Goal: Task Accomplishment & Management: Complete application form

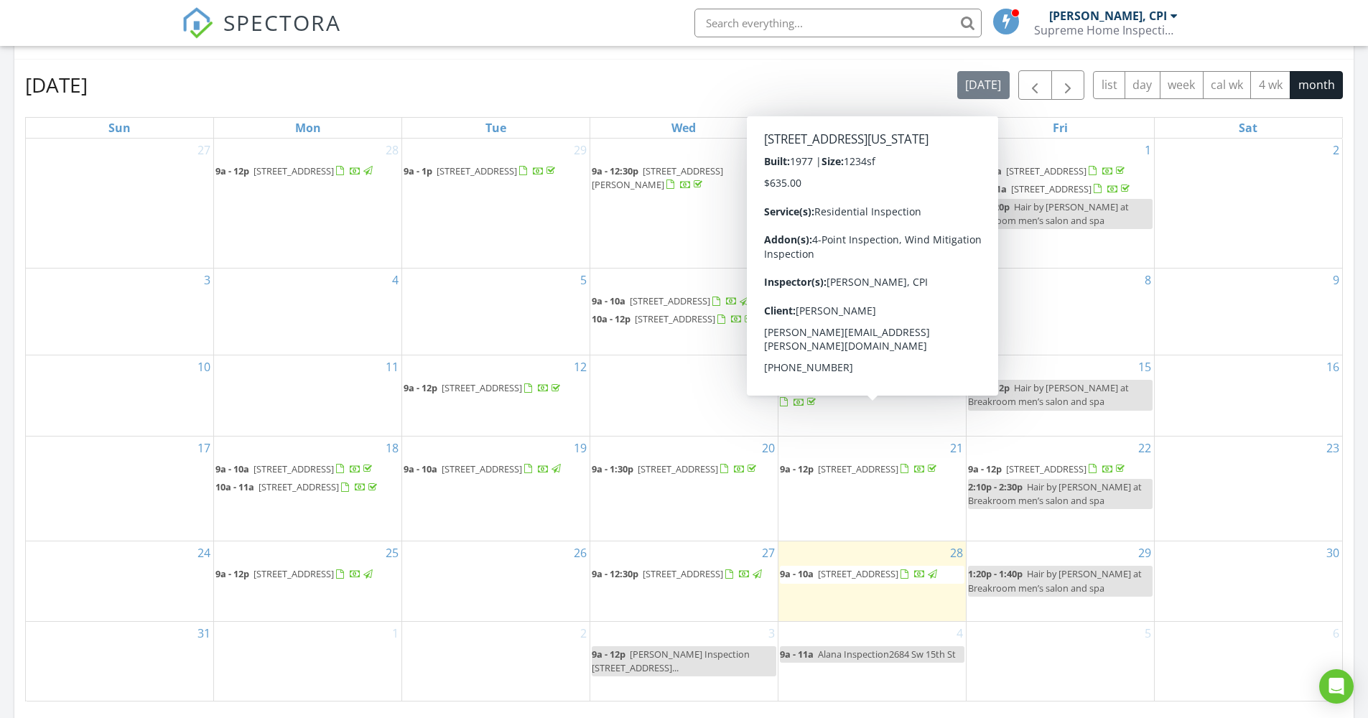
scroll to position [1330, 1391]
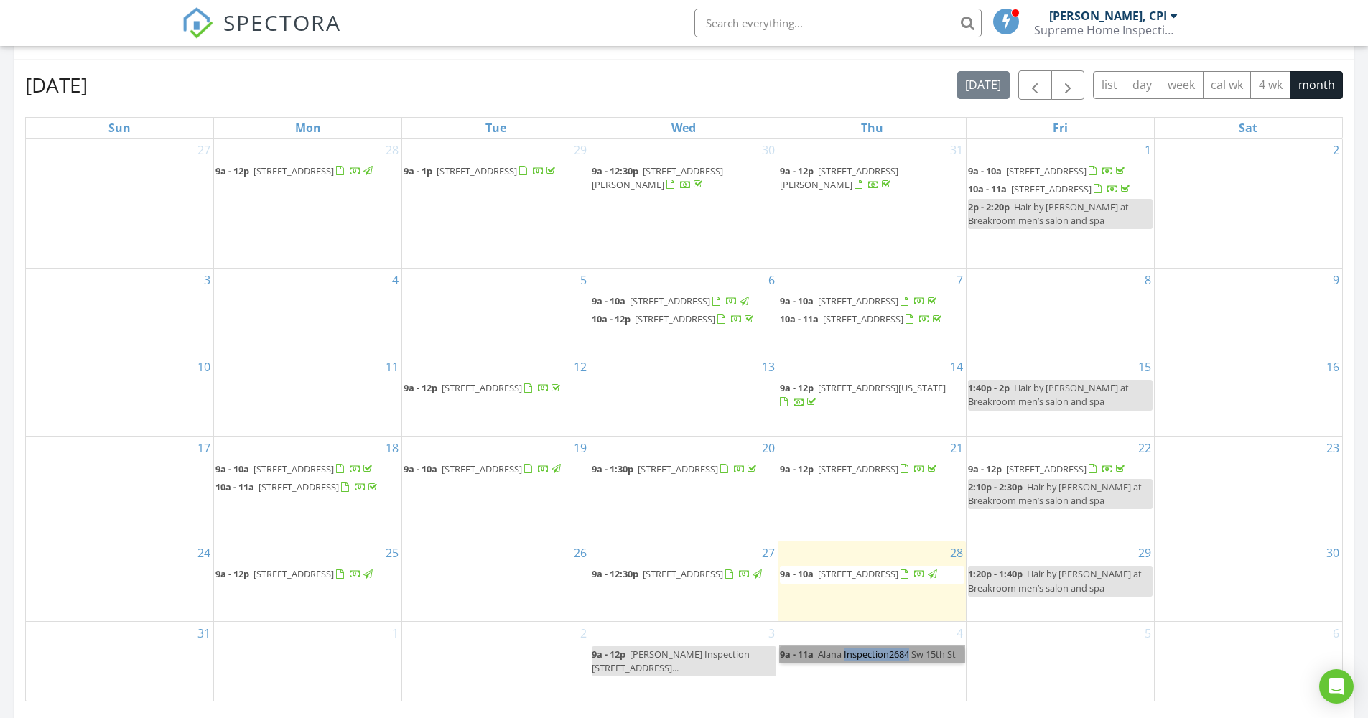
drag, startPoint x: 0, startPoint y: 0, endPoint x: 866, endPoint y: 659, distance: 1087.6
click at [823, 661] on span "Alana Inspection2684 Sw 15th St" at bounding box center [887, 654] width 138 height 13
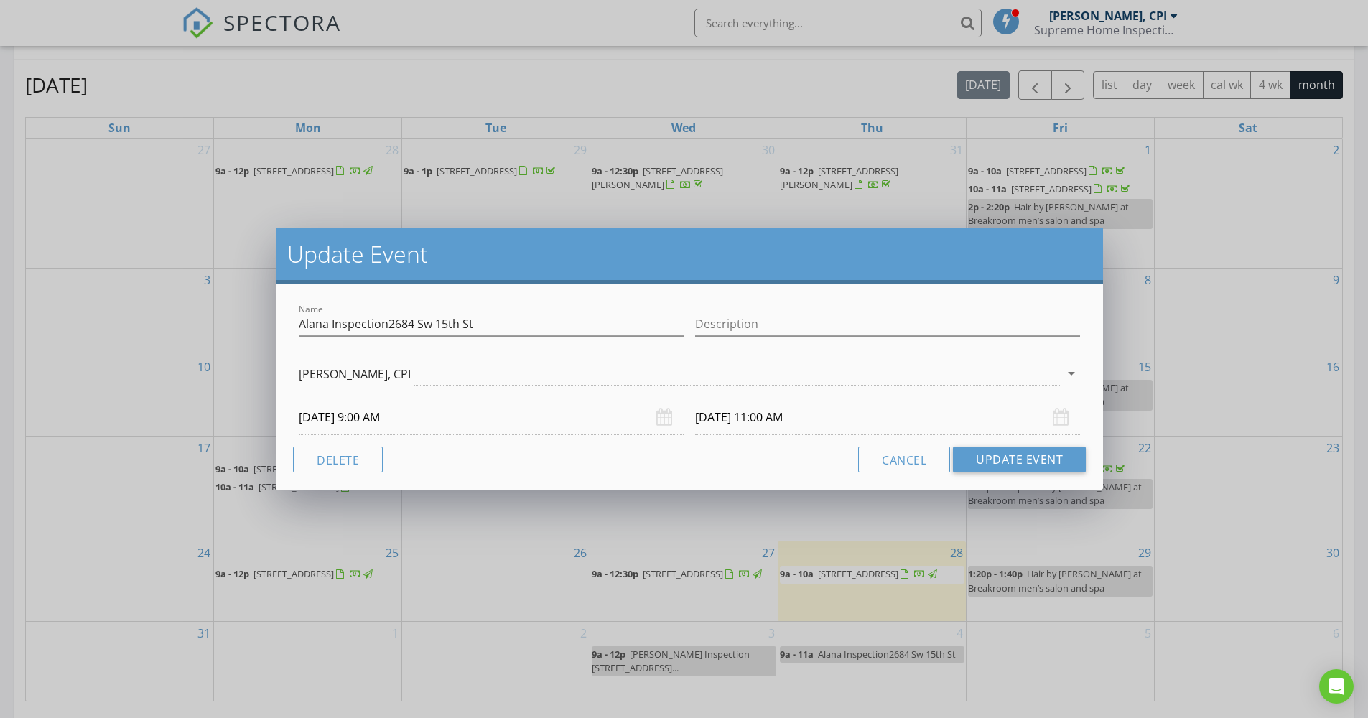
click at [349, 460] on button "Delete" at bounding box center [338, 460] width 90 height 26
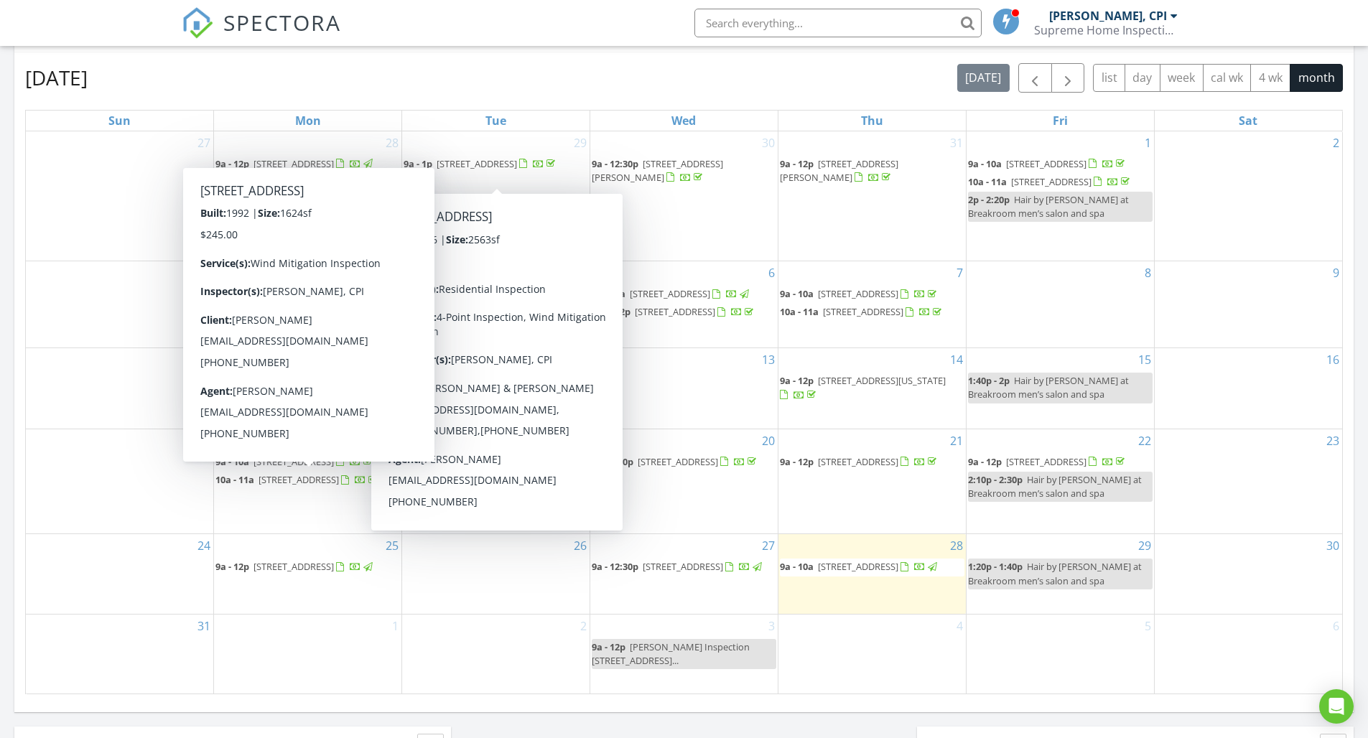
scroll to position [621, 0]
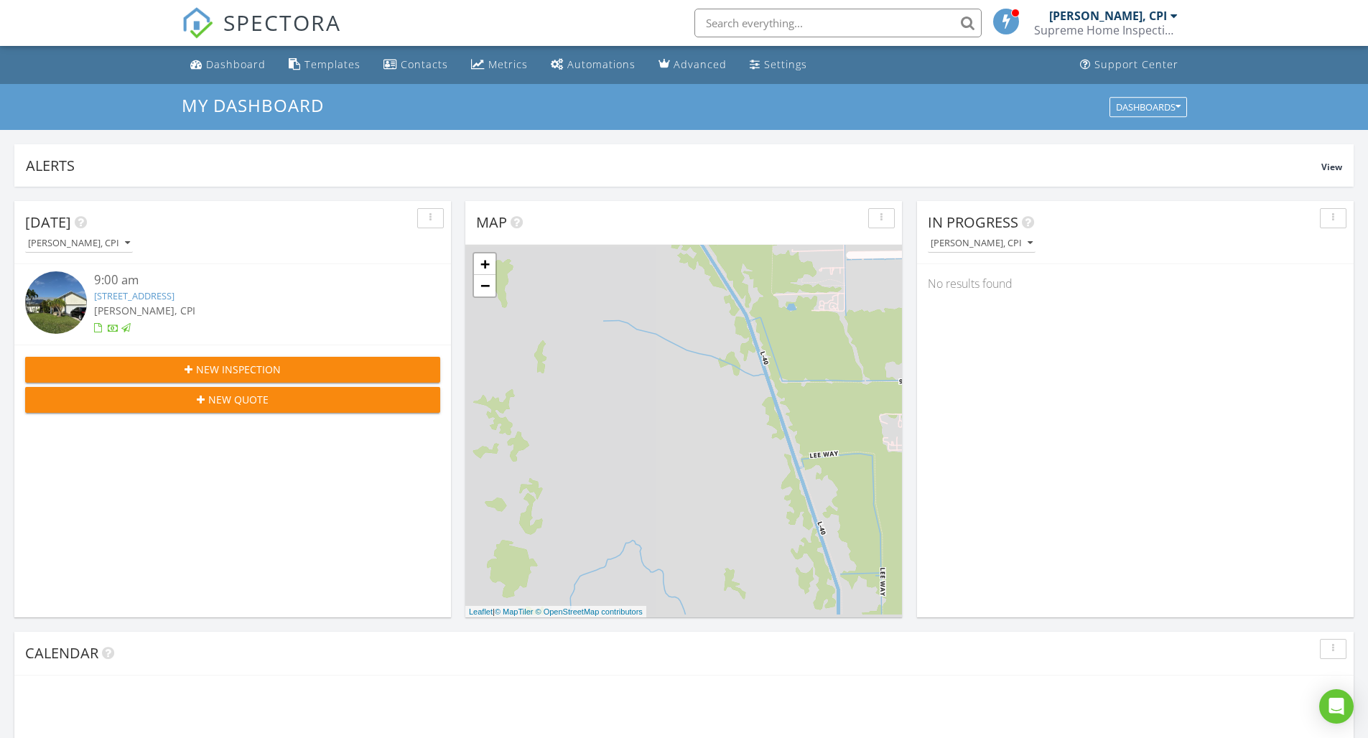
scroll to position [621, 0]
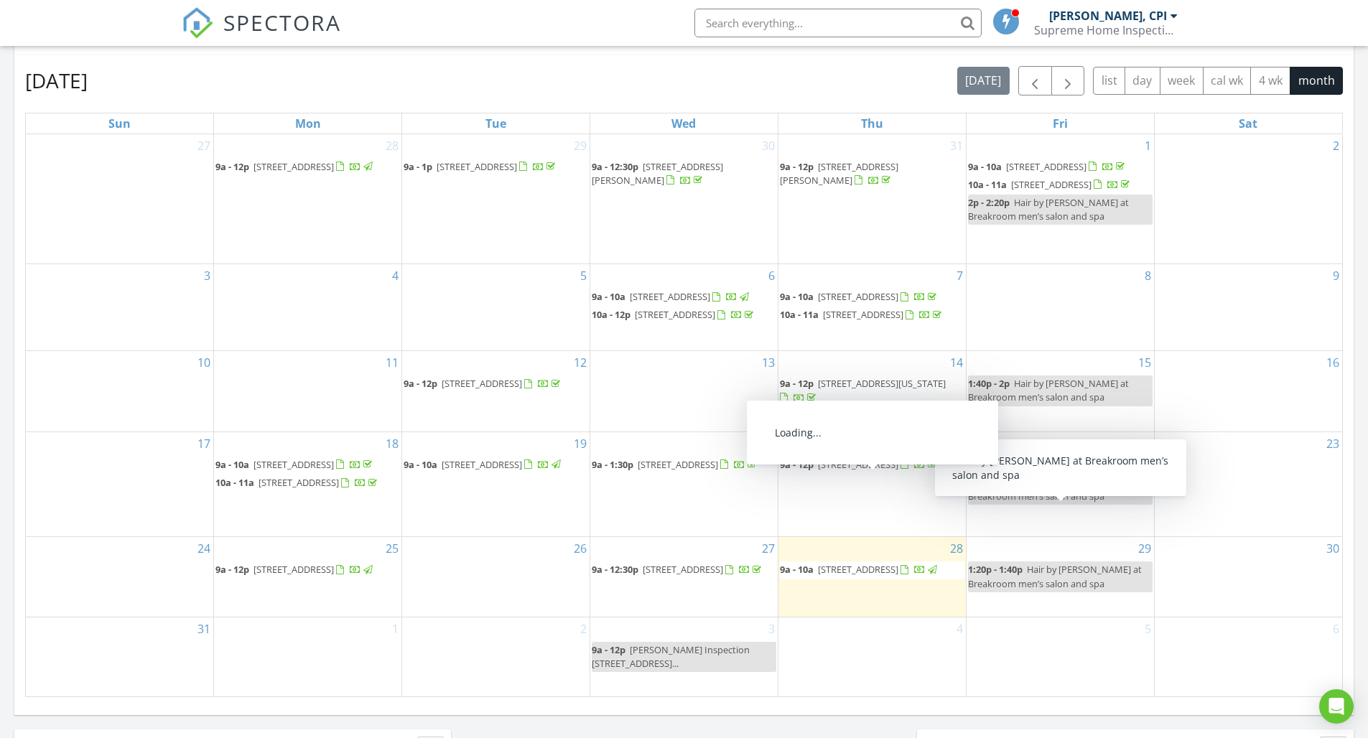
click at [801, 88] on div "August 2025 today list day week cal wk 4 wk month" at bounding box center [684, 80] width 1318 height 29
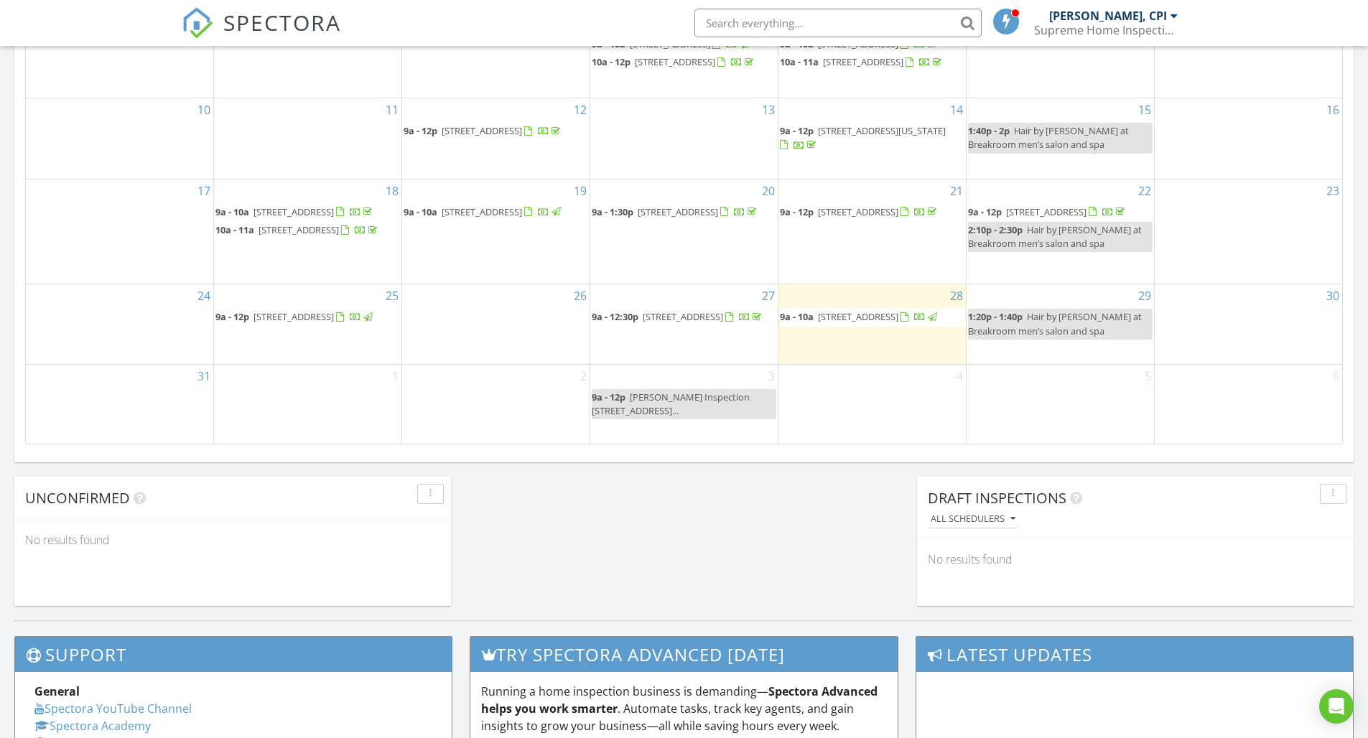
scroll to position [845, 0]
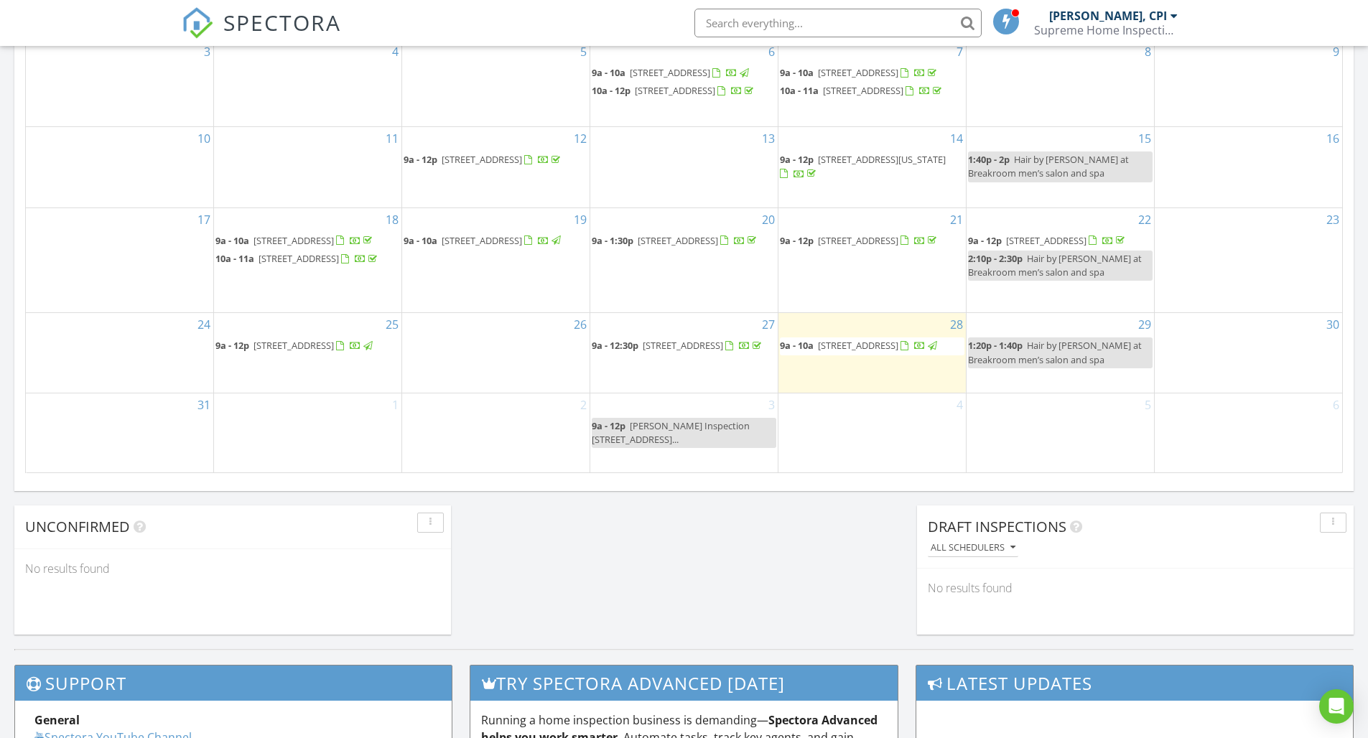
click at [708, 462] on div "3 9a - 12p Stephen Inspection 611 SW 1st Terrace Pompano 3..." at bounding box center [683, 433] width 187 height 79
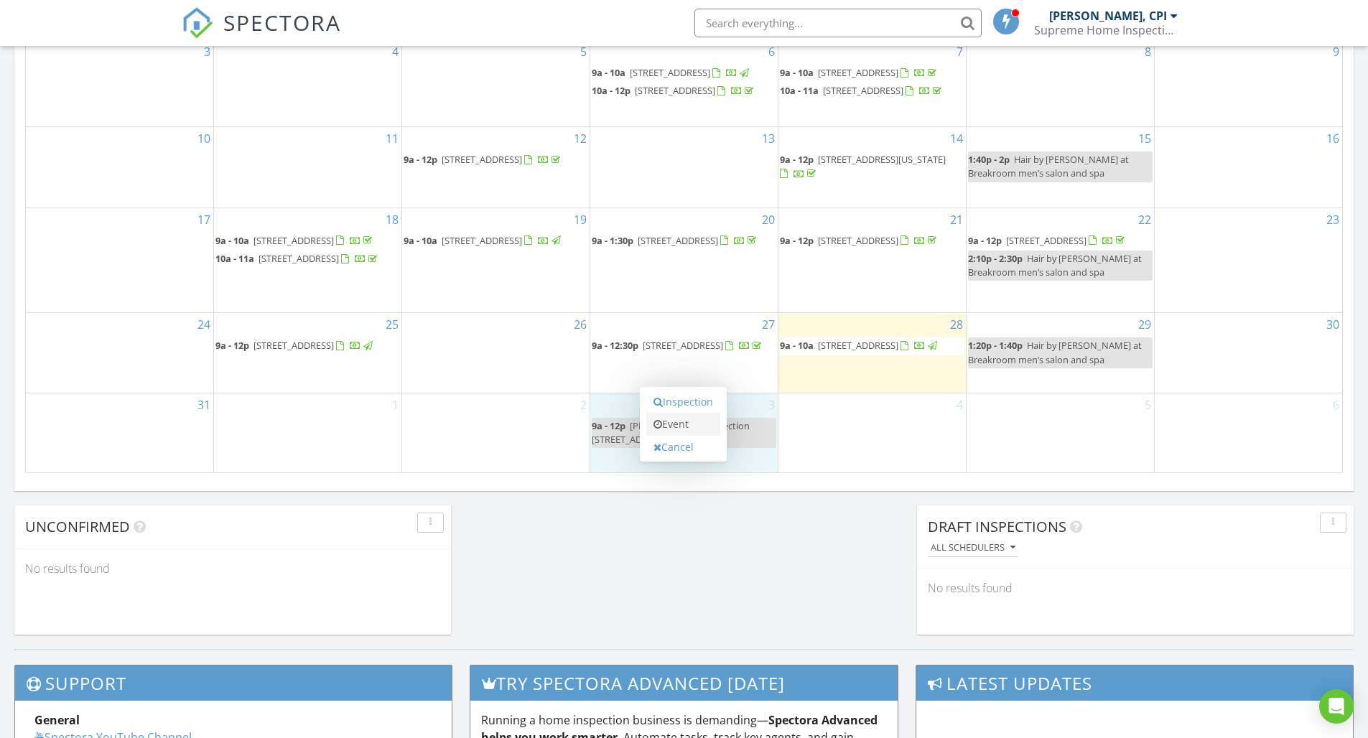
click at [705, 420] on link "Event" at bounding box center [683, 424] width 74 height 23
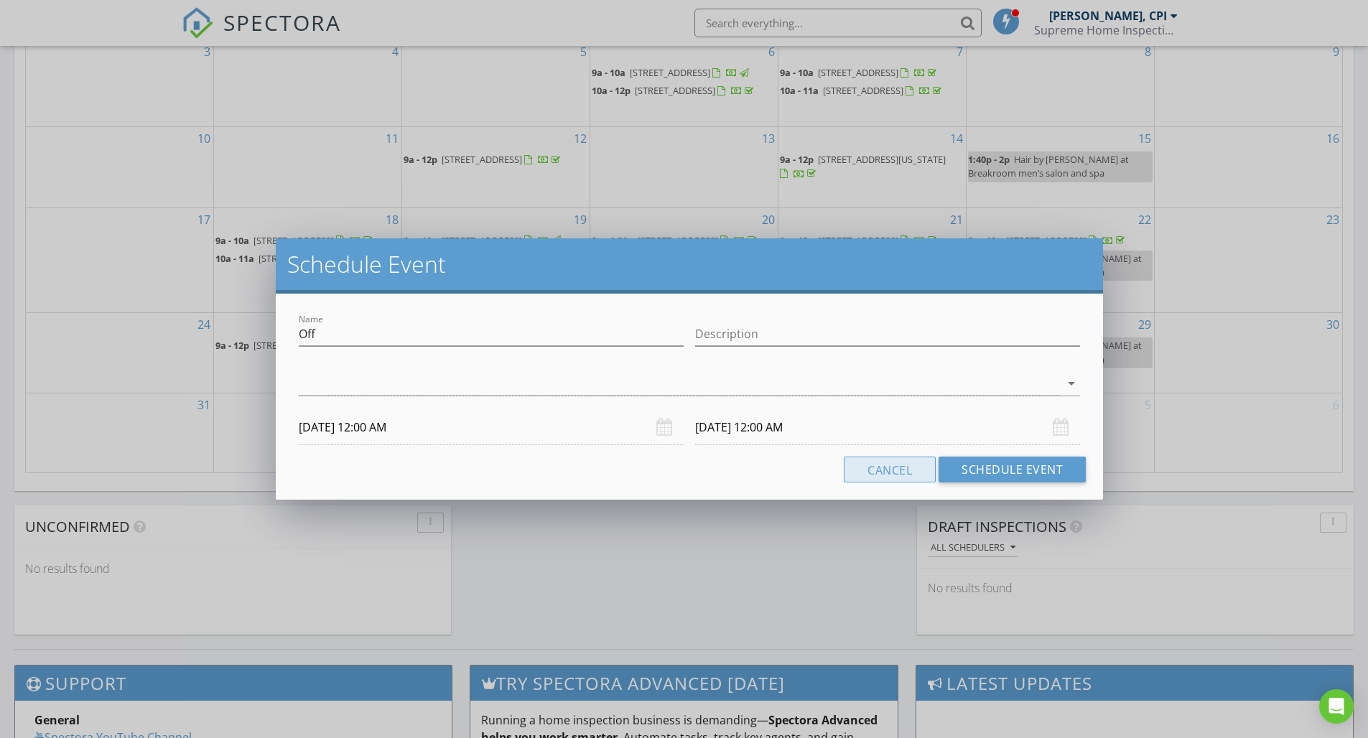
click at [882, 464] on button "Cancel" at bounding box center [890, 470] width 92 height 26
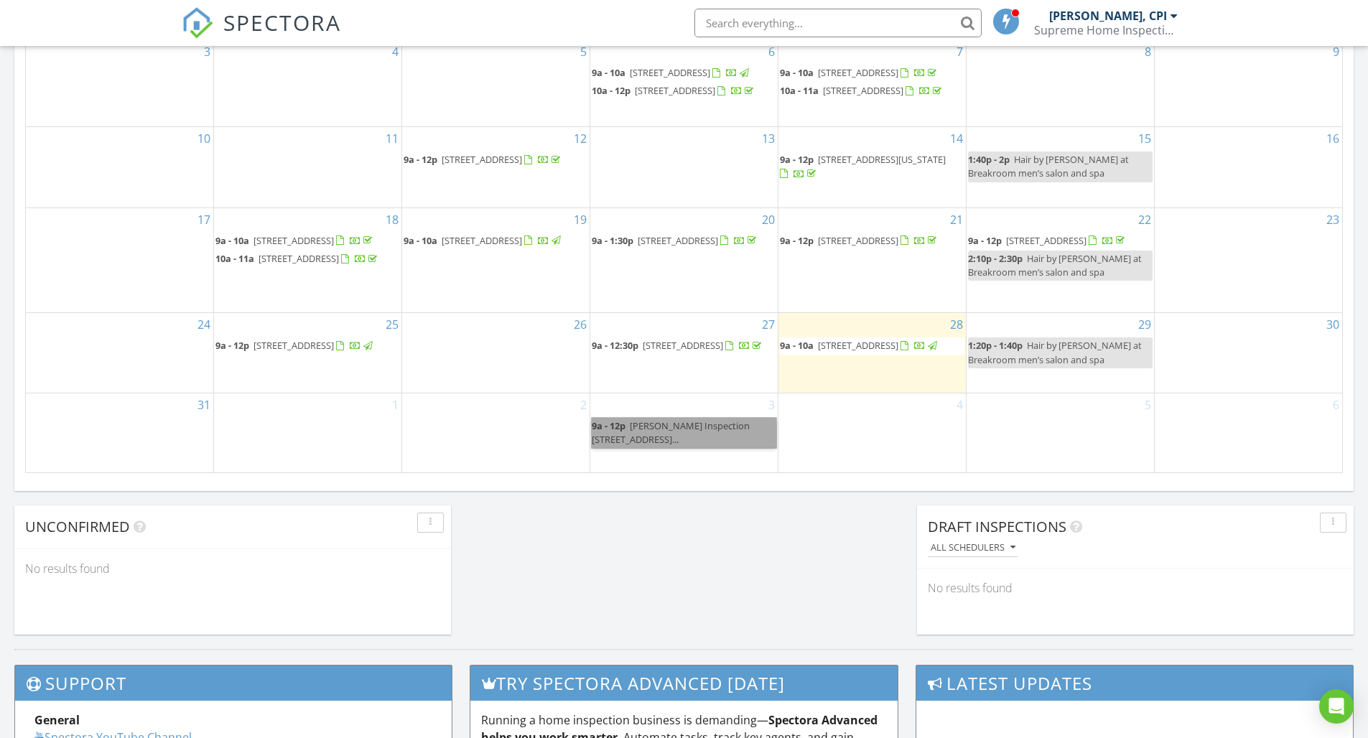
drag, startPoint x: 665, startPoint y: 438, endPoint x: 636, endPoint y: 438, distance: 28.7
click at [636, 438] on link "9a - 12p Stephen Inspection 611 SW 1st Terrace Pompano 3..." at bounding box center [684, 433] width 185 height 30
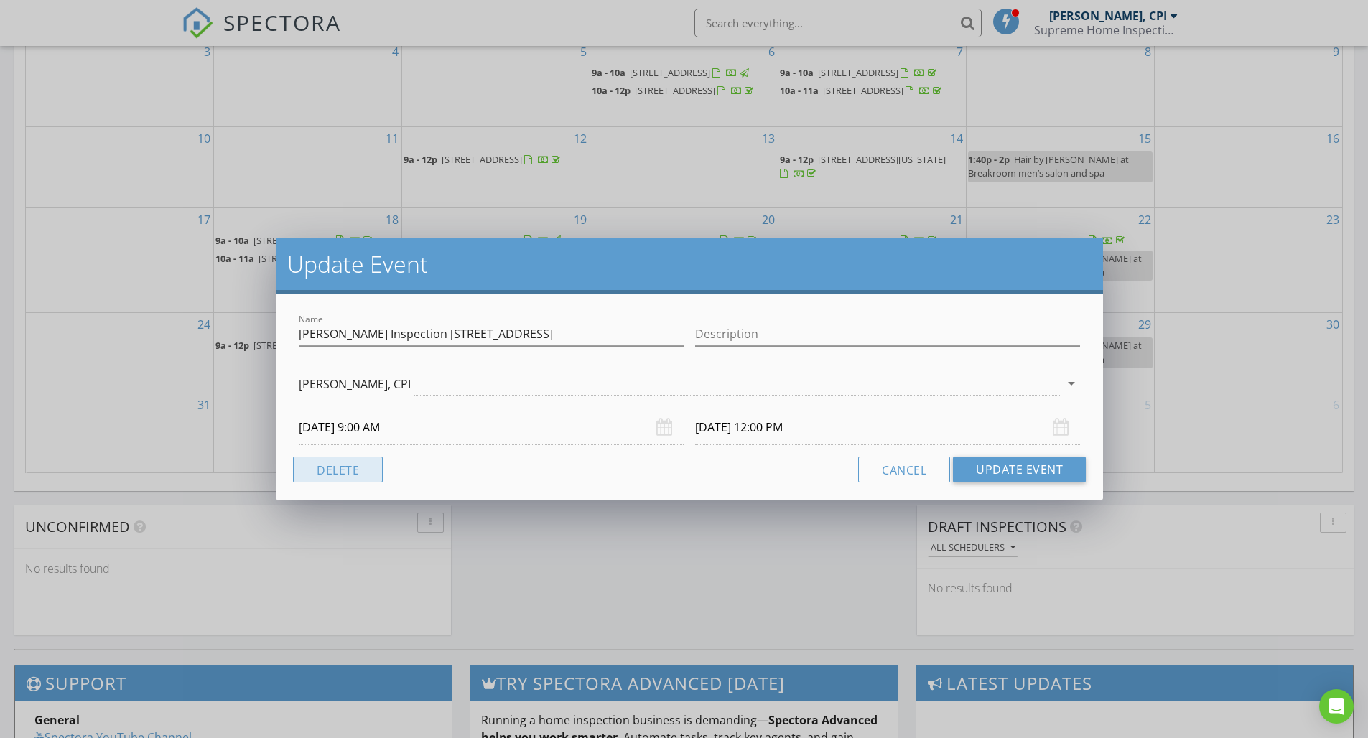
click at [355, 473] on button "Delete" at bounding box center [338, 470] width 90 height 26
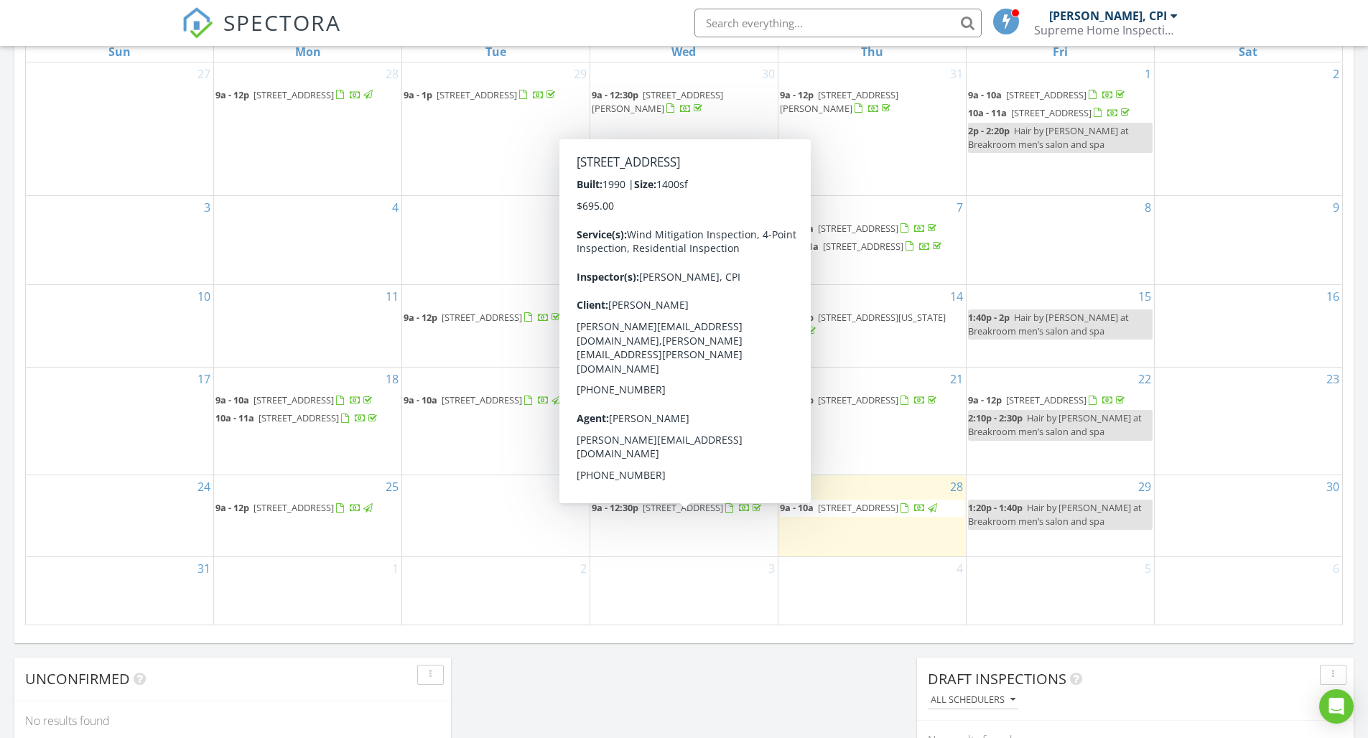
scroll to position [804, 0]
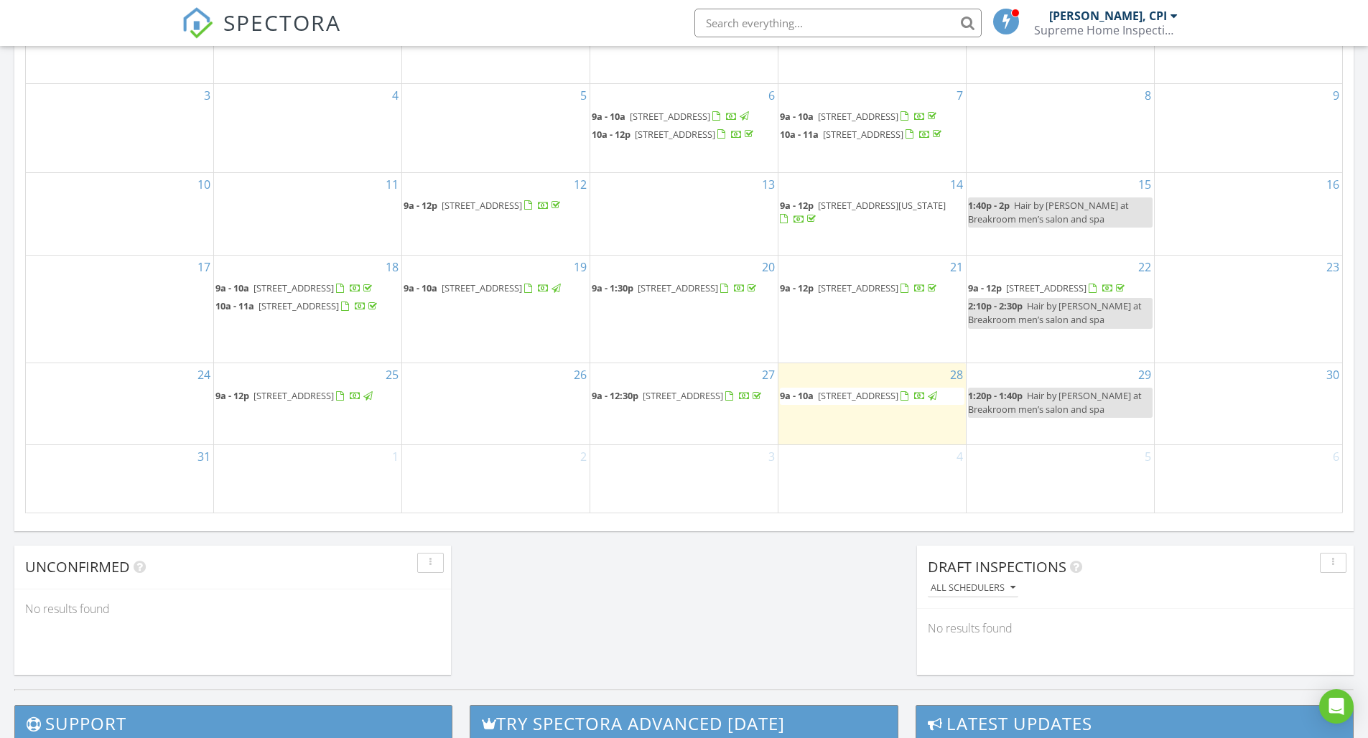
click at [675, 475] on div "3" at bounding box center [683, 479] width 187 height 68
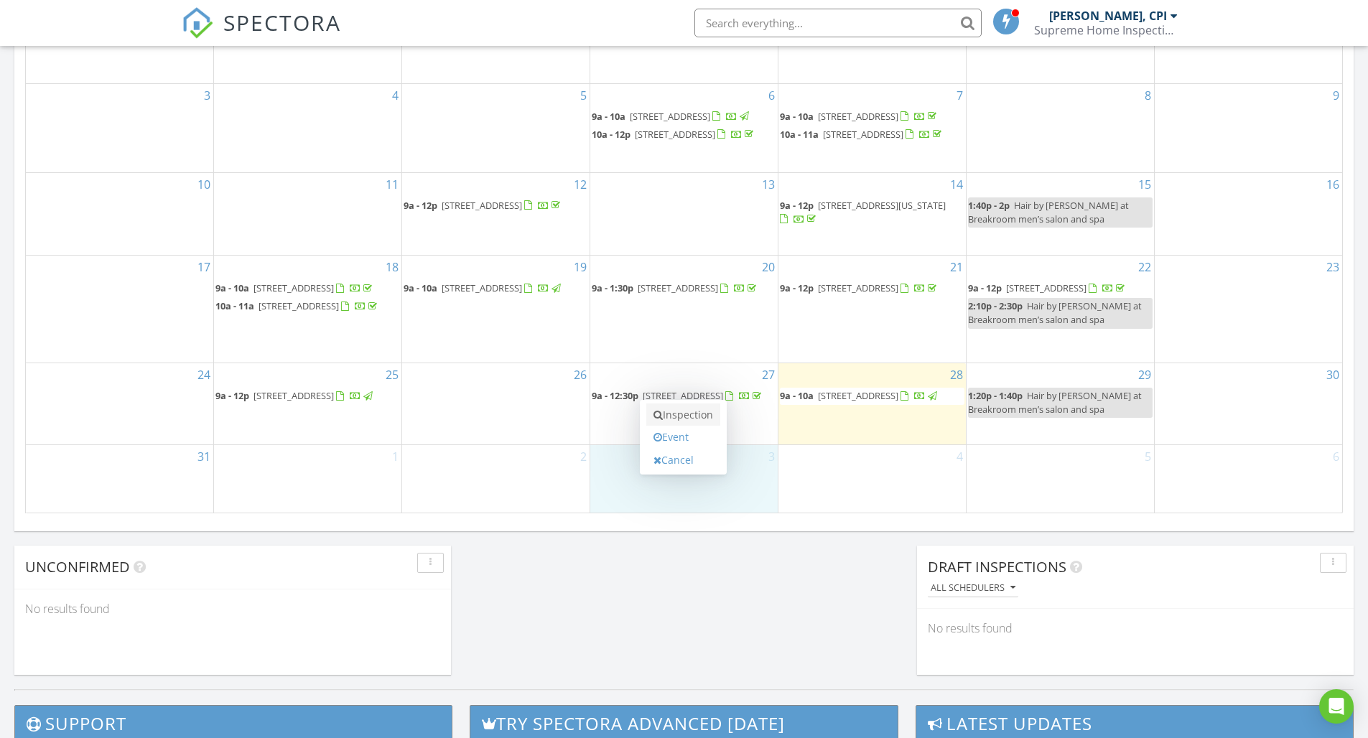
click at [685, 417] on link "Inspection" at bounding box center [683, 415] width 74 height 23
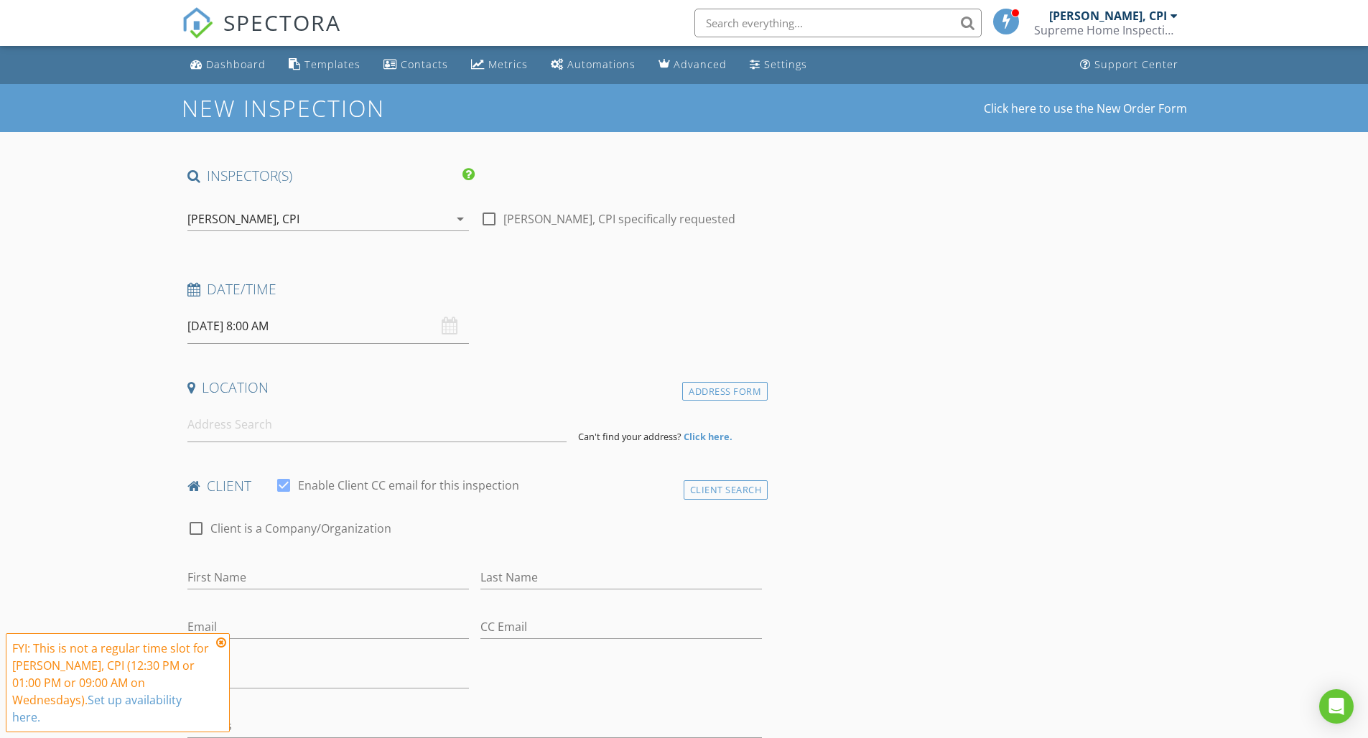
click at [220, 643] on icon at bounding box center [221, 642] width 10 height 11
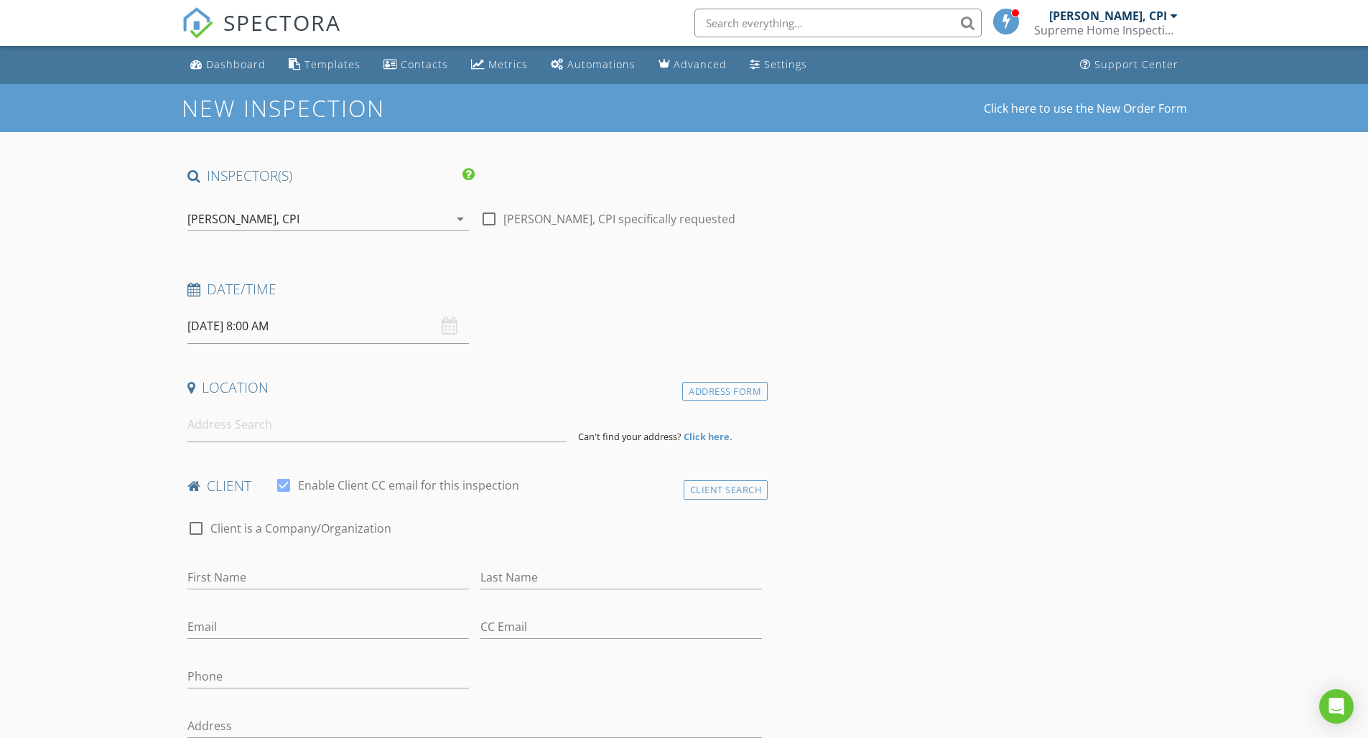
click at [263, 325] on input "09/03/2025 8:00 AM" at bounding box center [328, 326] width 282 height 35
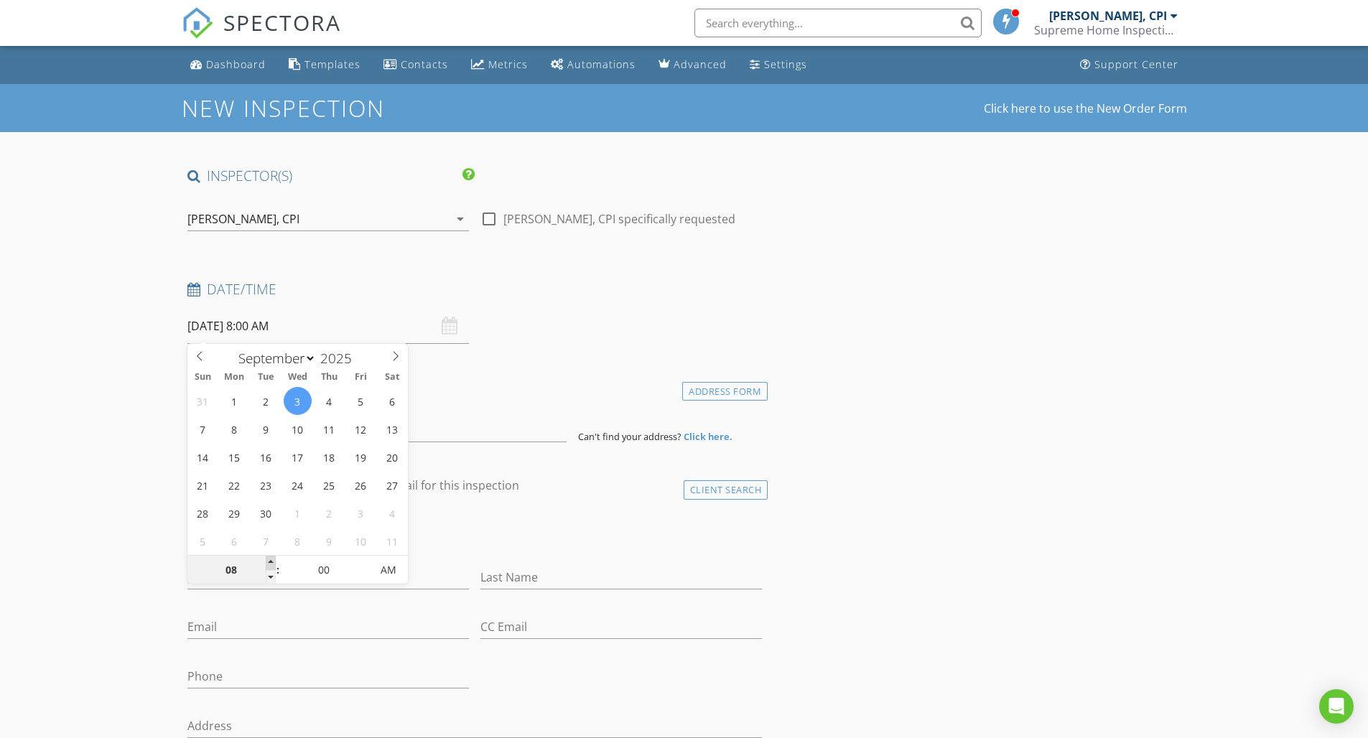
type input "09"
type input "09/03/2025 9:00 AM"
click at [273, 562] on span at bounding box center [271, 563] width 10 height 14
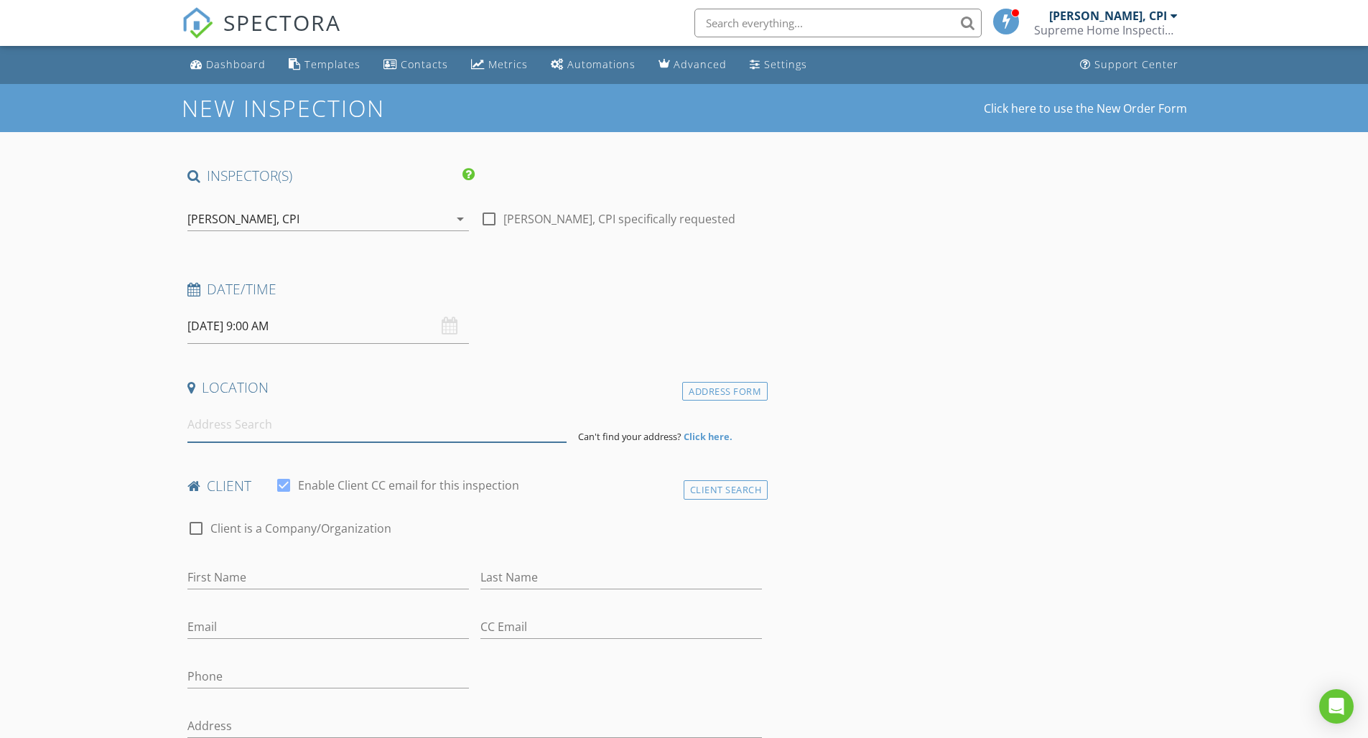
click at [236, 424] on input at bounding box center [376, 424] width 379 height 35
paste input "611 SW 1st Terrace Pompano Beach FL 33060"
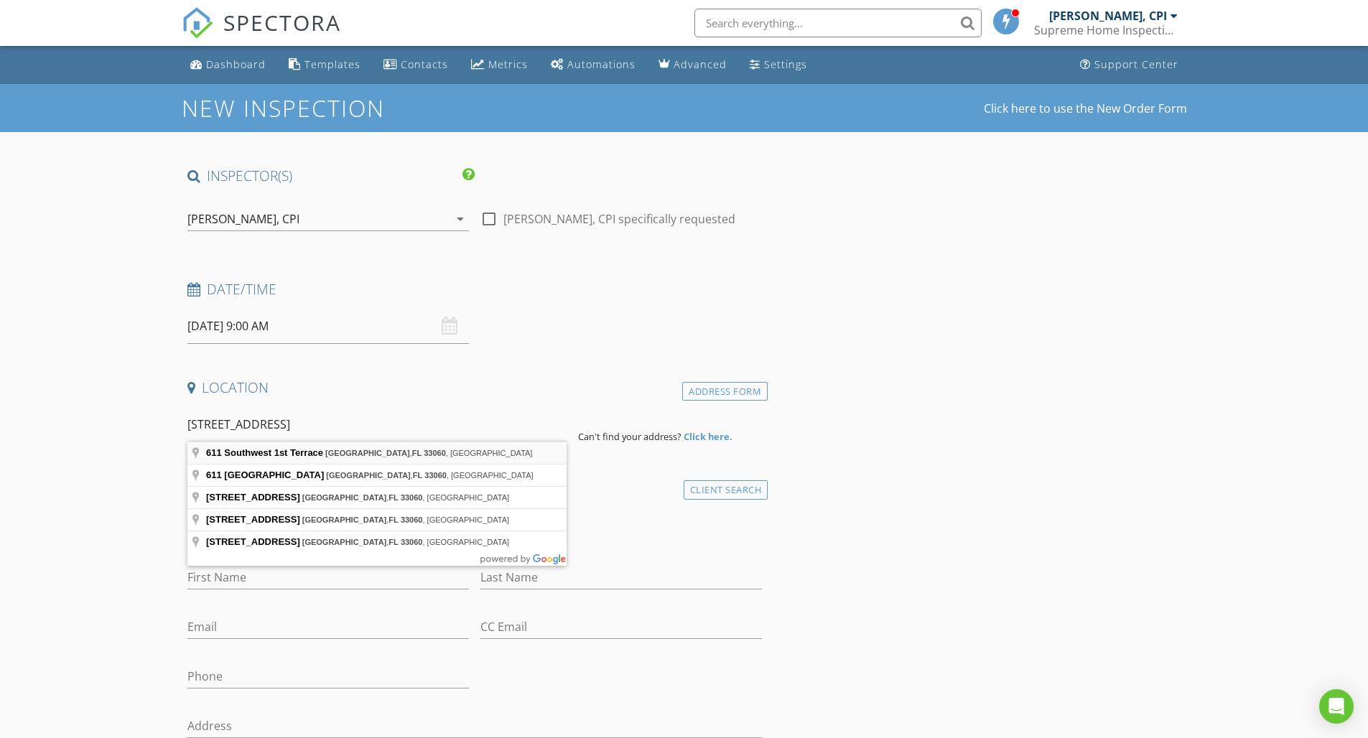
type input "611 Southwest 1st Terrace, Pompano Beach, FL 33060, USA"
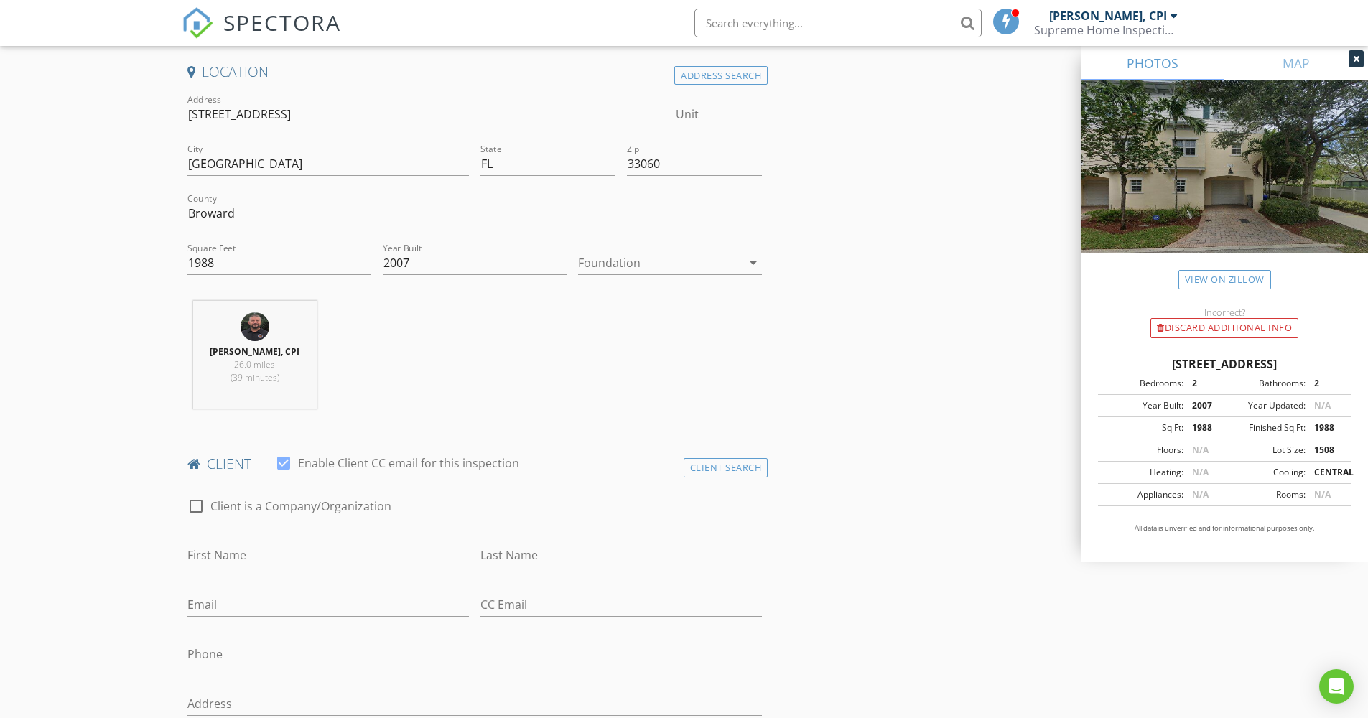
scroll to position [14, 0]
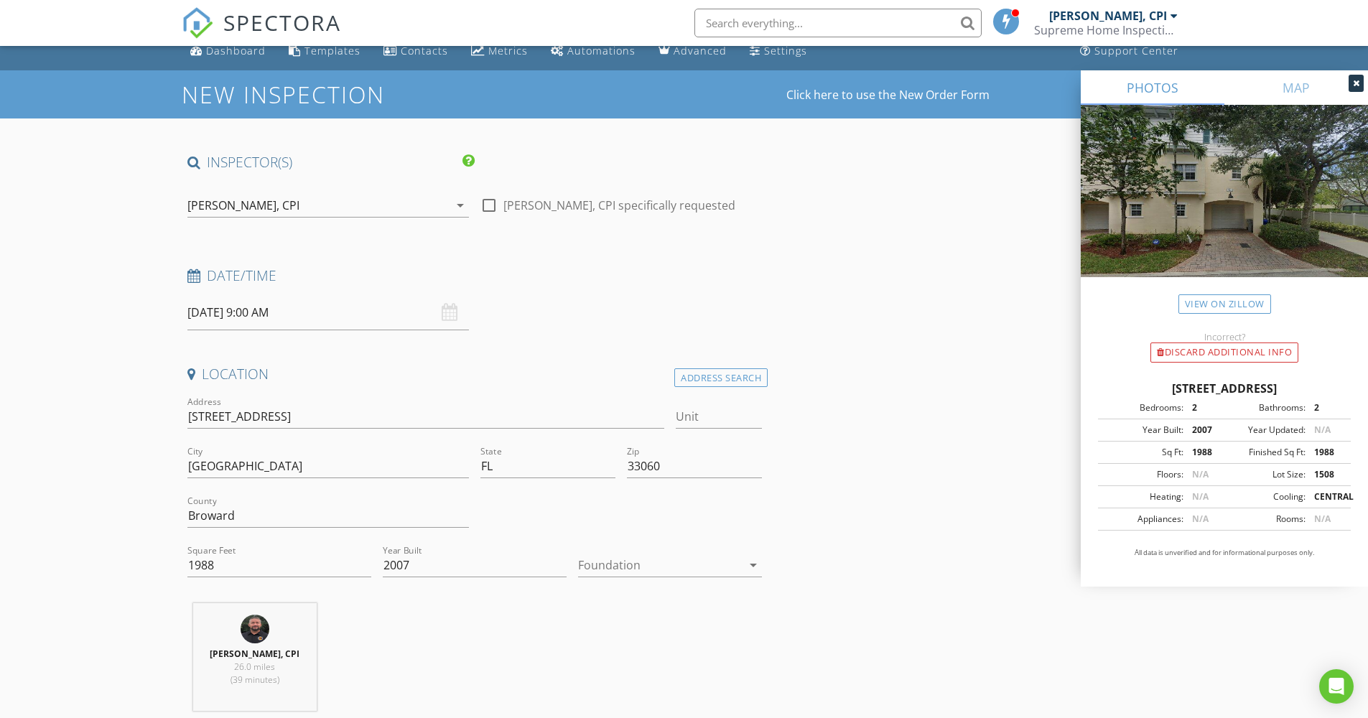
click at [230, 313] on input "09/03/2025 9:00 AM" at bounding box center [328, 312] width 282 height 35
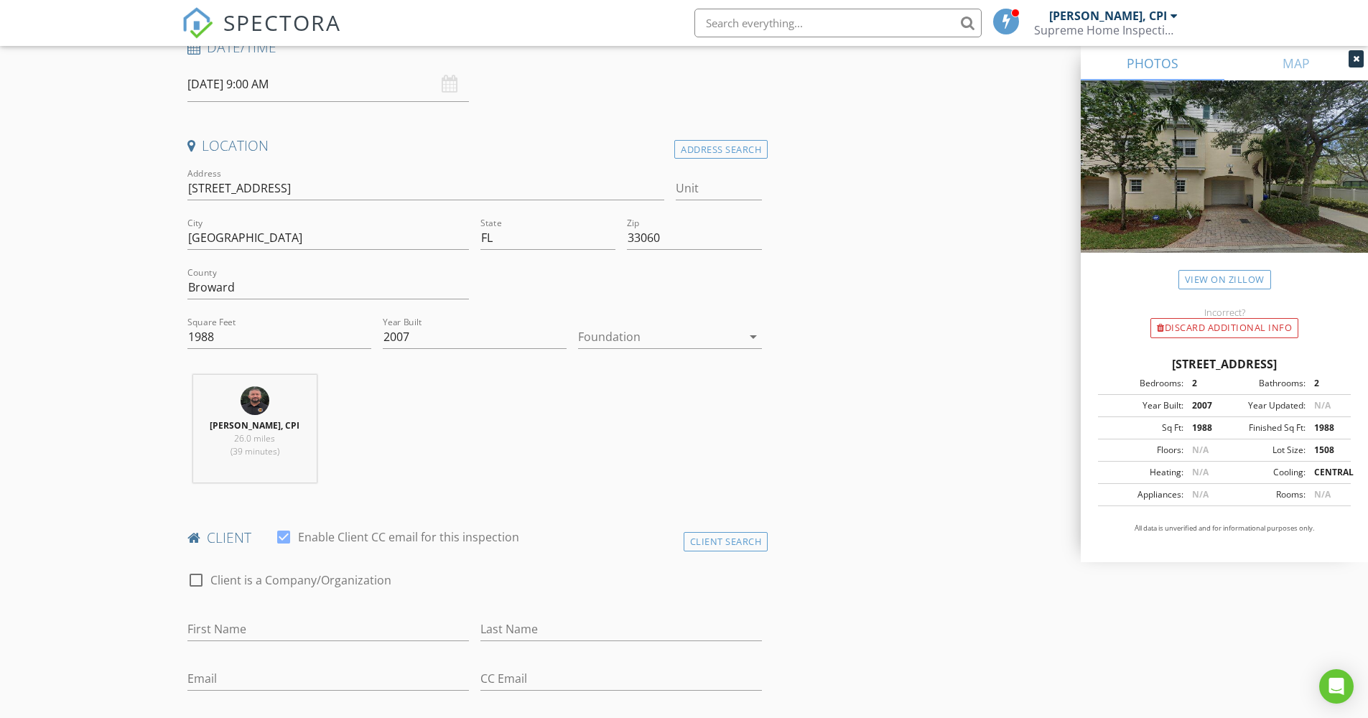
scroll to position [490, 0]
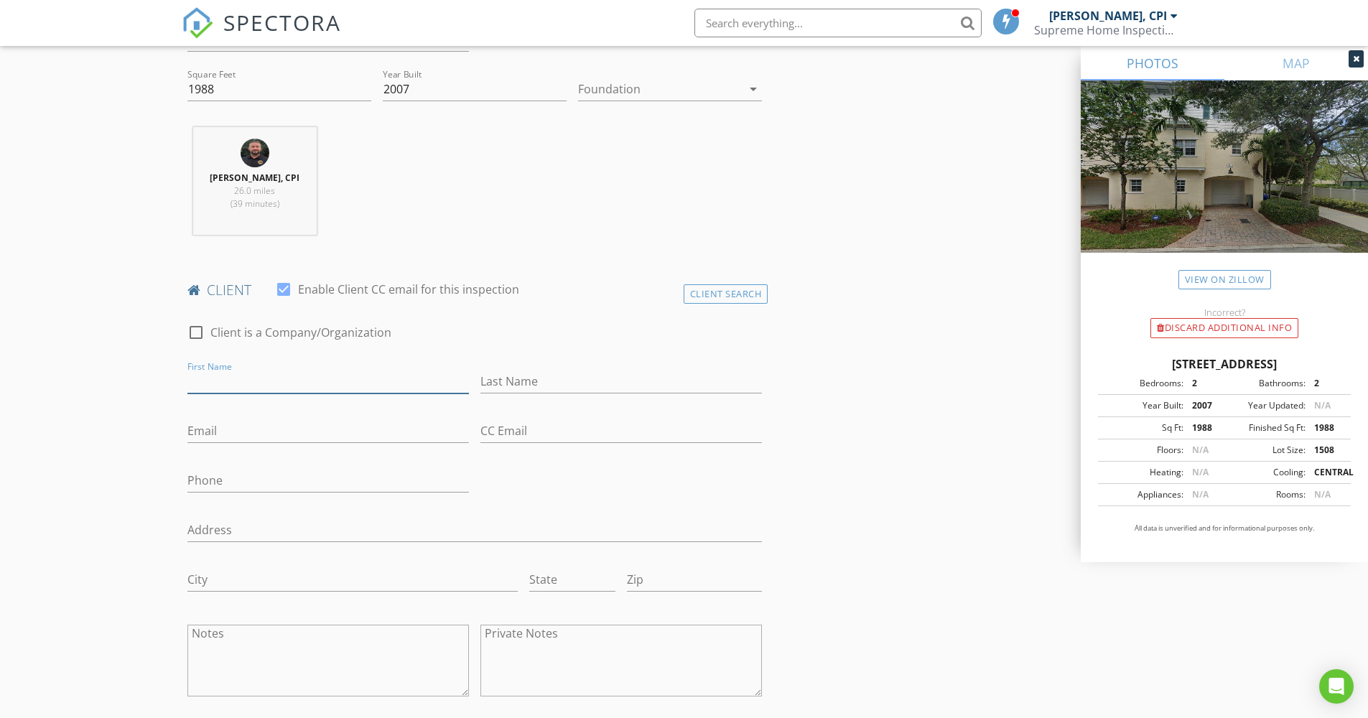
paste input "Jeanne and Jourdain Milot"
type input "Jeanne and Jourdain Milot"
paste input "Jeanne and Jourdain Milot"
click at [592, 378] on input "Jeanne and Jourdain Milot" at bounding box center [622, 382] width 282 height 24
type input "[PERSON_NAME]"
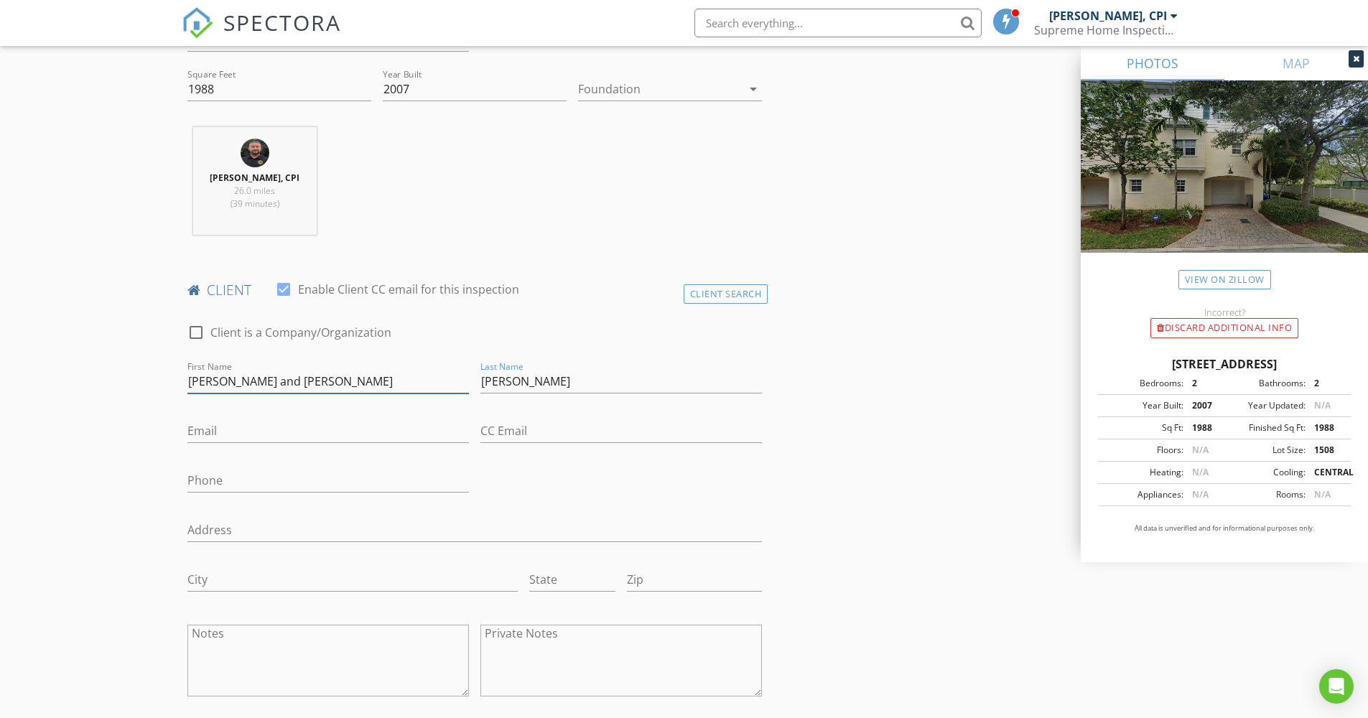
click at [331, 379] on input "Jeanne and Jourdain Milot" at bounding box center [328, 382] width 282 height 24
drag, startPoint x: 294, startPoint y: 382, endPoint x: 155, endPoint y: 388, distance: 139.5
click at [182, 386] on div "First Name Jeanne and Jourdai" at bounding box center [328, 383] width 293 height 50
drag, startPoint x: 289, startPoint y: 377, endPoint x: 185, endPoint y: 377, distance: 104.1
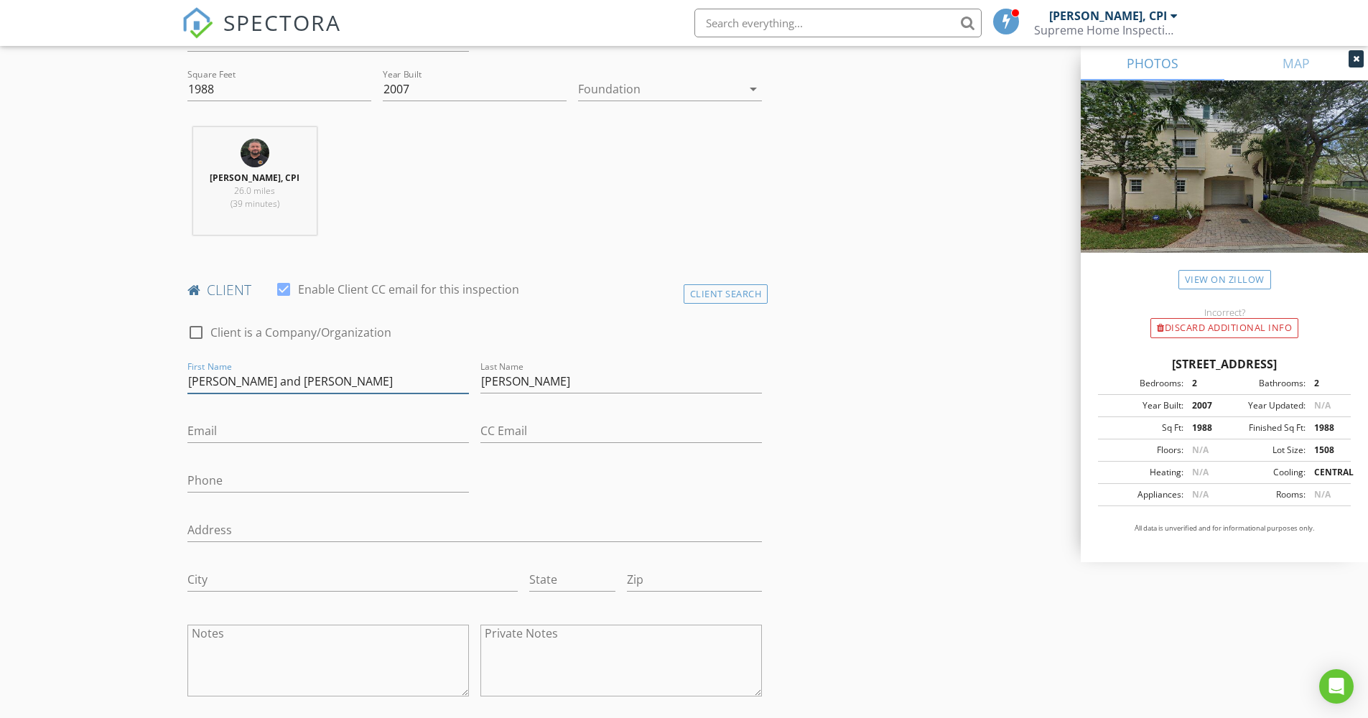
click at [185, 377] on div "First Name Jeanne and Jourdai" at bounding box center [328, 383] width 293 height 50
click at [294, 386] on input "Jeanne and Jourdai" at bounding box center [328, 382] width 282 height 24
drag, startPoint x: 297, startPoint y: 384, endPoint x: 190, endPoint y: 381, distance: 106.3
click at [188, 383] on input "Jeanne and Jourdai" at bounding box center [328, 382] width 282 height 24
paste input "n Milot"
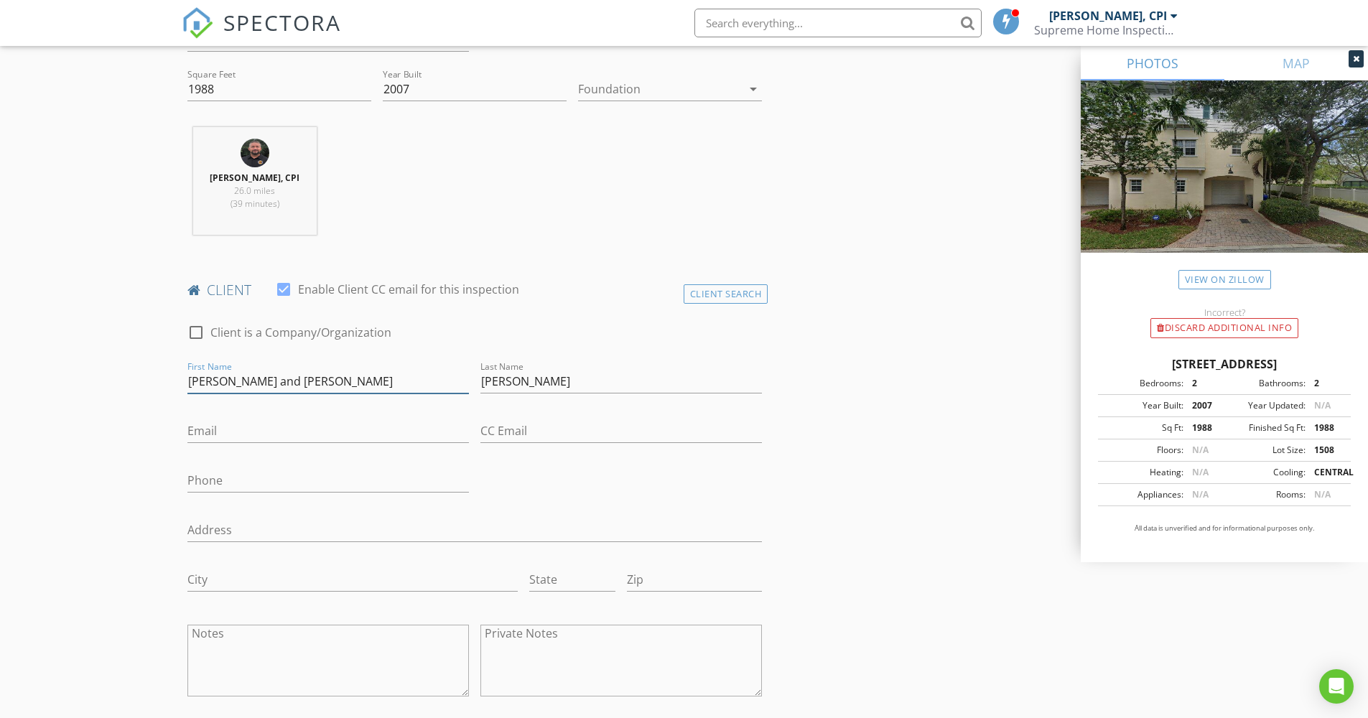
drag, startPoint x: 249, startPoint y: 380, endPoint x: 276, endPoint y: 428, distance: 55.0
click at [250, 384] on input "Jeanne and Jourdain" at bounding box center [328, 382] width 282 height 24
click at [316, 380] on input "[PERSON_NAME] & [PERSON_NAME]" at bounding box center [328, 382] width 282 height 24
type input "[PERSON_NAME] & [PERSON_NAME]"
paste input "[EMAIL_ADDRESS][DOMAIN_NAME]"
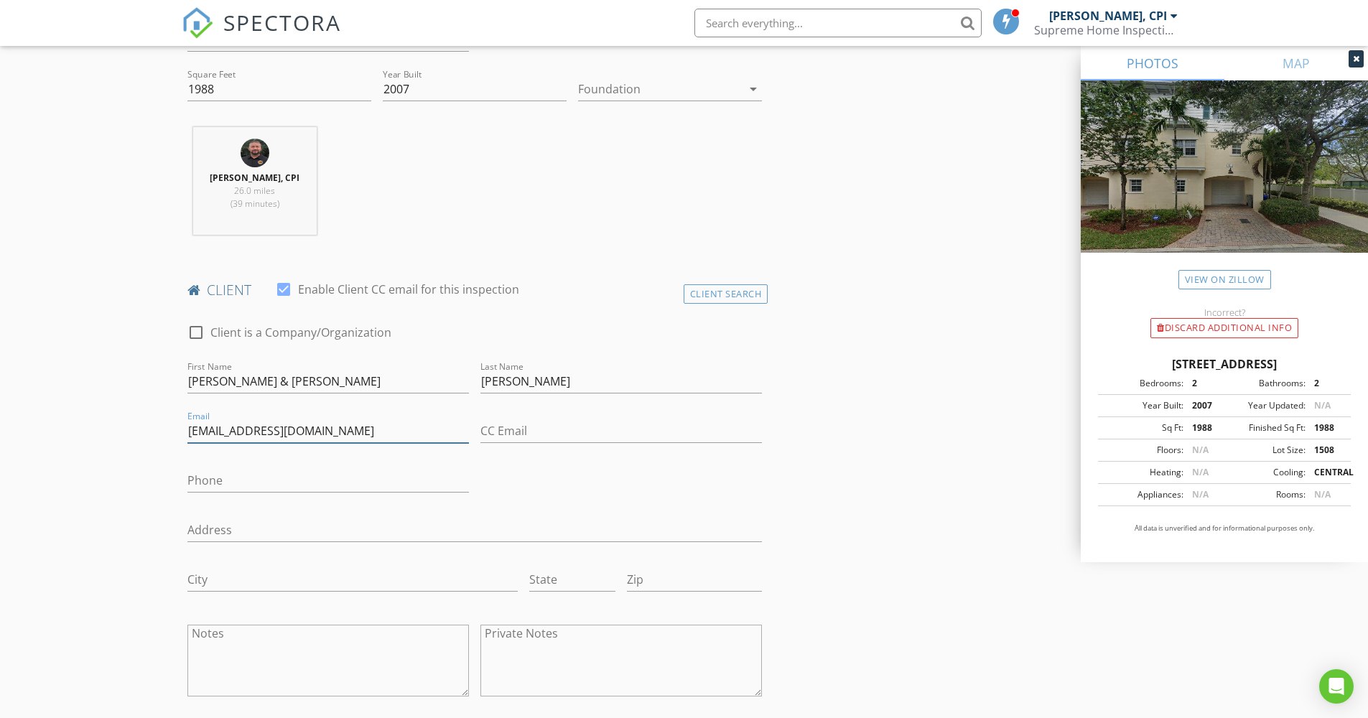
type input "[EMAIL_ADDRESS][DOMAIN_NAME]"
paste input "[PHONE_NUMBER]"
type input "[PHONE_NUMBER]"
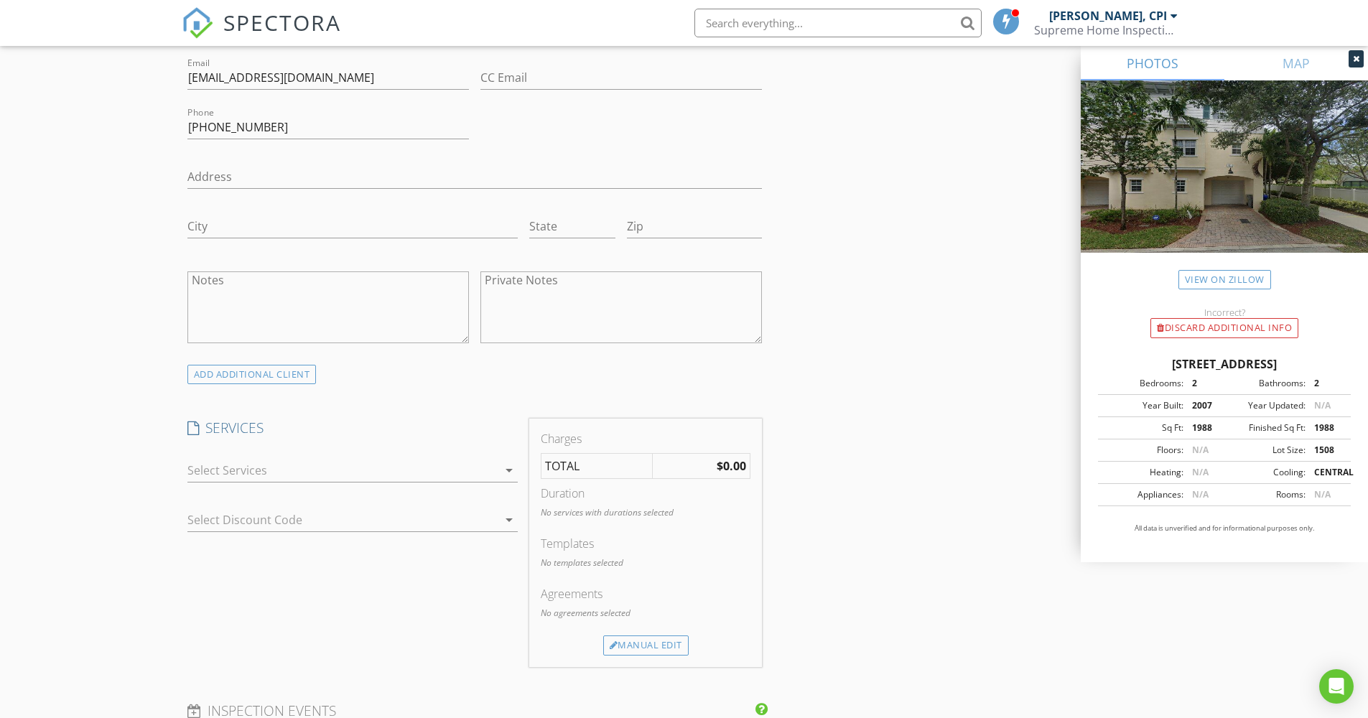
scroll to position [964, 0]
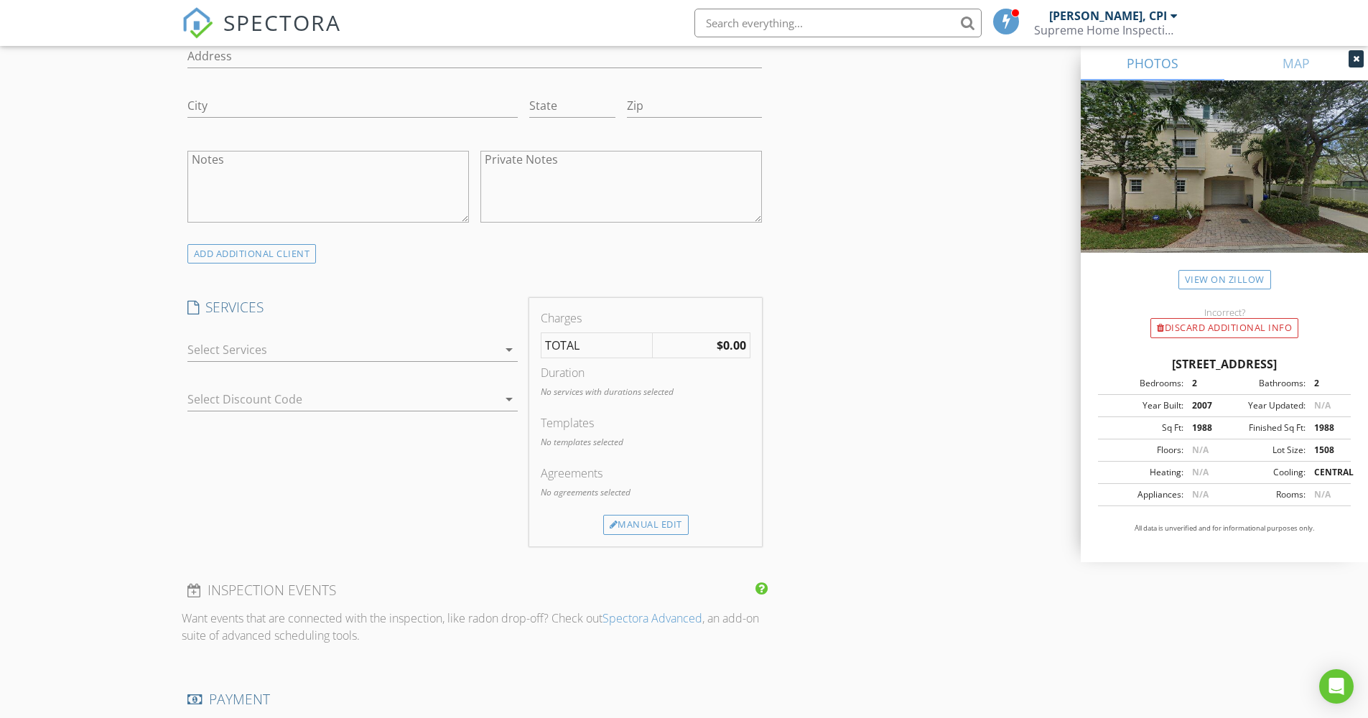
click at [507, 346] on icon "arrow_drop_down" at bounding box center [509, 349] width 17 height 17
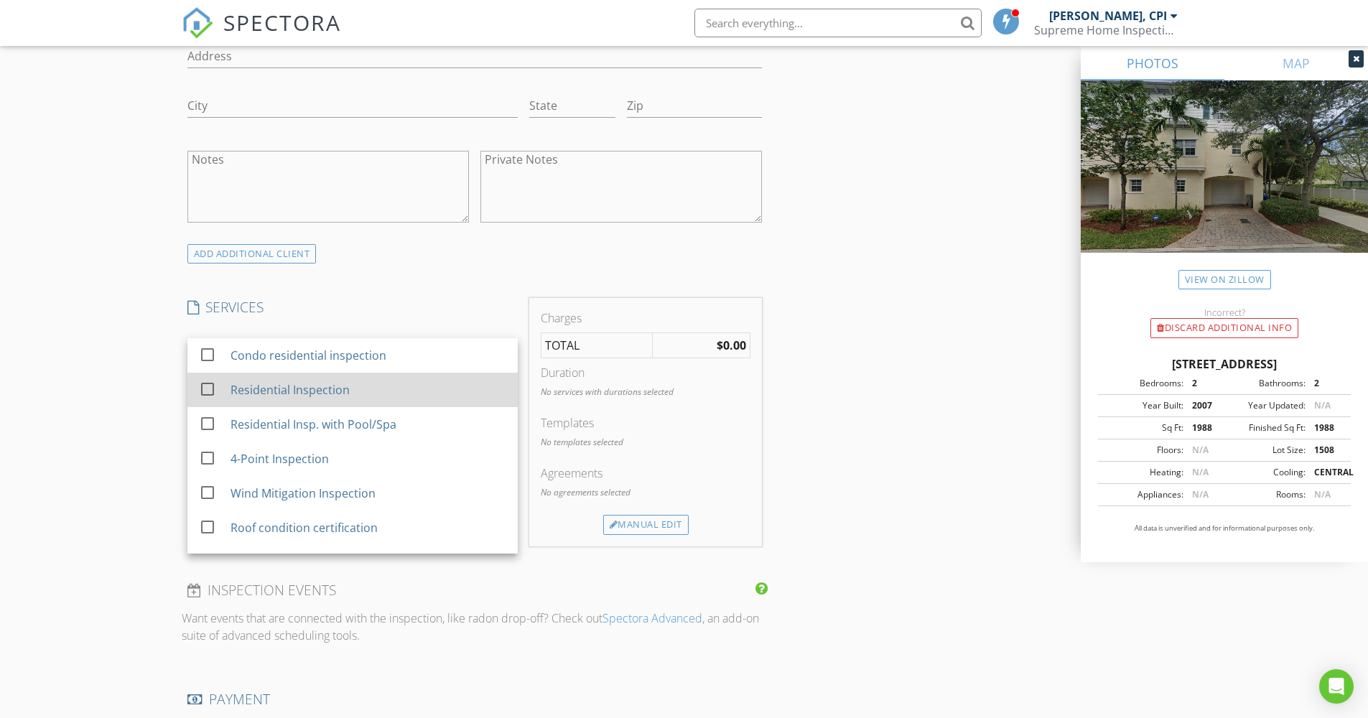
click at [206, 389] on div at bounding box center [207, 389] width 24 height 24
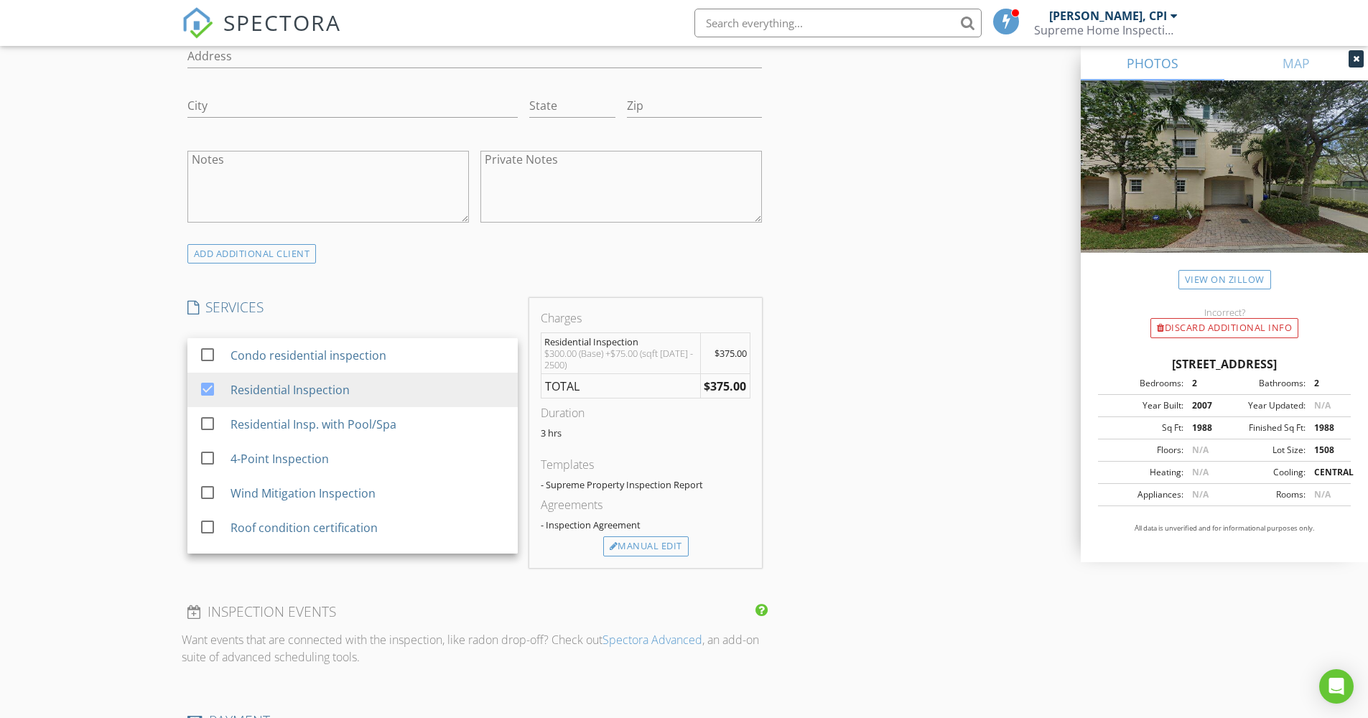
click at [152, 430] on div "New Inspection Click here to use the New Order Form INSPECTOR(S) check_box Mike…" at bounding box center [684, 385] width 1368 height 2530
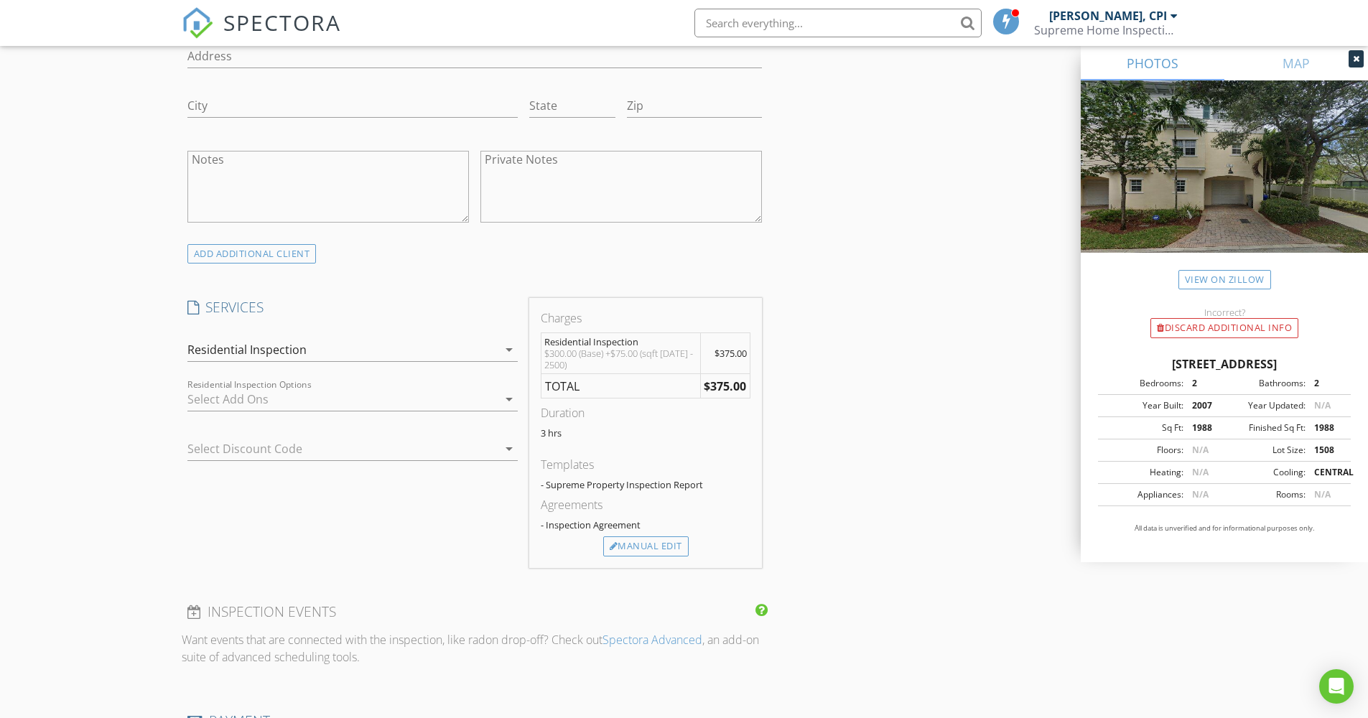
click at [259, 398] on div at bounding box center [342, 399] width 310 height 23
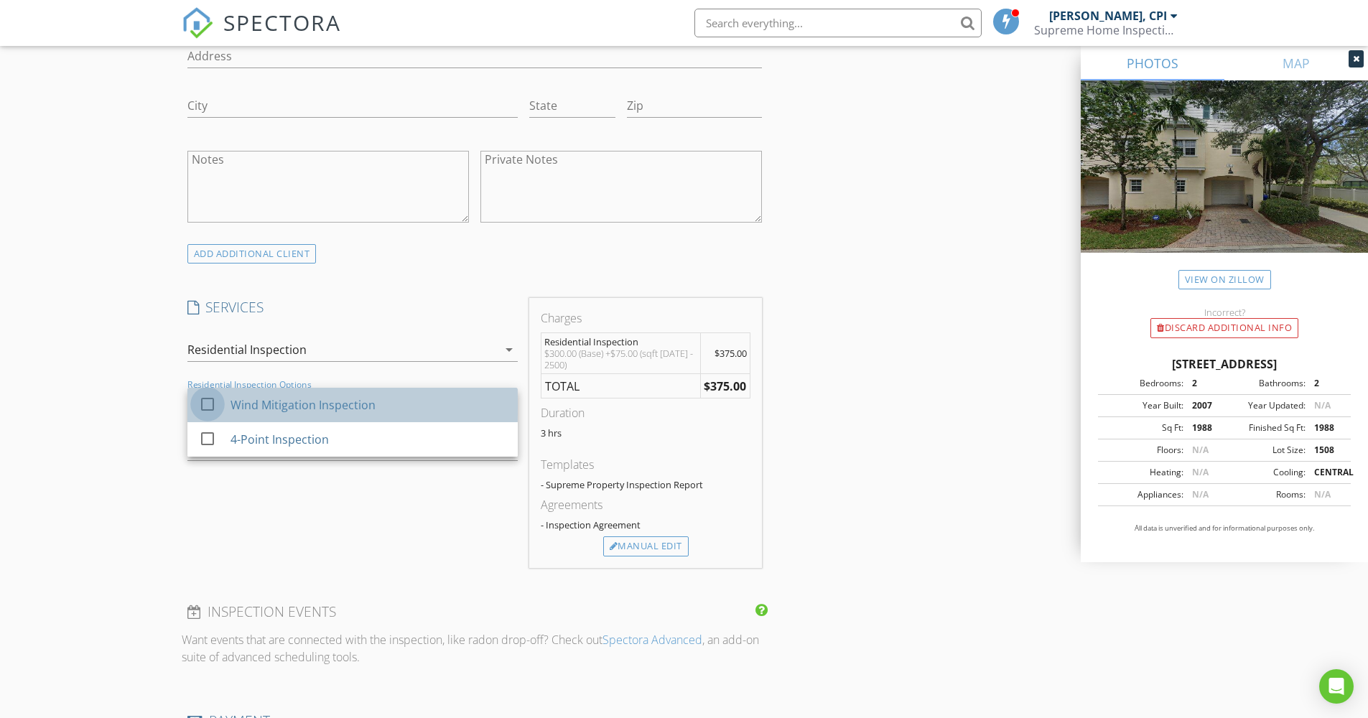
click at [209, 399] on div at bounding box center [207, 404] width 24 height 24
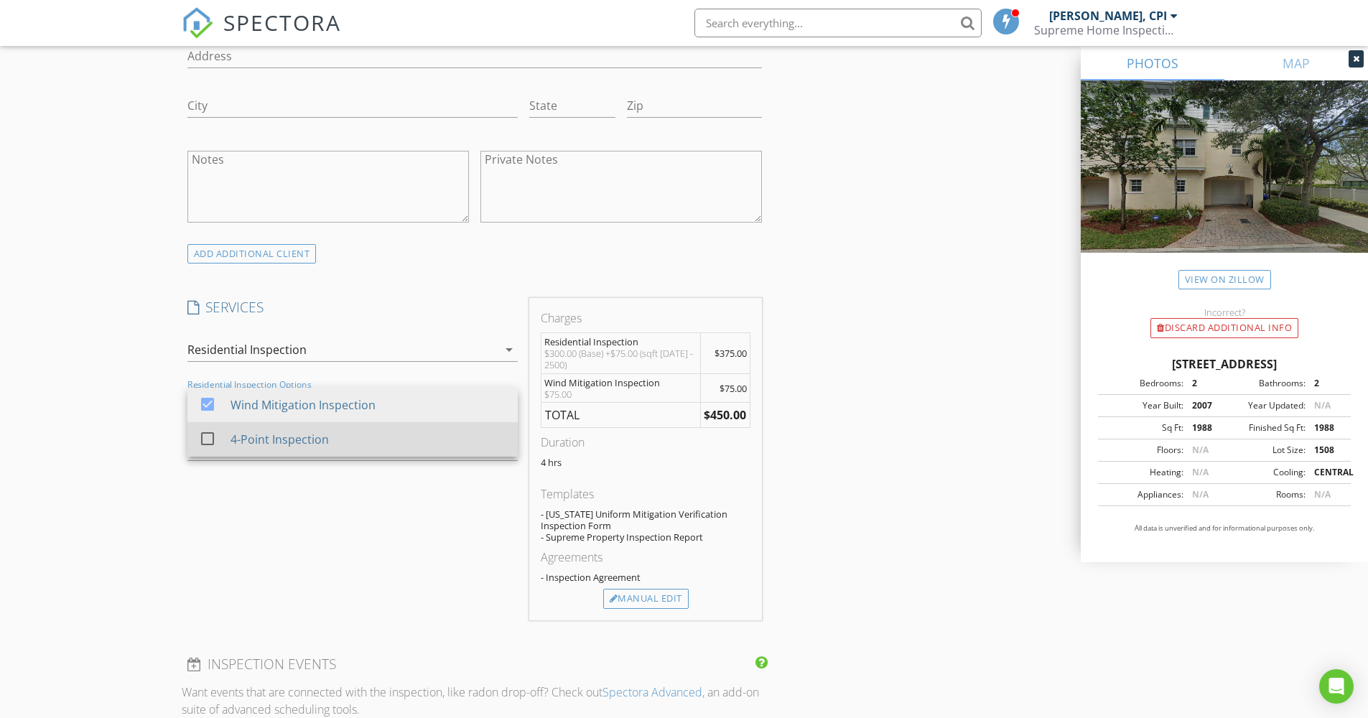
click at [210, 437] on div at bounding box center [207, 439] width 24 height 24
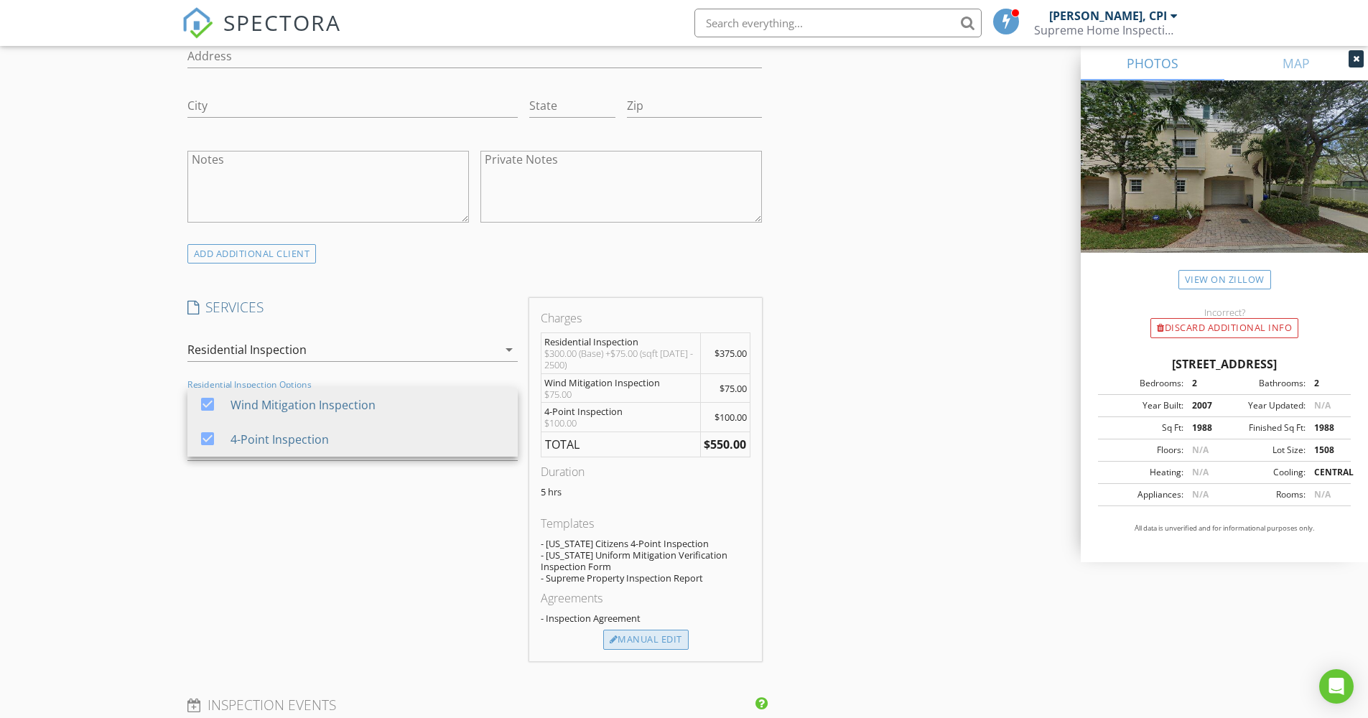
click at [657, 641] on div "Manual Edit" at bounding box center [645, 640] width 85 height 20
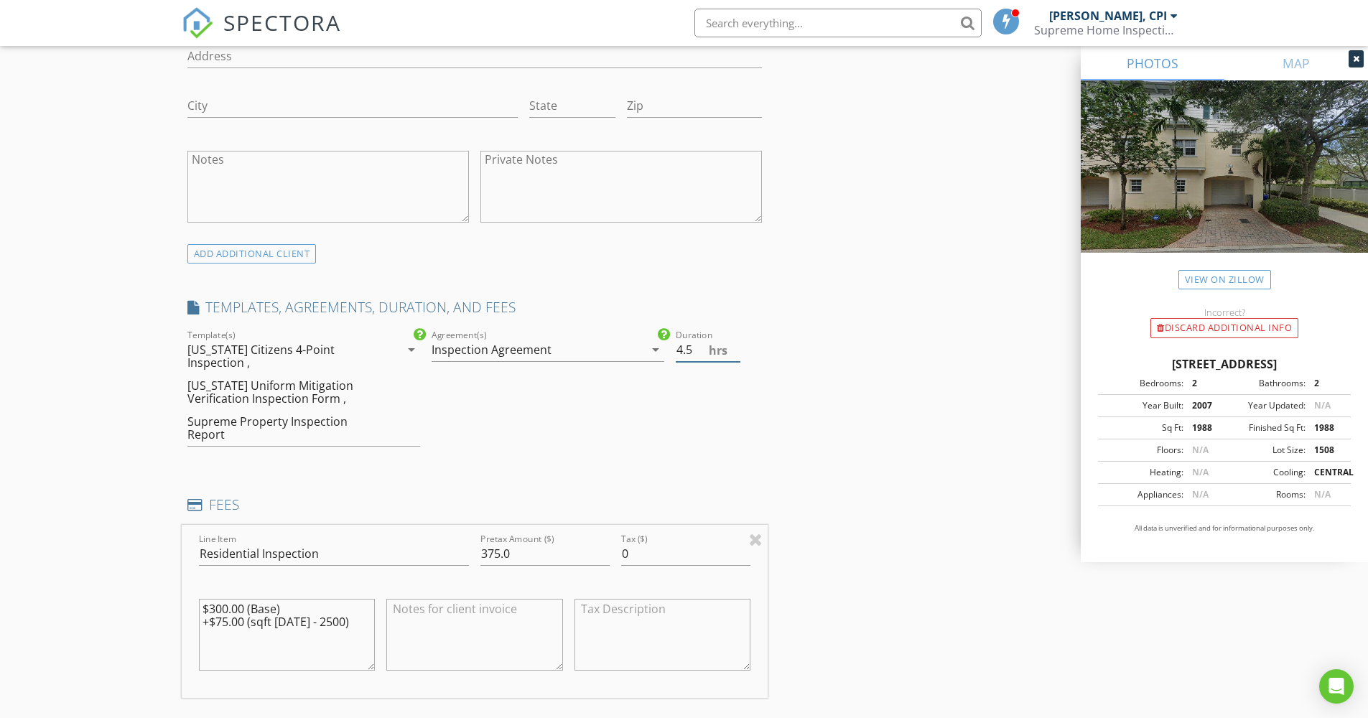
click at [733, 353] on input "4.5" at bounding box center [708, 350] width 65 height 24
click at [733, 353] on input "4" at bounding box center [708, 350] width 65 height 24
type input "3.5"
click at [733, 353] on input "3.5" at bounding box center [708, 350] width 65 height 24
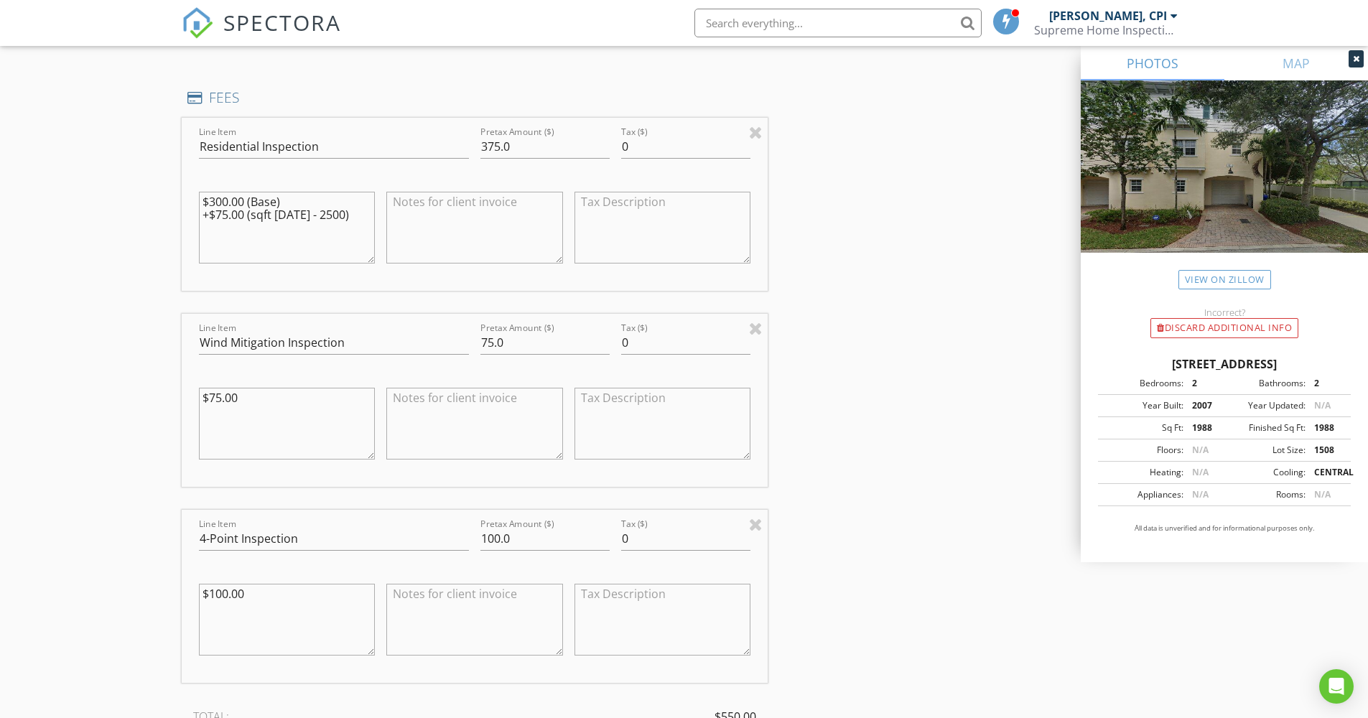
scroll to position [1368, 0]
drag, startPoint x: 515, startPoint y: 134, endPoint x: 465, endPoint y: 131, distance: 49.6
click at [465, 131] on div "Line Item Residential Inspection Pretax Amount ($) 375.0 Tax ($) 0 $300.00 (Bas…" at bounding box center [475, 207] width 587 height 173
type input "550"
click at [925, 425] on div "INSPECTOR(S) check_box Mike Ontaneda, CPI PRIMARY Mike Ontaneda, CPI arrow_drop…" at bounding box center [685, 310] width 1006 height 3025
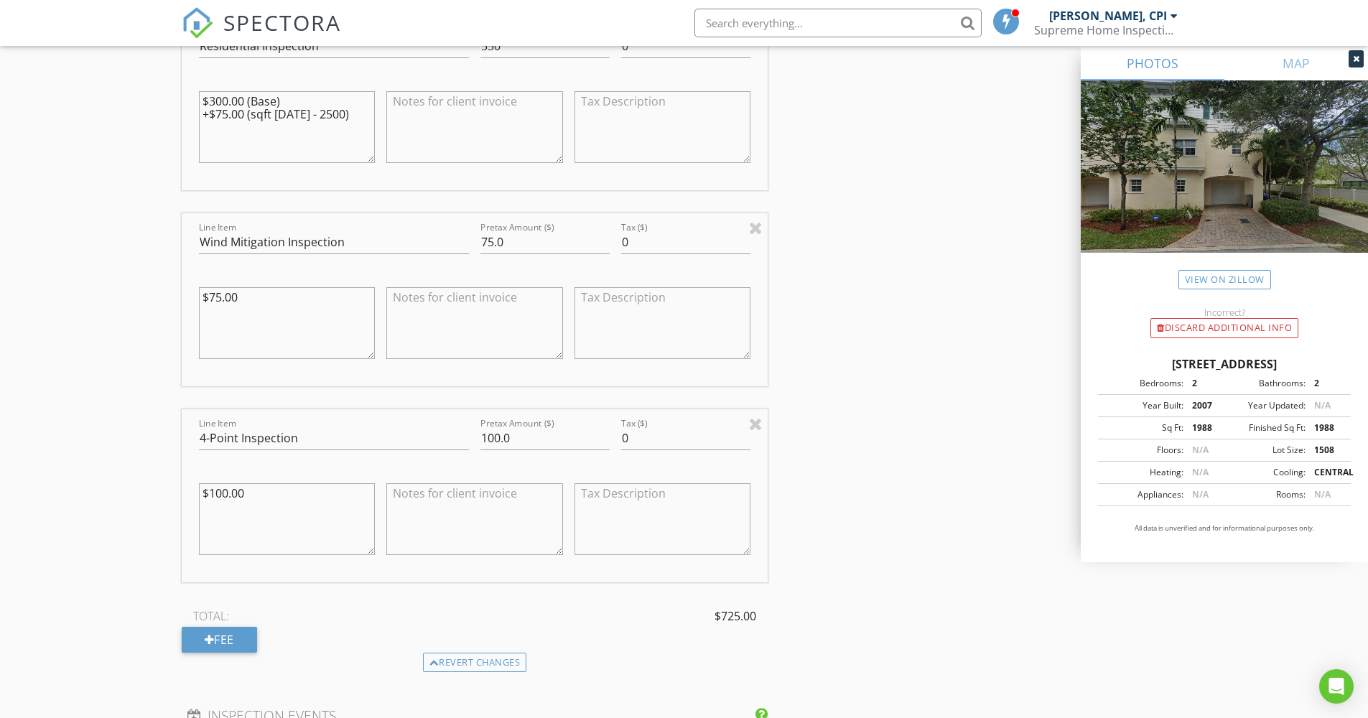
scroll to position [1355, 0]
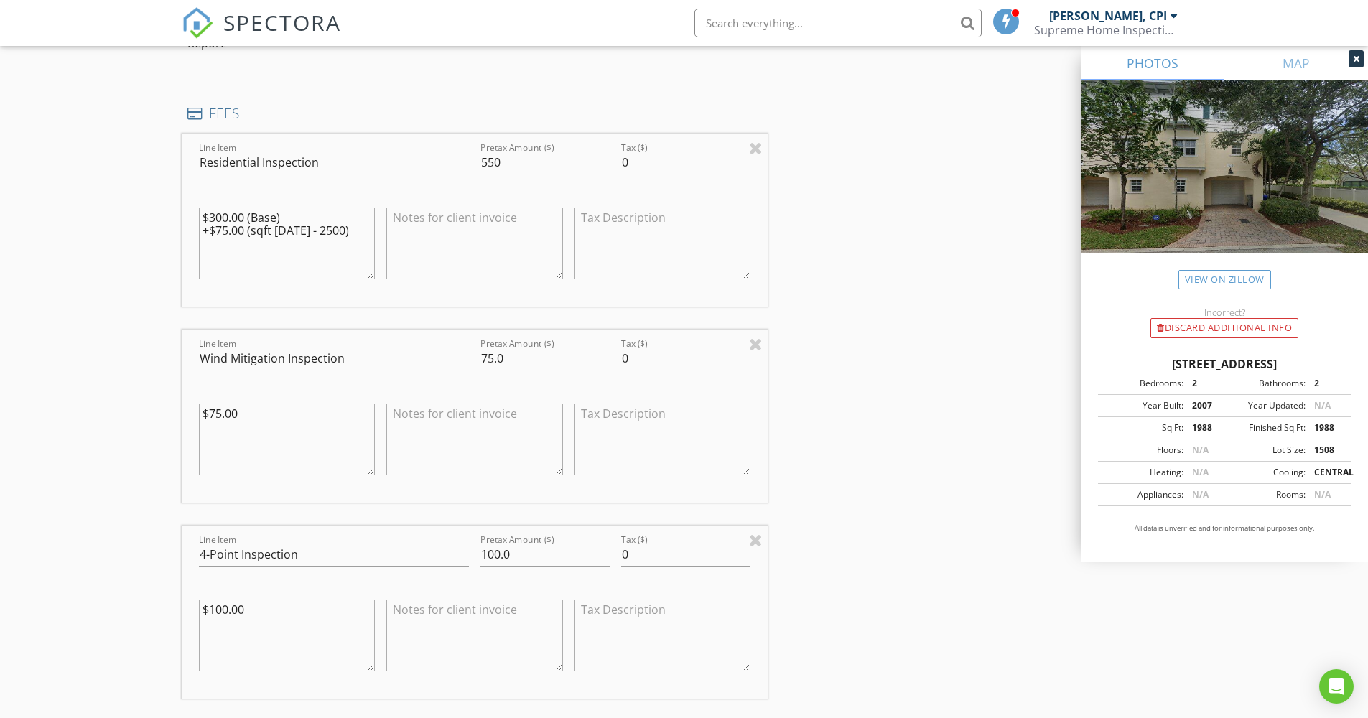
drag, startPoint x: 297, startPoint y: 202, endPoint x: 222, endPoint y: 195, distance: 75.7
click at [176, 203] on div "New Inspection Click here to use the New Order Form INSPECTOR(S) check_box Mike…" at bounding box center [684, 300] width 1368 height 3142
type textarea "+$75.00 (sqft 1501 - 2500)"
paste textarea "$300.00 (Base)"
type textarea "$300.00 (Base)"
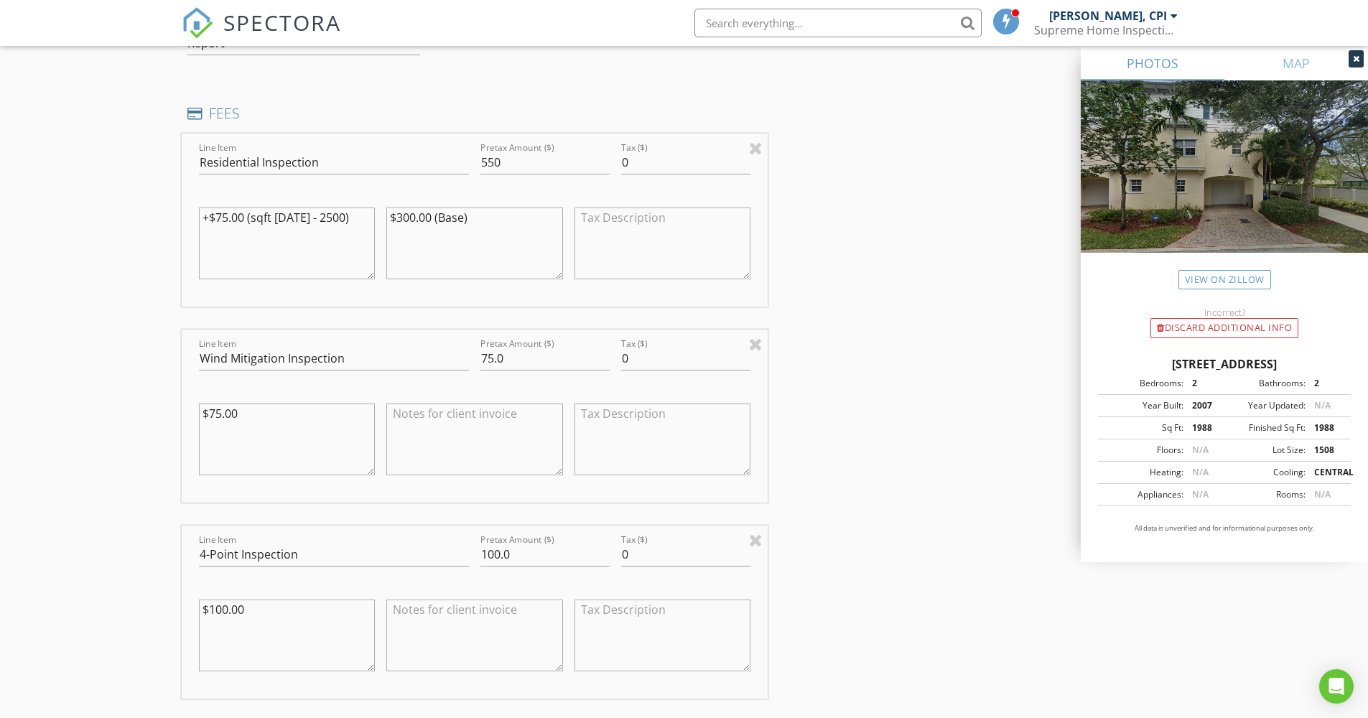
drag, startPoint x: 345, startPoint y: 215, endPoint x: 188, endPoint y: 217, distance: 156.6
click at [187, 218] on div "Line Item Residential Inspection Pretax Amount ($) 550 Tax ($) 0 +$75.00 (sqft …" at bounding box center [475, 220] width 587 height 173
click at [419, 208] on textarea "$300.00 (Base)" at bounding box center [474, 244] width 177 height 72
drag, startPoint x: 508, startPoint y: 341, endPoint x: 474, endPoint y: 340, distance: 33.8
click at [474, 340] on div "Line Item Wind Mitigation Inspection Pretax Amount ($) 75.0 Tax ($) 0 $75.00" at bounding box center [475, 416] width 587 height 173
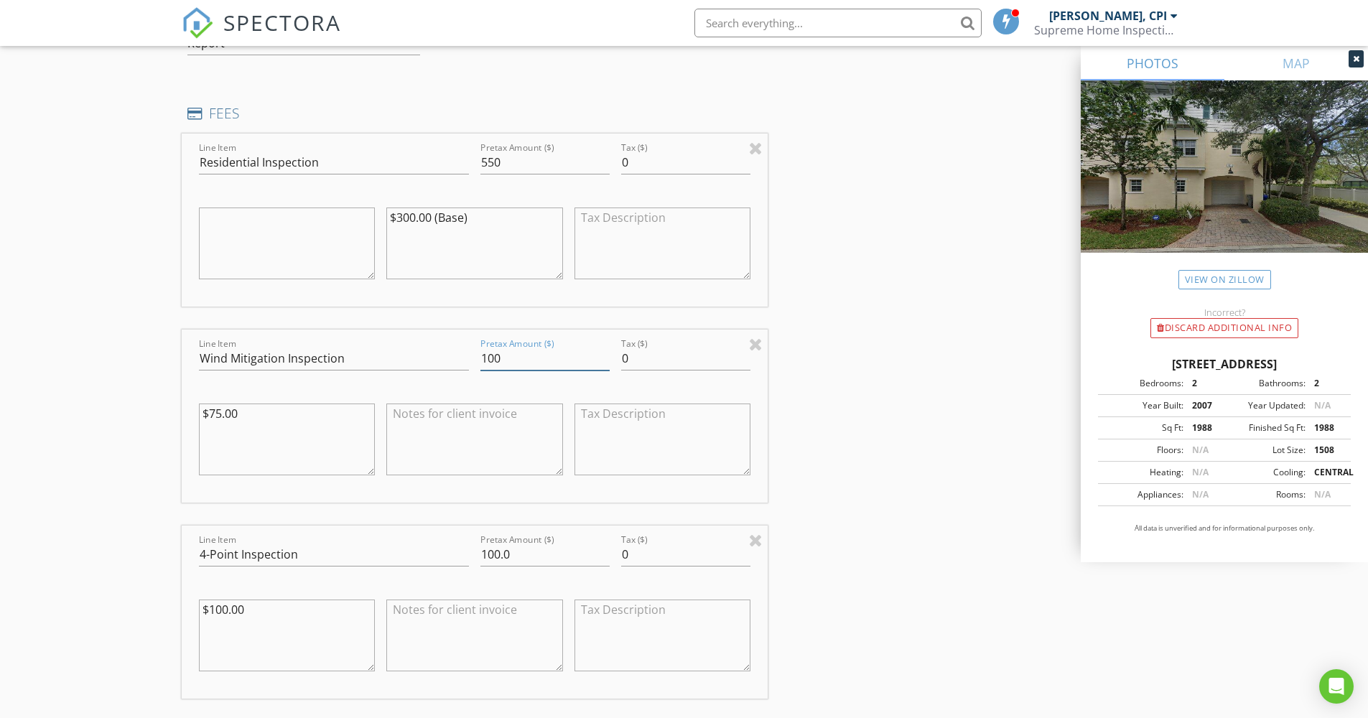
type input "100"
drag, startPoint x: 530, startPoint y: 537, endPoint x: 463, endPoint y: 533, distance: 67.7
click at [463, 533] on div "Line Item 4-Point Inspection Pretax Amount ($) 100.0 Tax ($) 0 $100.00" at bounding box center [475, 612] width 587 height 173
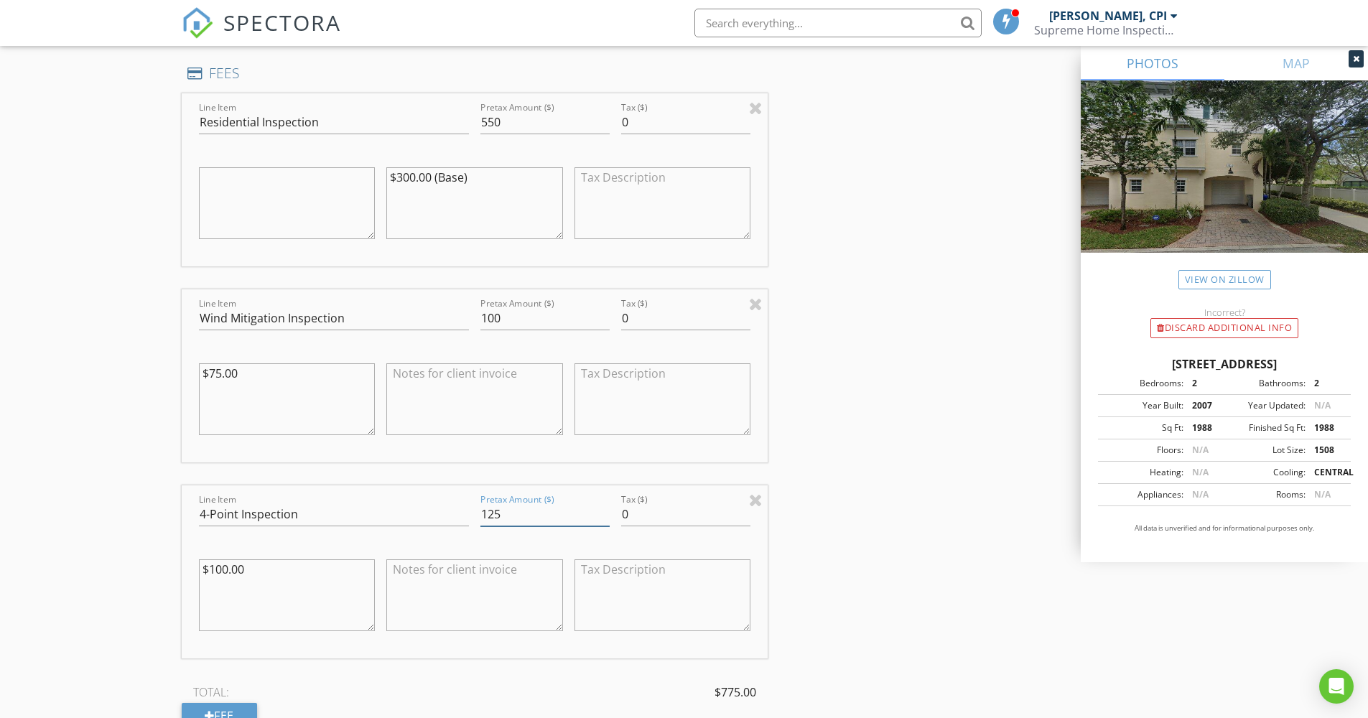
scroll to position [1393, 0]
type input "125"
click at [505, 113] on input "550" at bounding box center [545, 125] width 129 height 24
type input "500"
click at [878, 320] on div "INSPECTOR(S) check_box Mike Ontaneda, CPI PRIMARY Mike Ontaneda, CPI arrow_drop…" at bounding box center [685, 286] width 1006 height 3025
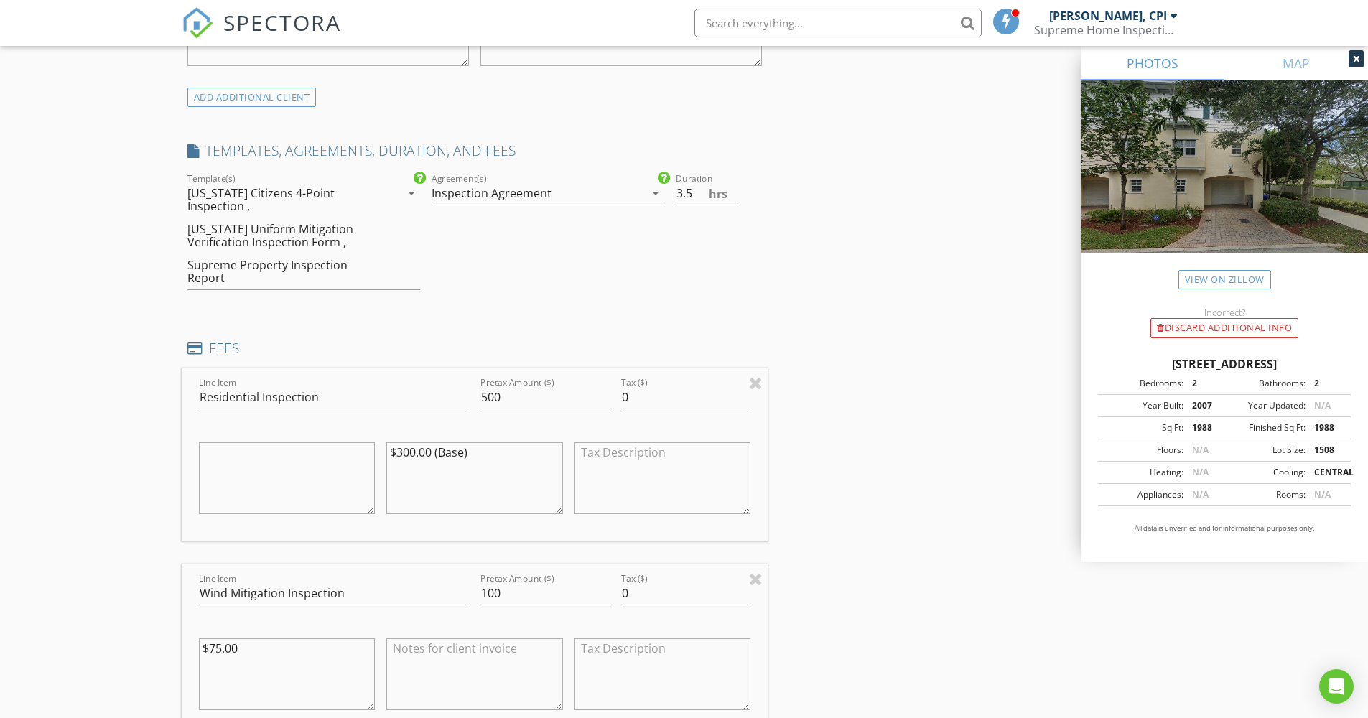
scroll to position [1130, 0]
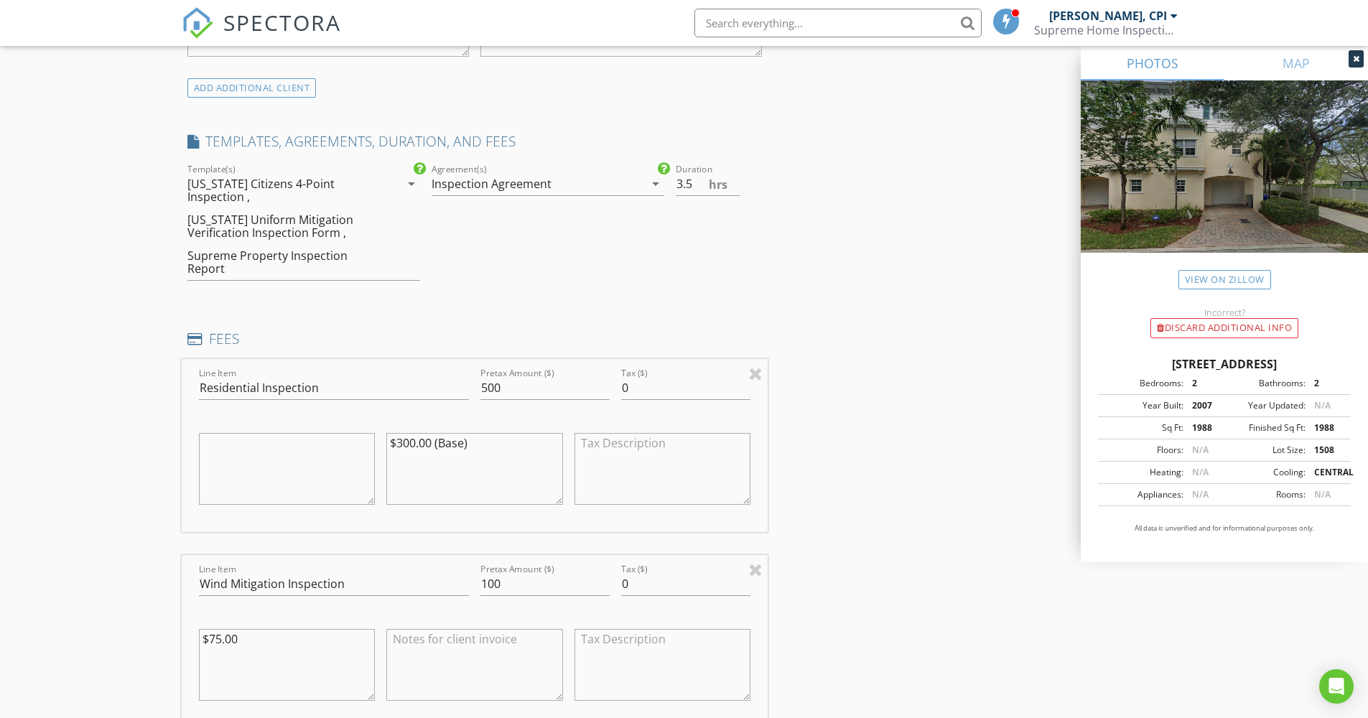
click at [415, 433] on textarea "$300.00 (Base)" at bounding box center [474, 469] width 177 height 72
click at [404, 433] on textarea "$325.00 (Base)" at bounding box center [474, 469] width 177 height 72
click at [483, 433] on textarea "$525.00 (Base)" at bounding box center [474, 469] width 177 height 72
click at [458, 448] on textarea "$525.00 (Base) $25OFF" at bounding box center [474, 469] width 177 height 72
drag, startPoint x: 444, startPoint y: 447, endPoint x: 413, endPoint y: 431, distance: 35.0
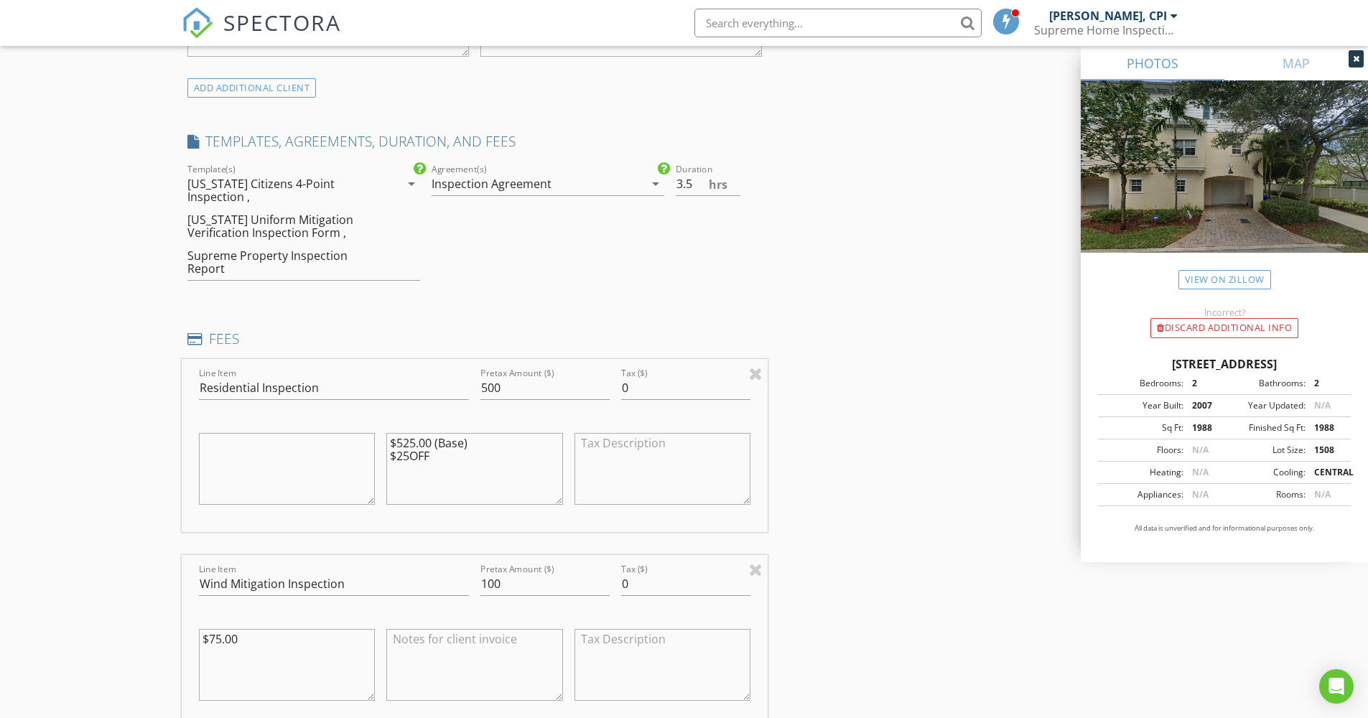
click at [383, 425] on div "$525.00 (Base) $25OFF" at bounding box center [475, 470] width 188 height 112
type textarea "$525.00 (Base) $25OFF"
click at [415, 629] on textarea at bounding box center [474, 665] width 177 height 72
paste textarea "$525.00 (Base) $25OFF"
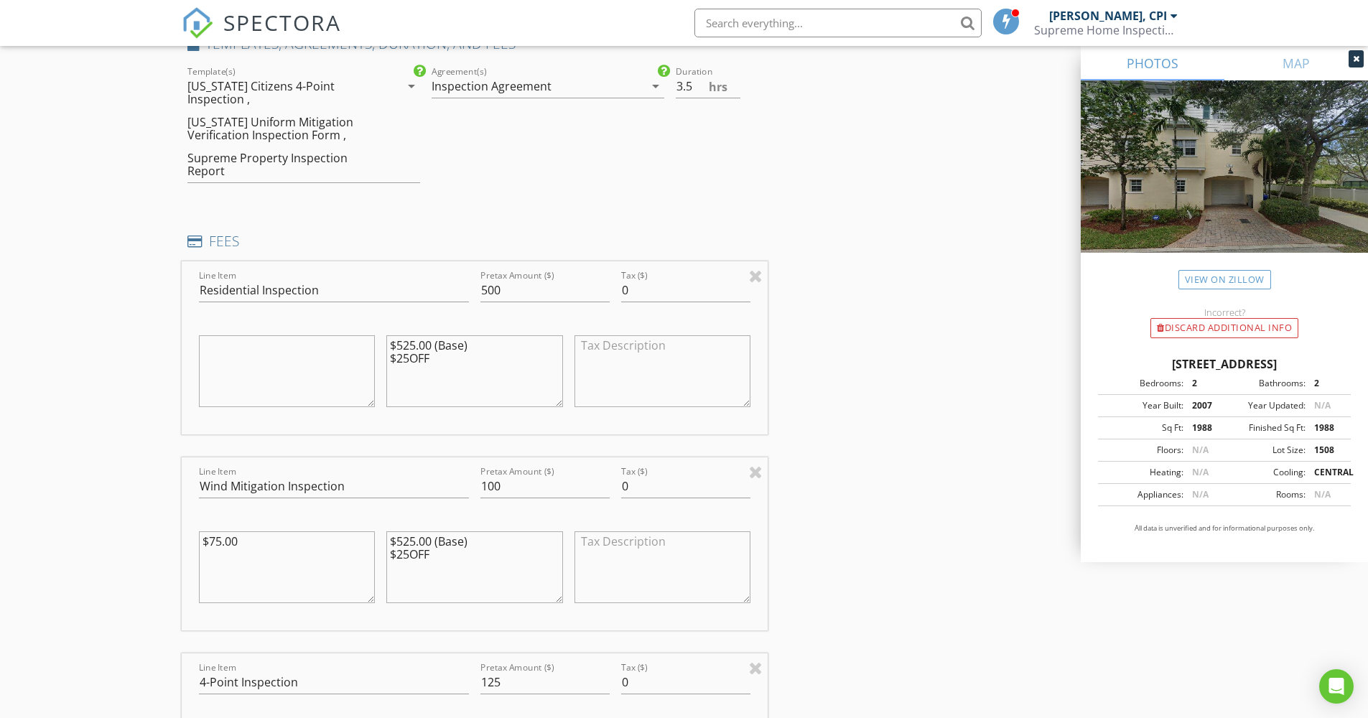
scroll to position [1256, 0]
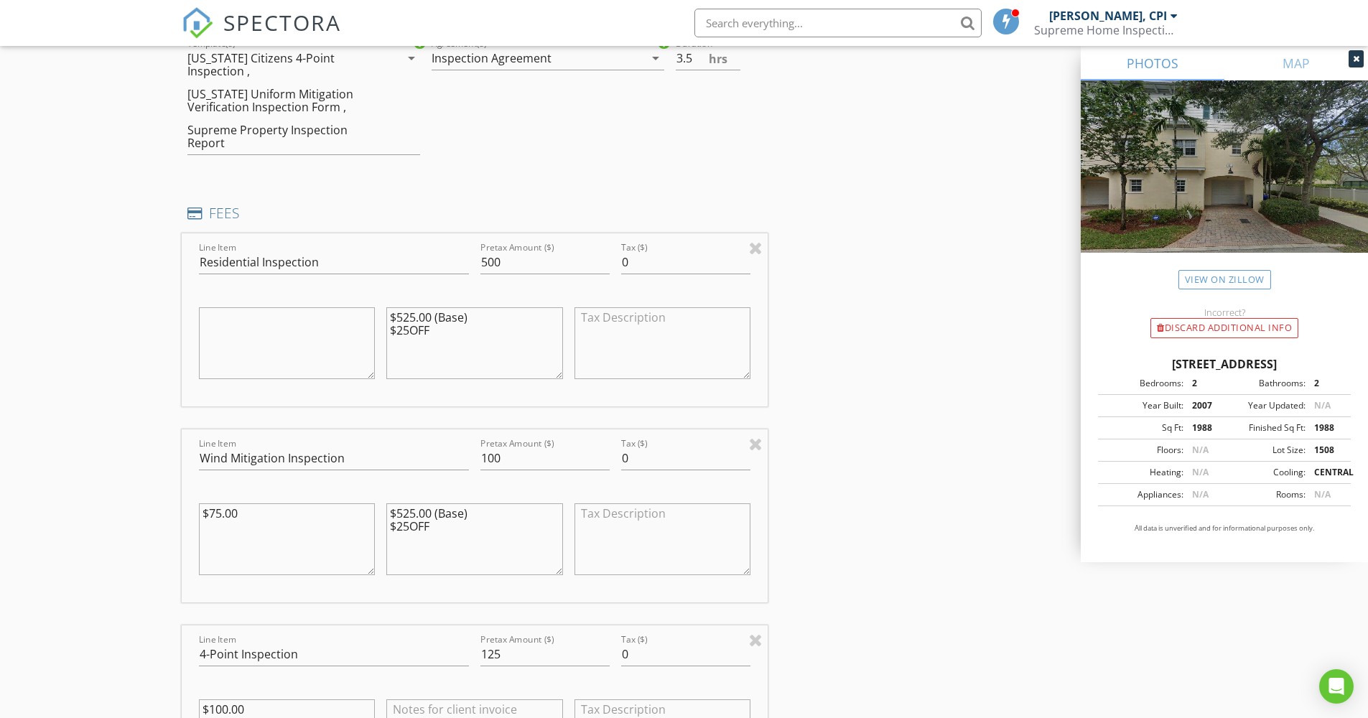
click at [404, 504] on textarea "$525.00 (Base) $25OFF" at bounding box center [474, 540] width 177 height 72
click at [481, 537] on textarea "$125.00 (Base) $25OFF" at bounding box center [474, 540] width 177 height 72
click at [471, 531] on textarea "$125.00 (Base) $25OFF" at bounding box center [474, 540] width 177 height 72
drag, startPoint x: 453, startPoint y: 525, endPoint x: 377, endPoint y: 491, distance: 82.6
click at [377, 491] on div "Line Item Wind Mitigation Inspection Pretax Amount ($) 100 Tax ($) 0 $75.00 $12…" at bounding box center [475, 516] width 587 height 173
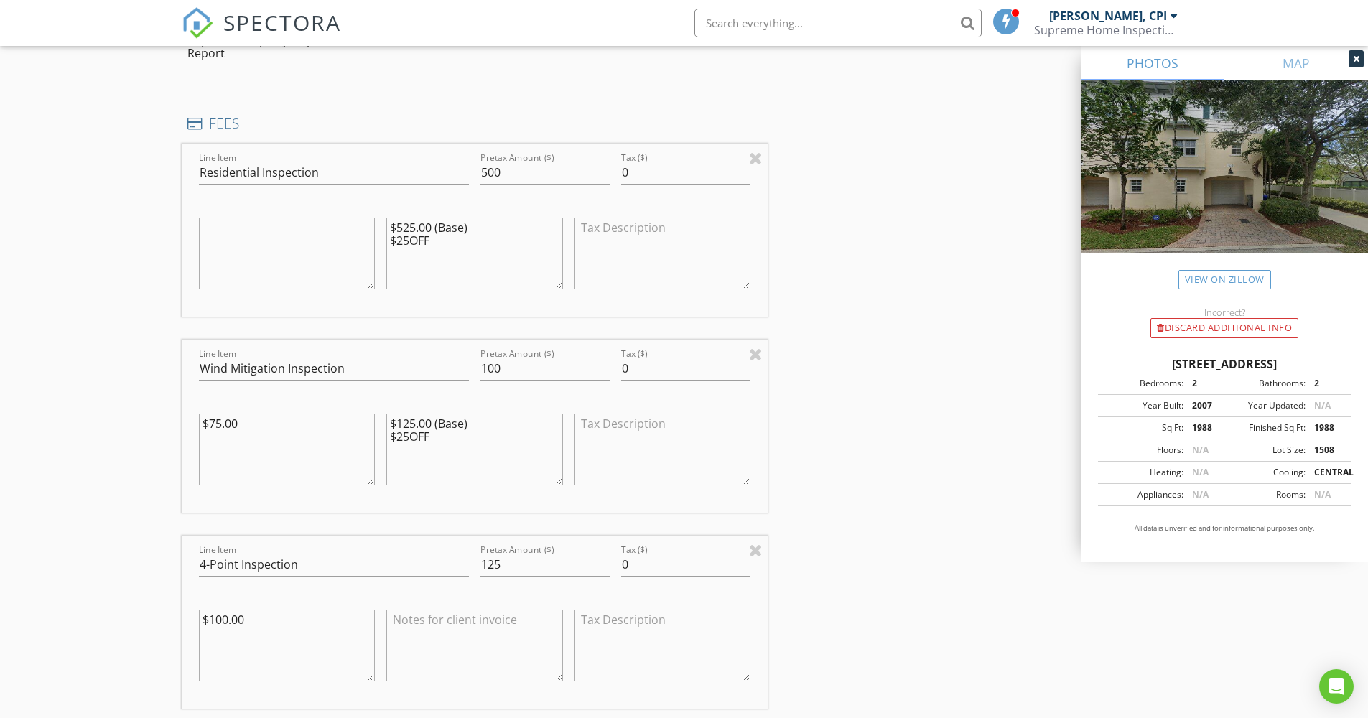
scroll to position [1363, 0]
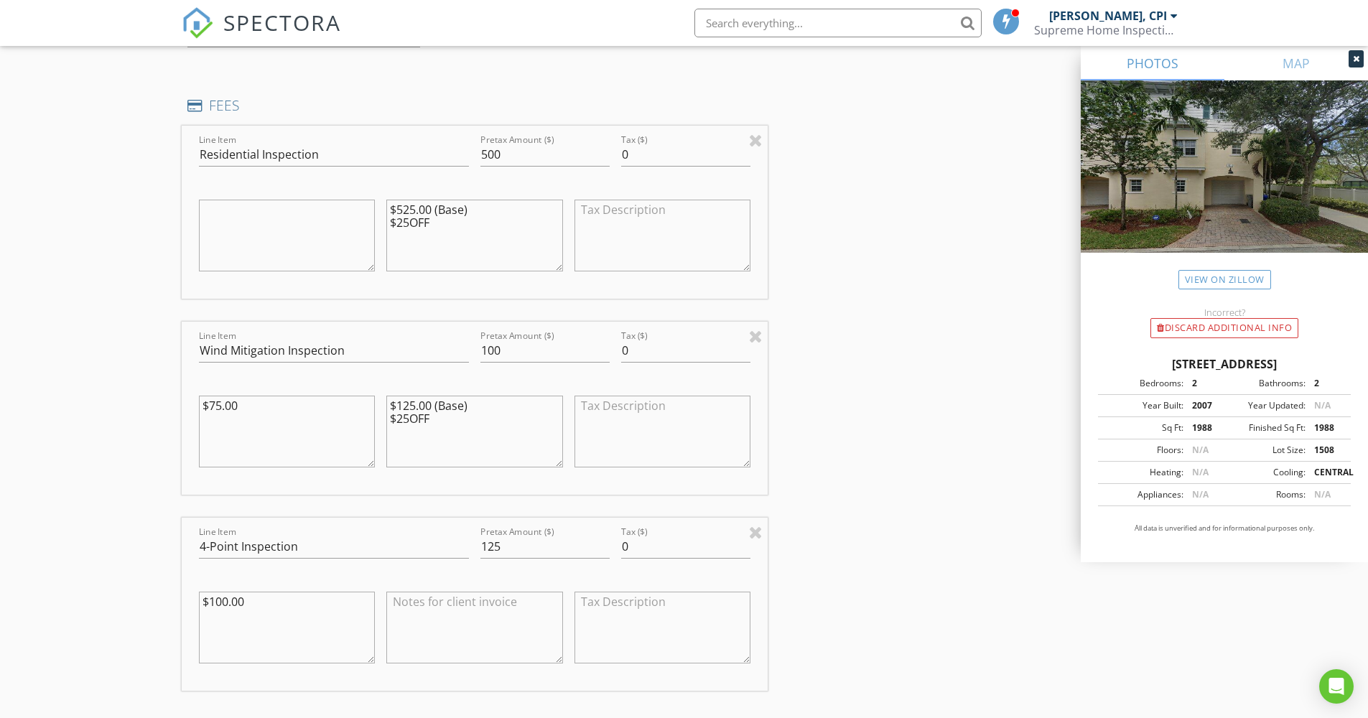
type textarea "$125.00 (Base) $25OFF"
paste textarea "$125.00 (Base) $25OFF"
click at [414, 592] on textarea "$125.00 (Base) $25OFF" at bounding box center [474, 628] width 177 height 72
type textarea "$150.00 (Base) $25OFF"
drag, startPoint x: 253, startPoint y: 583, endPoint x: 172, endPoint y: 581, distance: 80.5
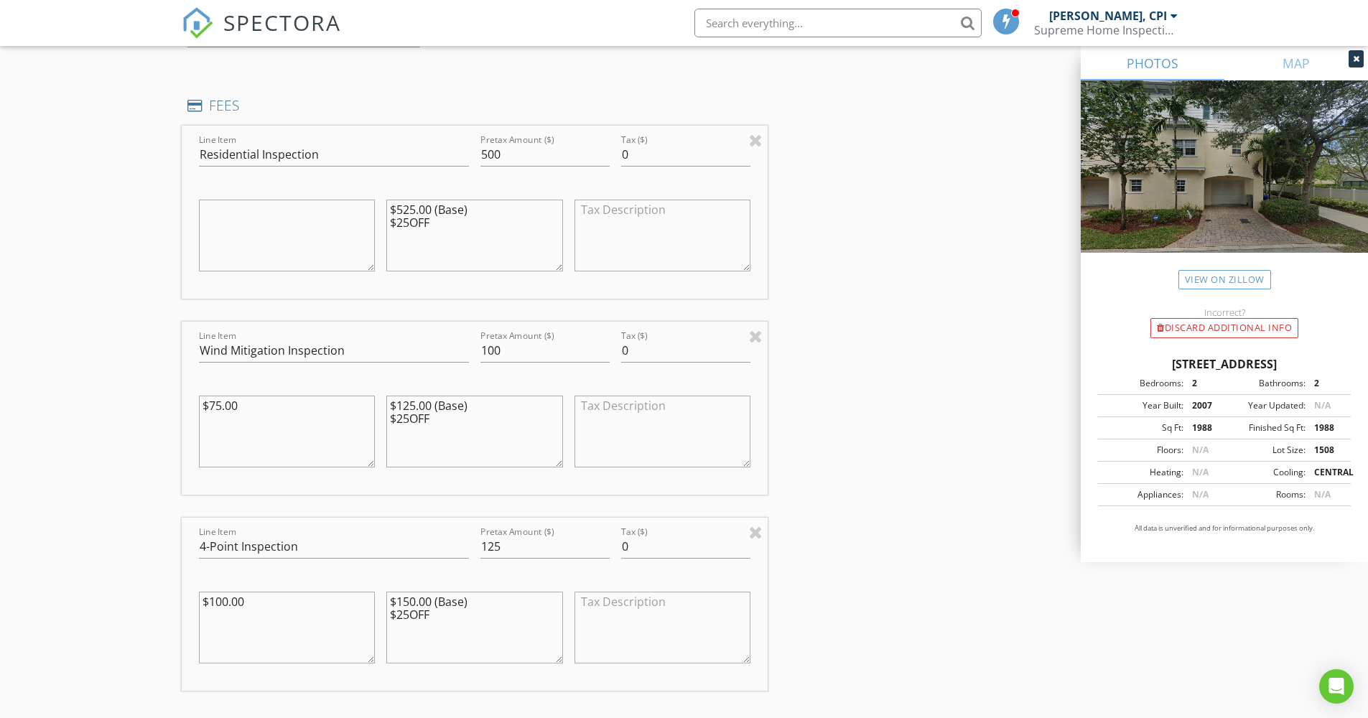
click at [172, 581] on div "New Inspection Click here to use the New Order Form INSPECTOR(S) check_box Mike…" at bounding box center [684, 292] width 1368 height 3142
drag, startPoint x: 243, startPoint y: 392, endPoint x: 177, endPoint y: 392, distance: 65.4
click at [177, 392] on div "New Inspection Click here to use the New Order Form INSPECTOR(S) check_box Mike…" at bounding box center [684, 292] width 1368 height 3142
click at [327, 404] on textarea at bounding box center [287, 432] width 177 height 72
click at [872, 535] on div "INSPECTOR(S) check_box Mike Ontaneda, CPI PRIMARY Mike Ontaneda, CPI arrow_drop…" at bounding box center [685, 315] width 1006 height 3025
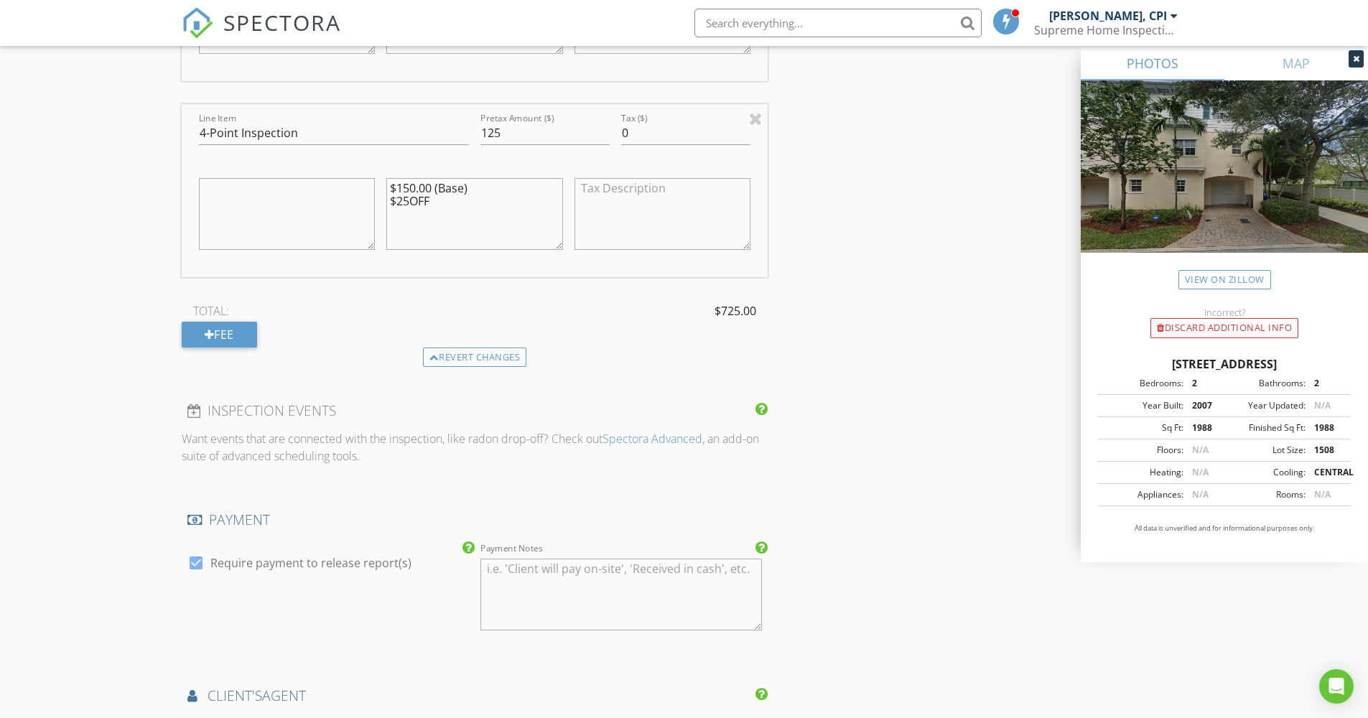
scroll to position [1912, 0]
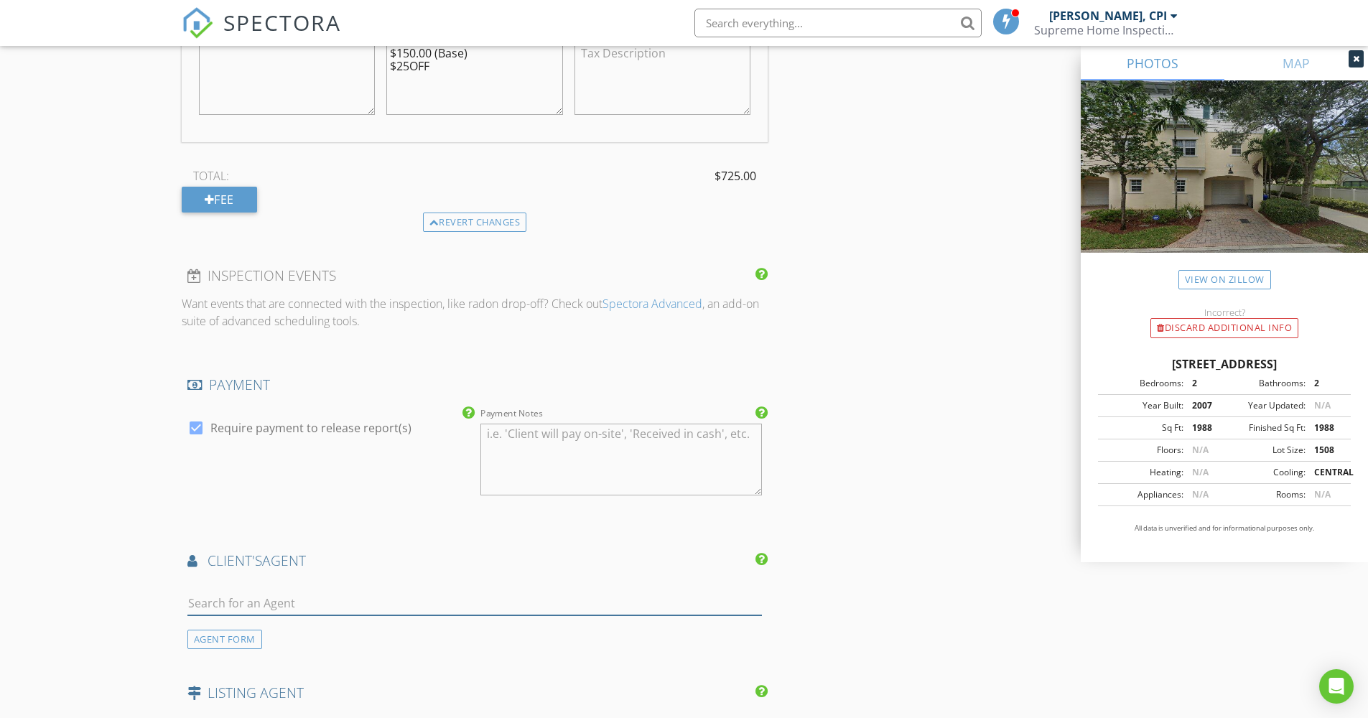
click at [299, 592] on input "text" at bounding box center [474, 604] width 575 height 24
type input "Stephen"
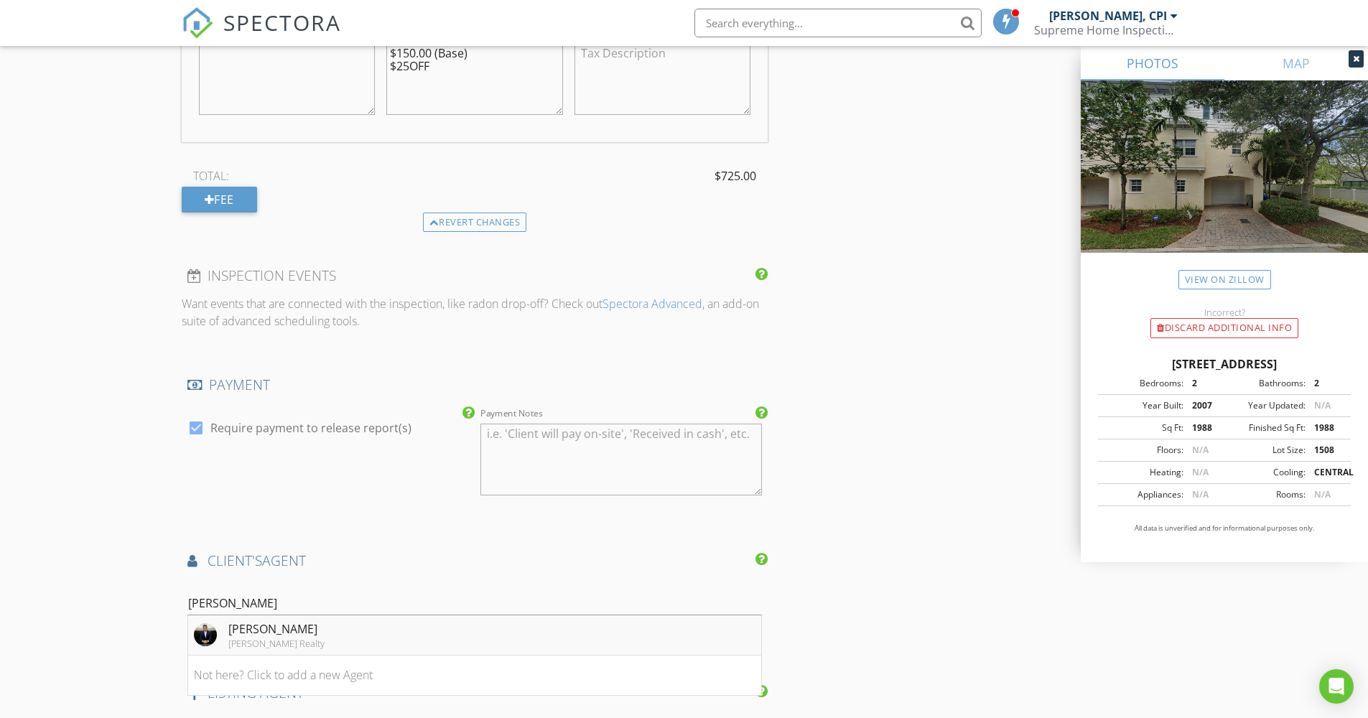
drag, startPoint x: 299, startPoint y: 585, endPoint x: 302, endPoint y: 623, distance: 39.0
click at [302, 638] on div "Charles Rutenberg Realty" at bounding box center [276, 643] width 96 height 11
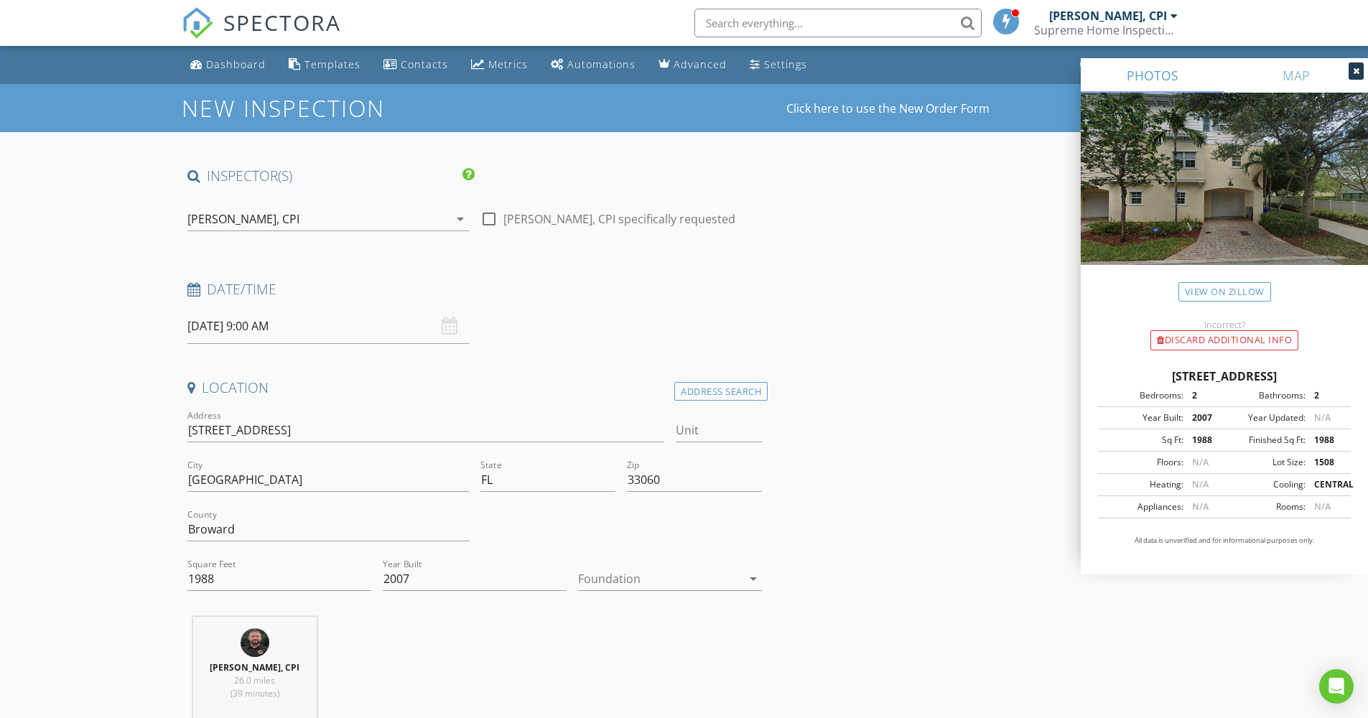
scroll to position [26, 0]
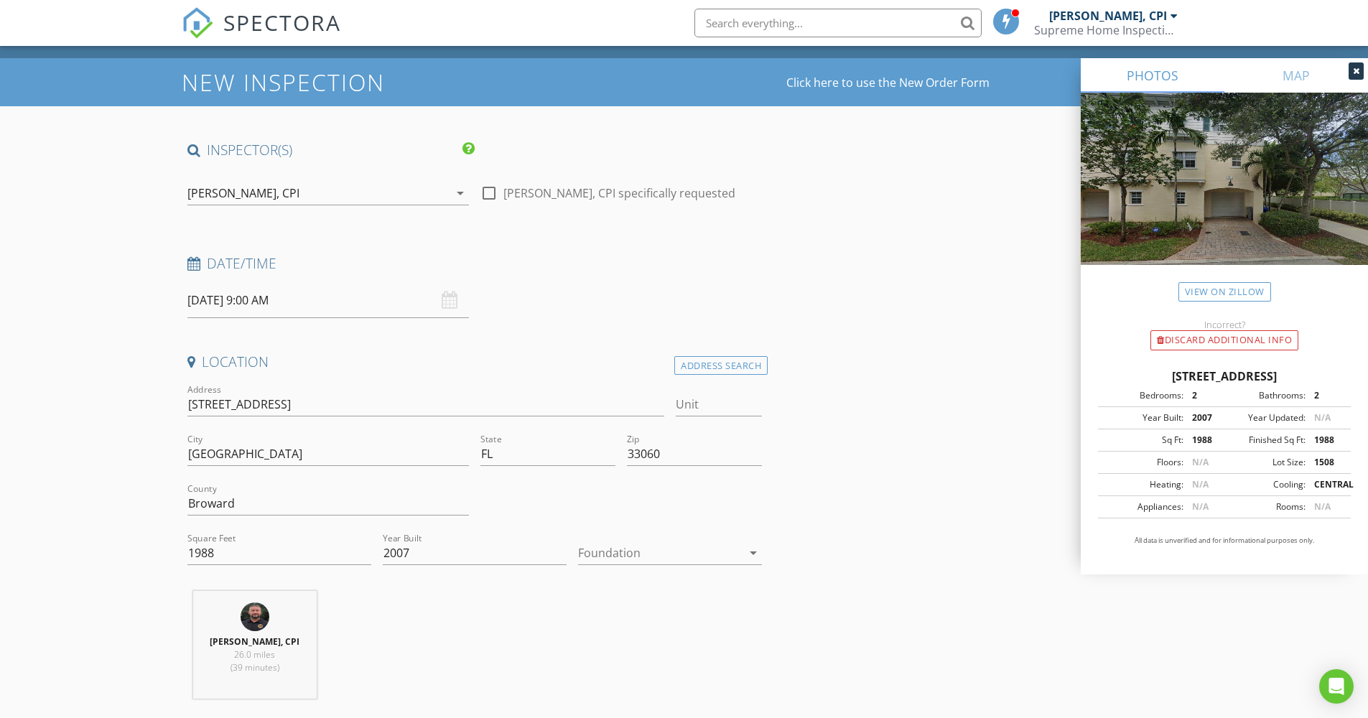
click at [270, 302] on input "09/03/2025 9:00 AM" at bounding box center [328, 300] width 282 height 35
click at [247, 300] on input "09/03/2025 9:00 AM" at bounding box center [328, 300] width 282 height 35
select select "7"
click at [206, 332] on span at bounding box center [199, 328] width 24 height 20
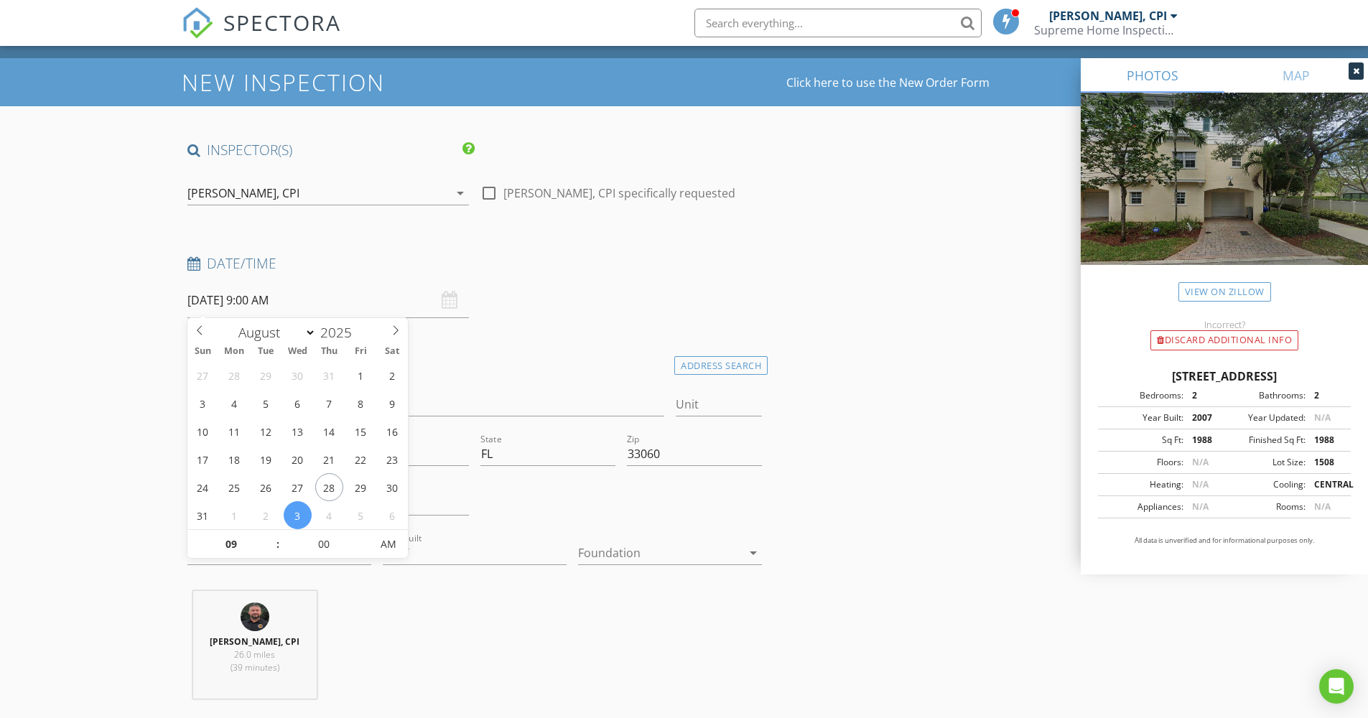
click at [241, 300] on input "09/03/2025 9:00 AM" at bounding box center [328, 300] width 282 height 35
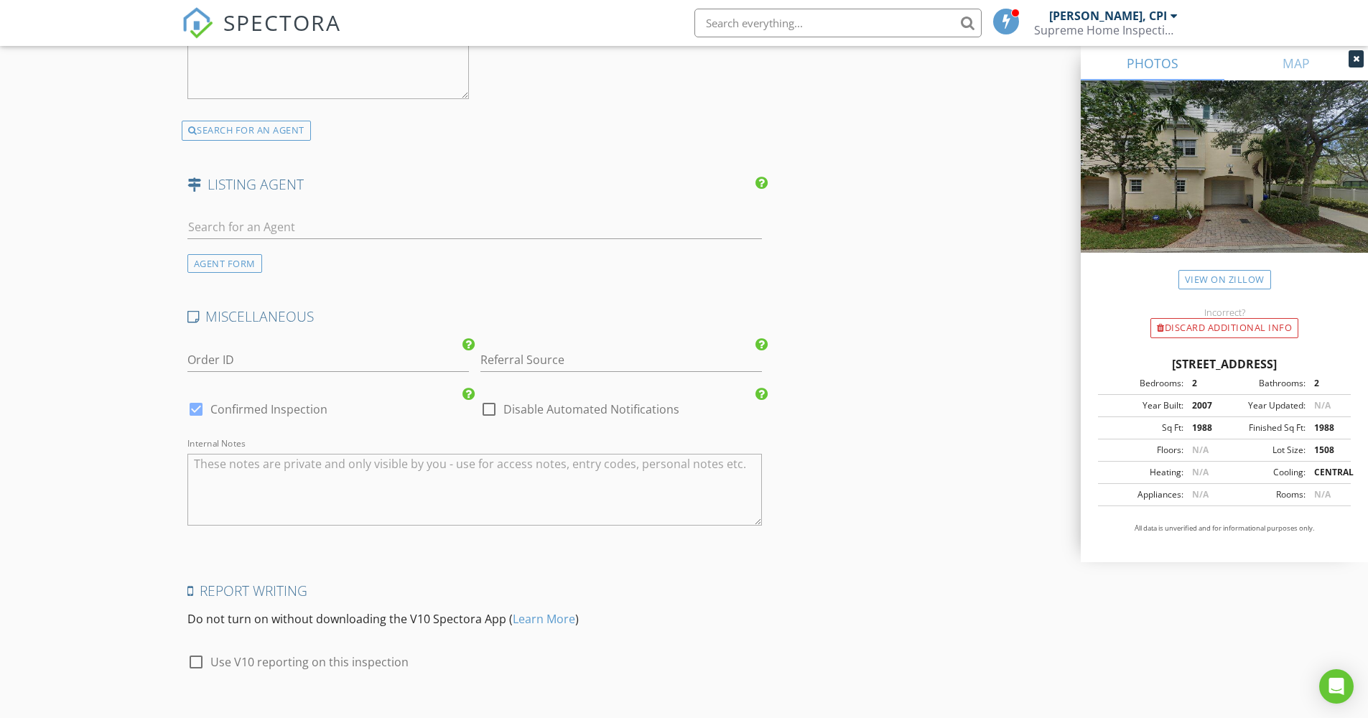
scroll to position [2915, 0]
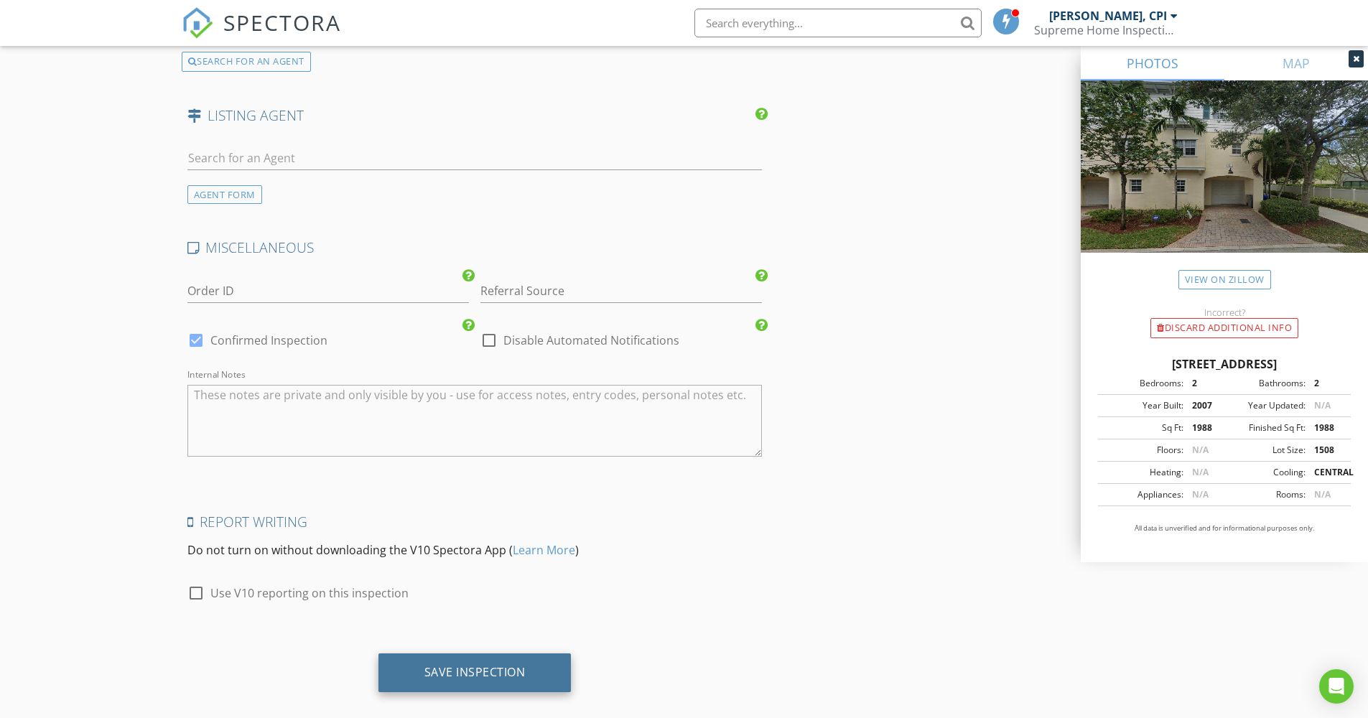
click at [470, 665] on div "Save Inspection" at bounding box center [474, 672] width 101 height 14
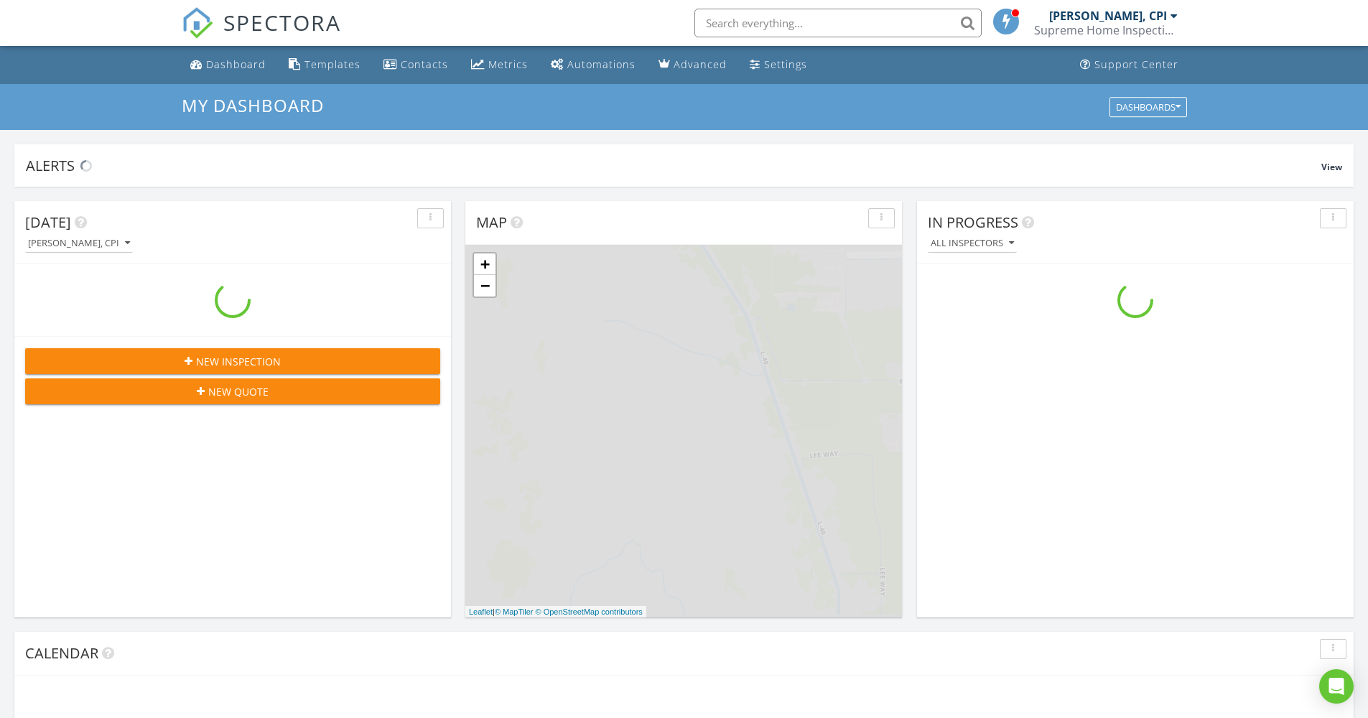
scroll to position [1330, 1391]
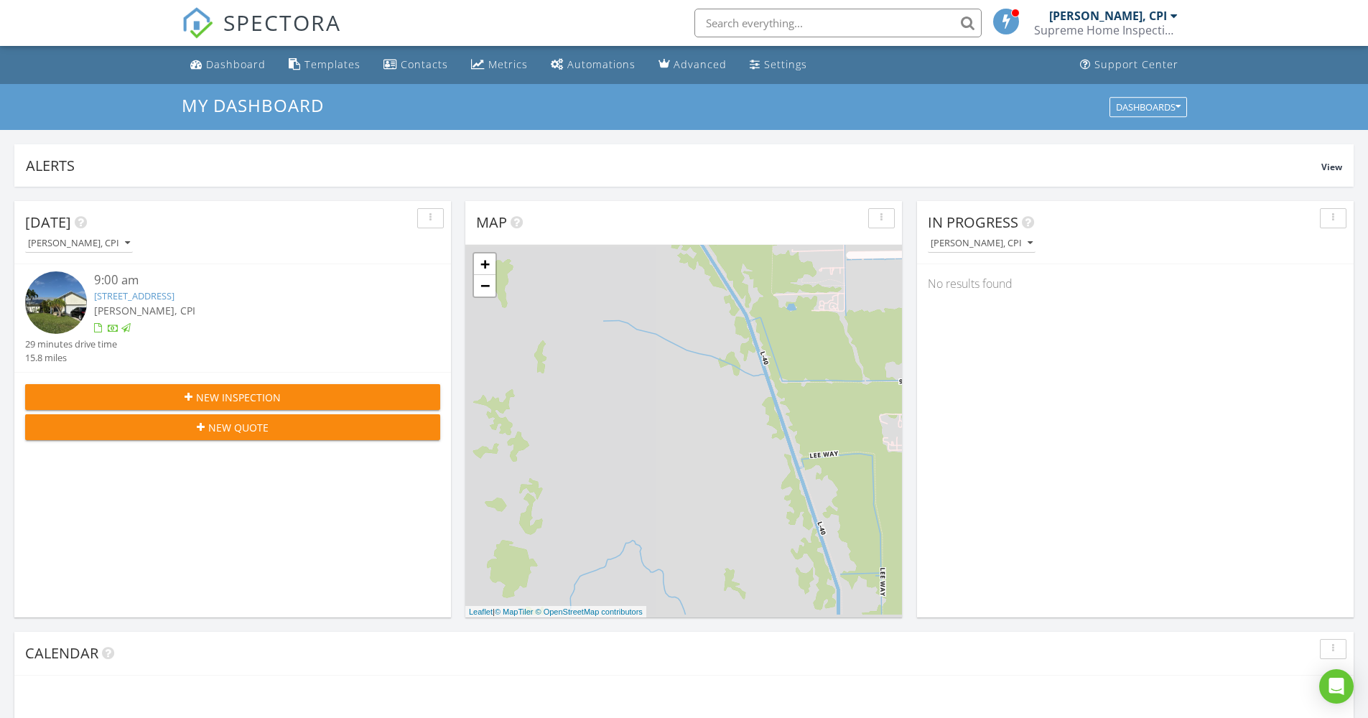
click at [843, 15] on input "text" at bounding box center [838, 23] width 287 height 29
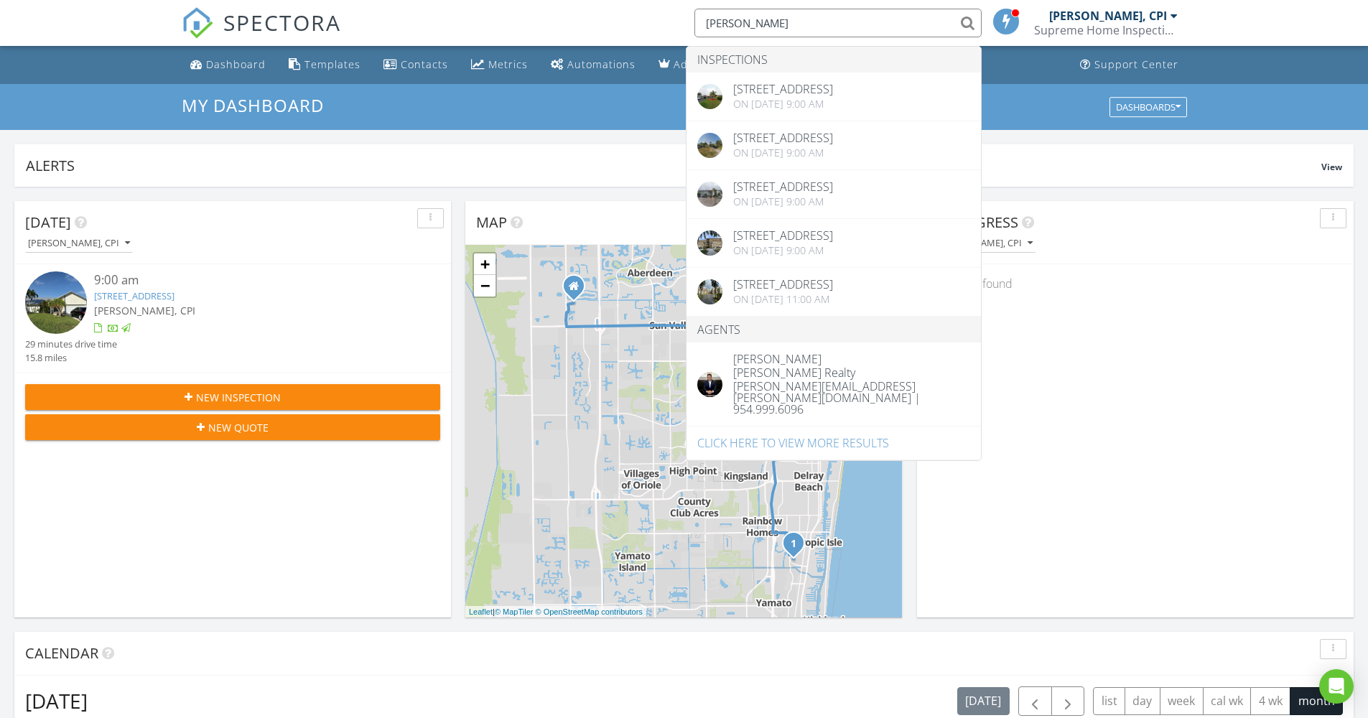
type input "[PERSON_NAME]"
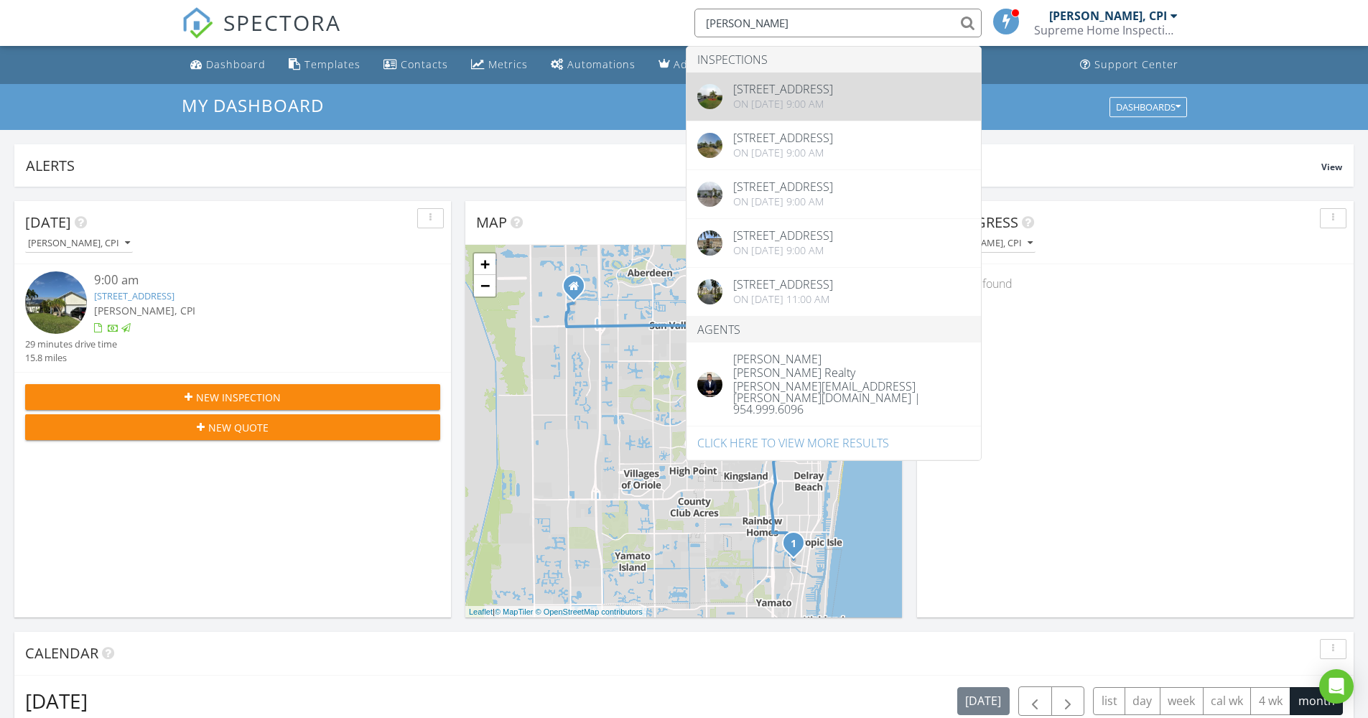
drag, startPoint x: 843, startPoint y: 15, endPoint x: 860, endPoint y: 96, distance: 82.1
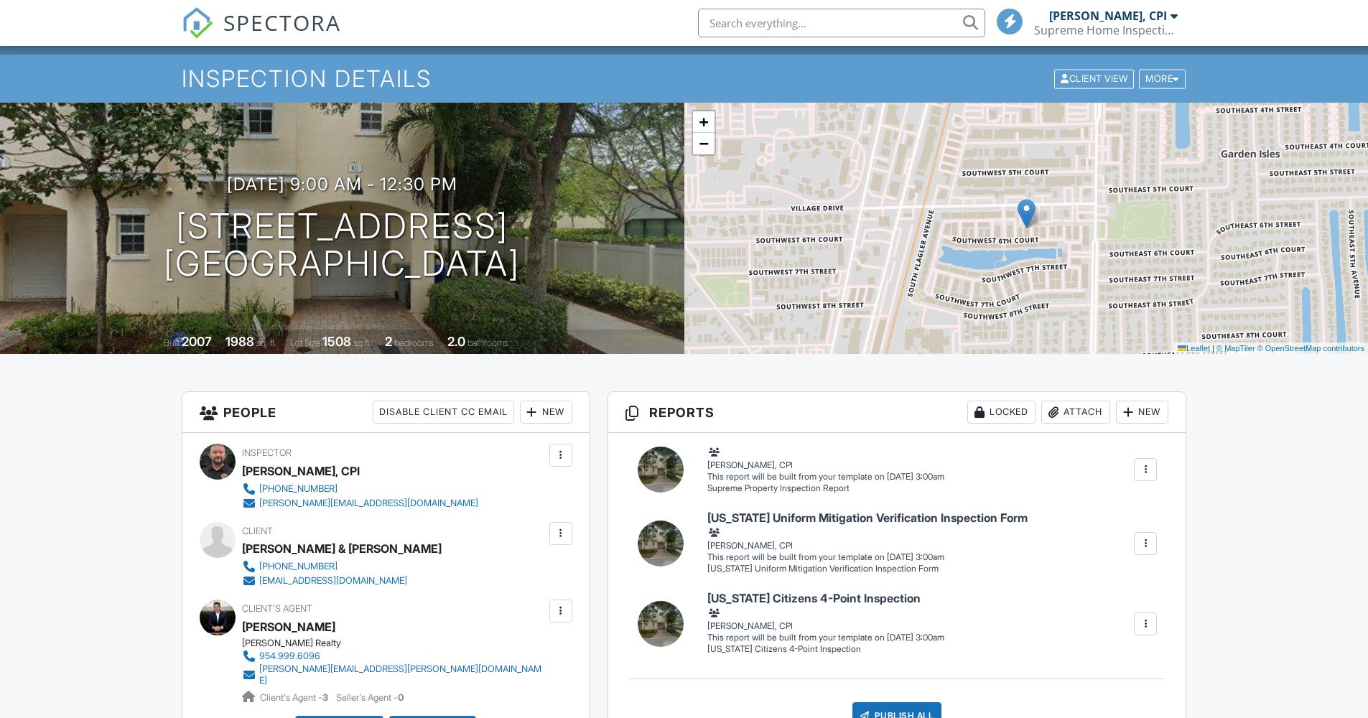
scroll to position [212, 0]
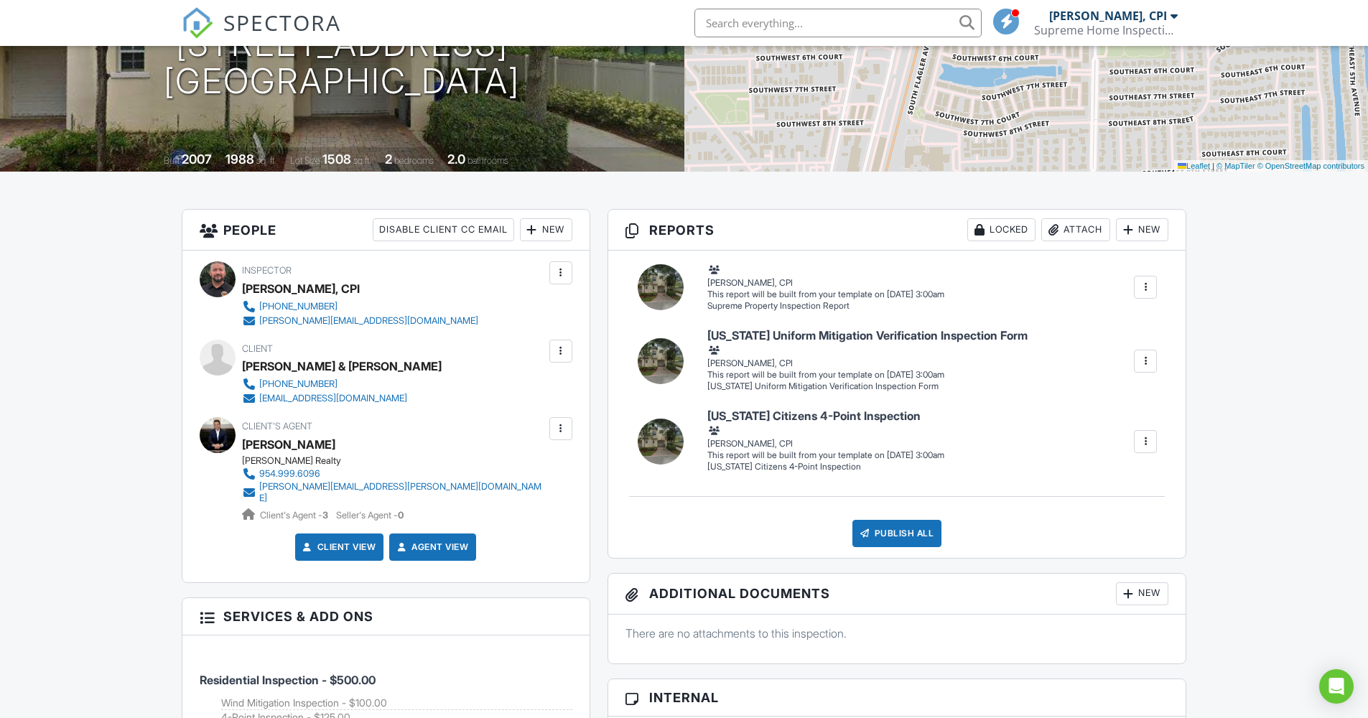
click at [1150, 226] on div "New" at bounding box center [1142, 229] width 52 height 23
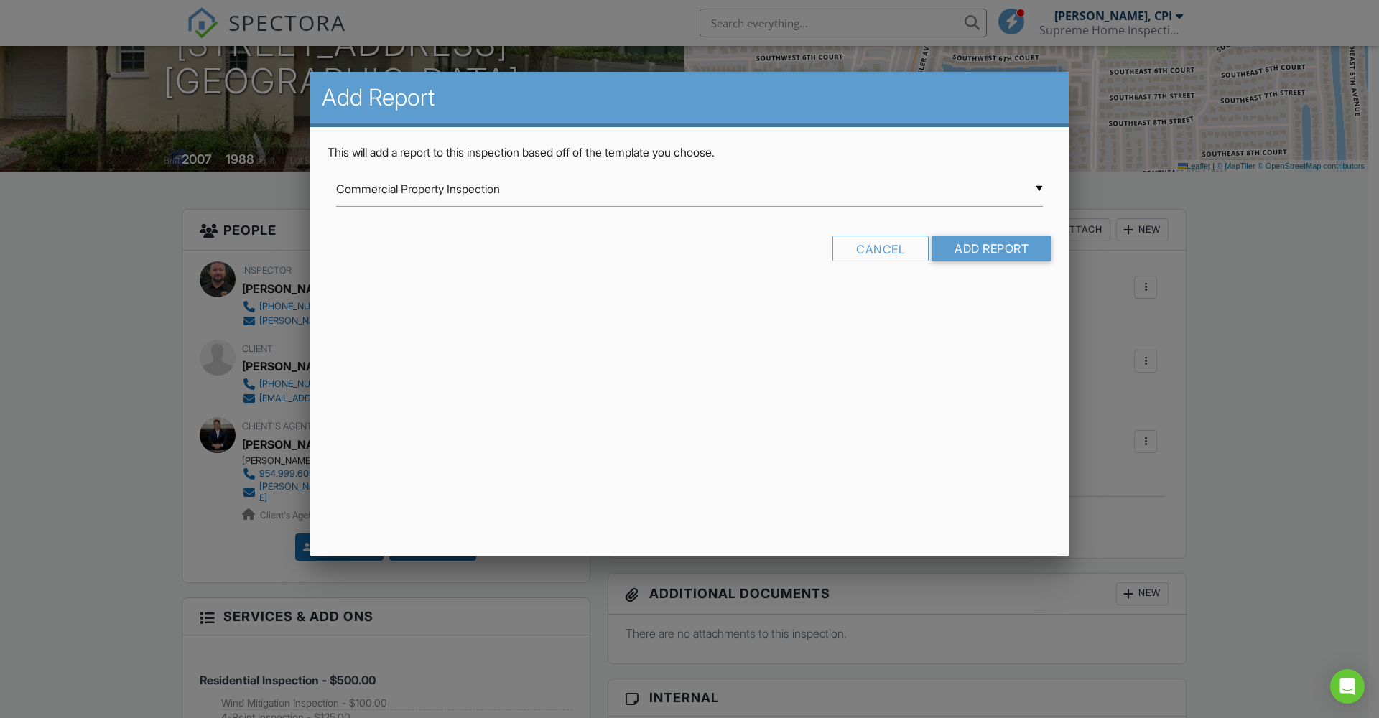
click at [1037, 187] on div "▼ Commercial Property Inspection Commercial Property Inspection Swimming Pool a…" at bounding box center [689, 189] width 707 height 35
click at [659, 256] on span "[US_STATE] 4-Point Inspection Form (2025)" at bounding box center [689, 261] width 707 height 36
type input "[US_STATE] 4-Point Inspection Form (2025)"
click at [1012, 241] on input "Add Report" at bounding box center [992, 249] width 120 height 26
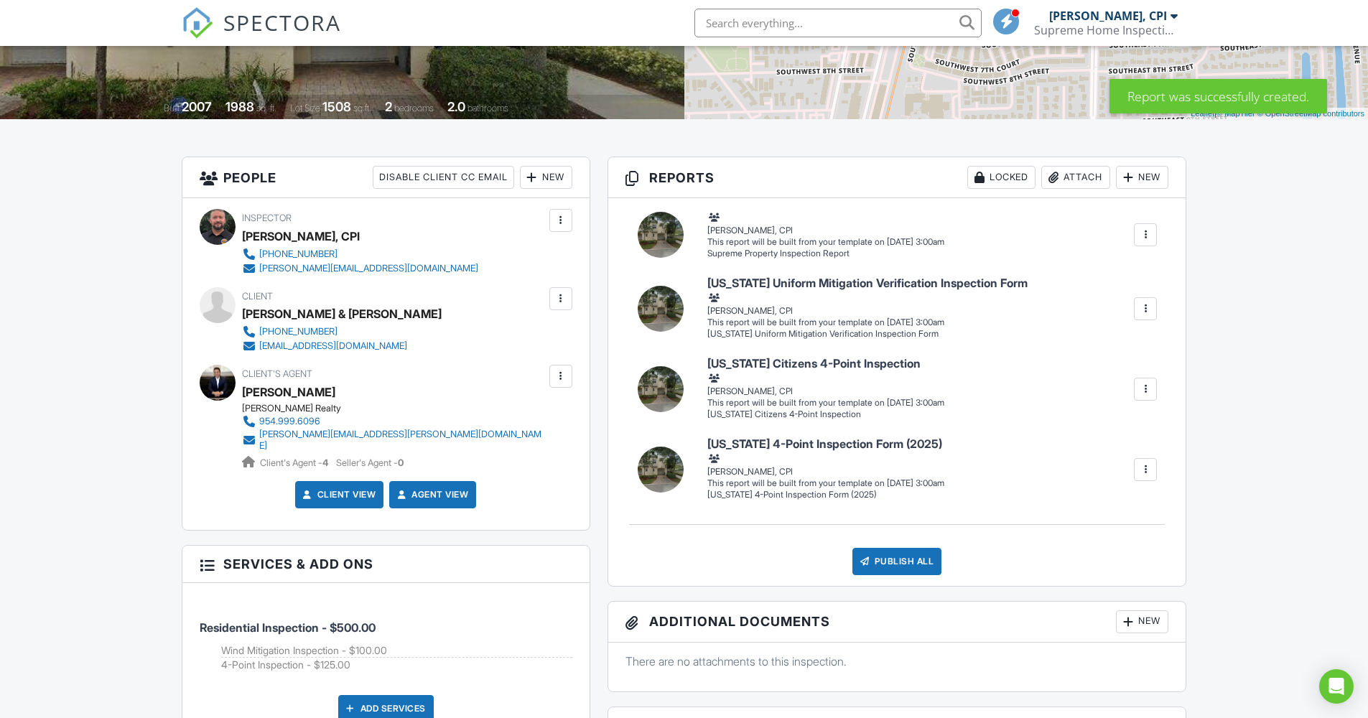
click at [1149, 384] on div at bounding box center [1145, 389] width 14 height 14
click at [1085, 491] on div "Delete" at bounding box center [1074, 492] width 30 height 16
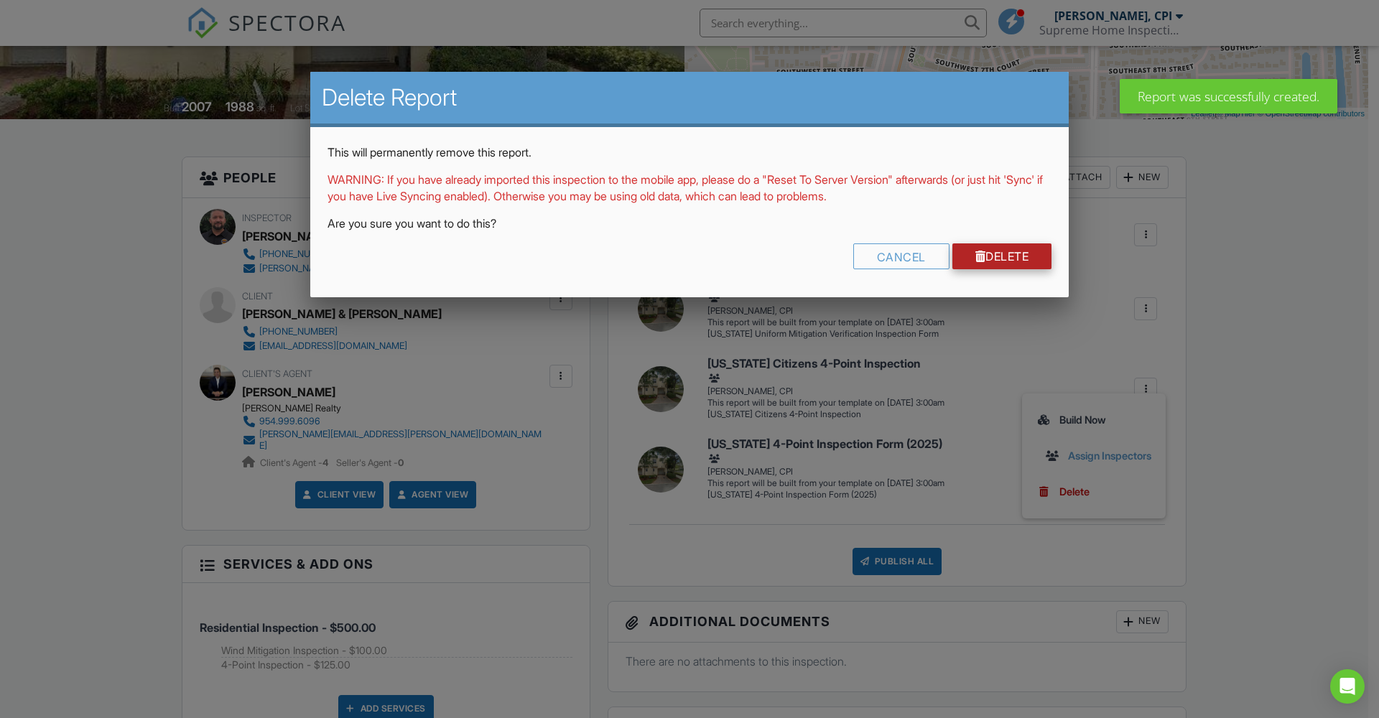
click at [1028, 259] on link "Delete" at bounding box center [1002, 256] width 100 height 26
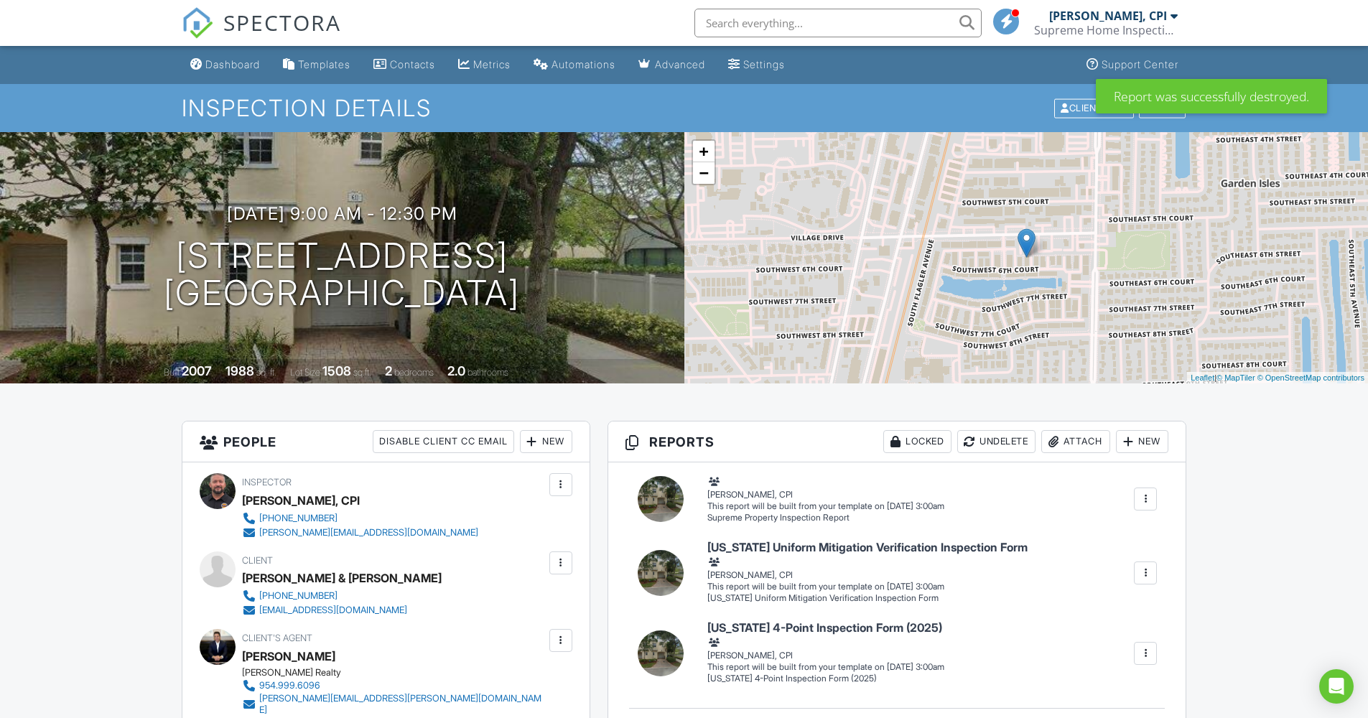
scroll to position [101, 0]
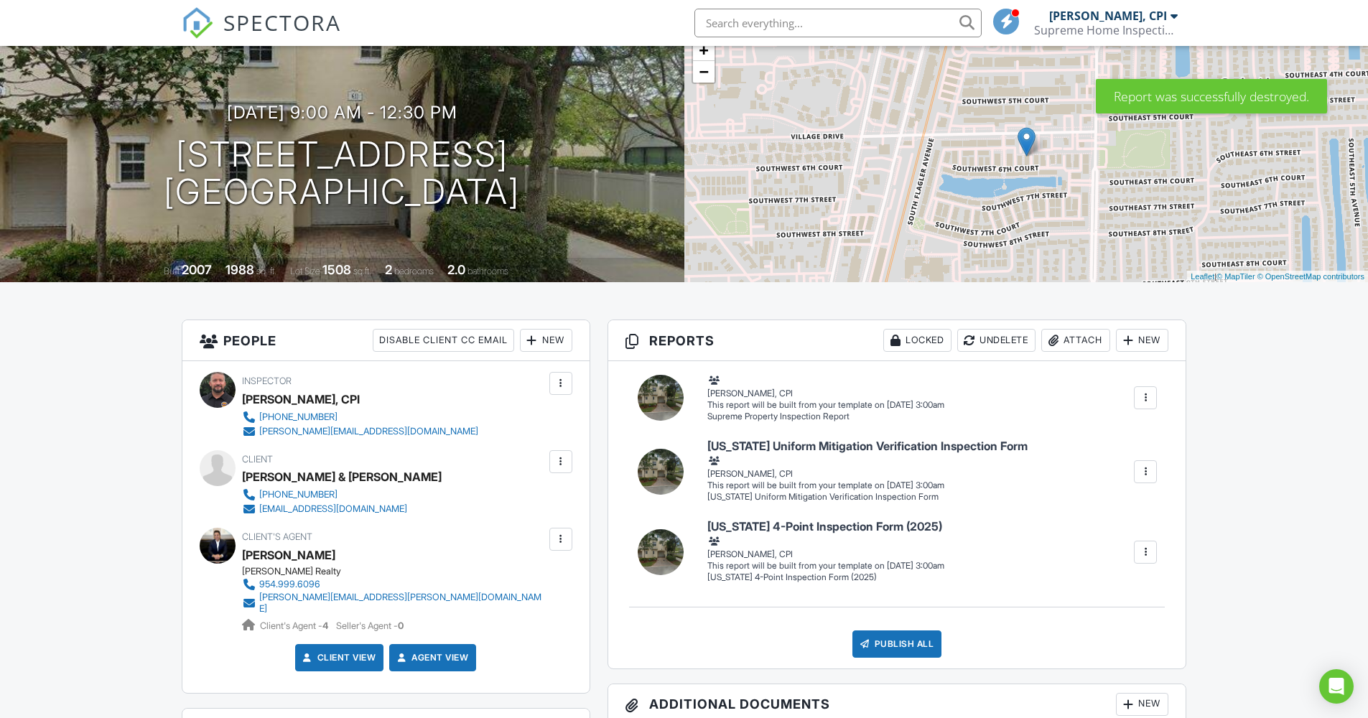
click at [1147, 396] on div at bounding box center [1145, 398] width 14 height 14
click at [1122, 435] on div "Build Now" at bounding box center [1093, 434] width 115 height 17
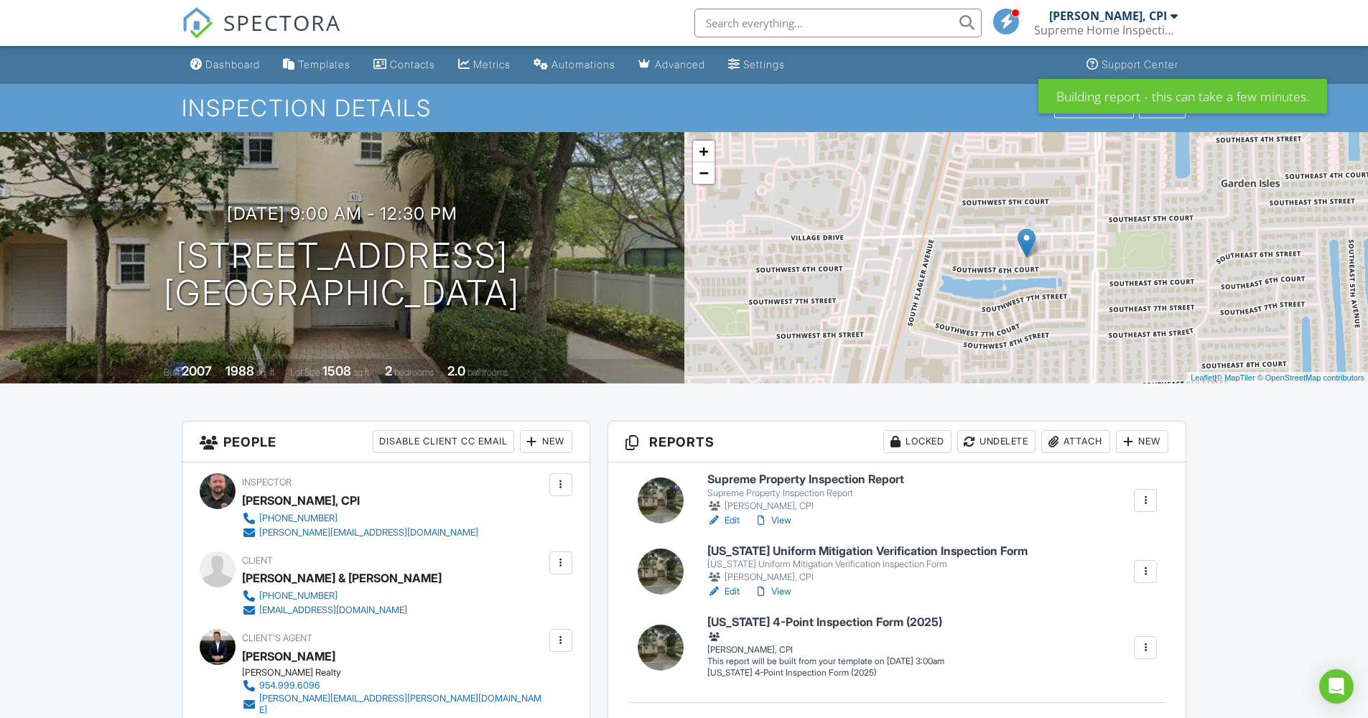
click at [1144, 649] on div at bounding box center [1145, 648] width 14 height 14
click at [1115, 681] on div "Build Now" at bounding box center [1093, 678] width 115 height 17
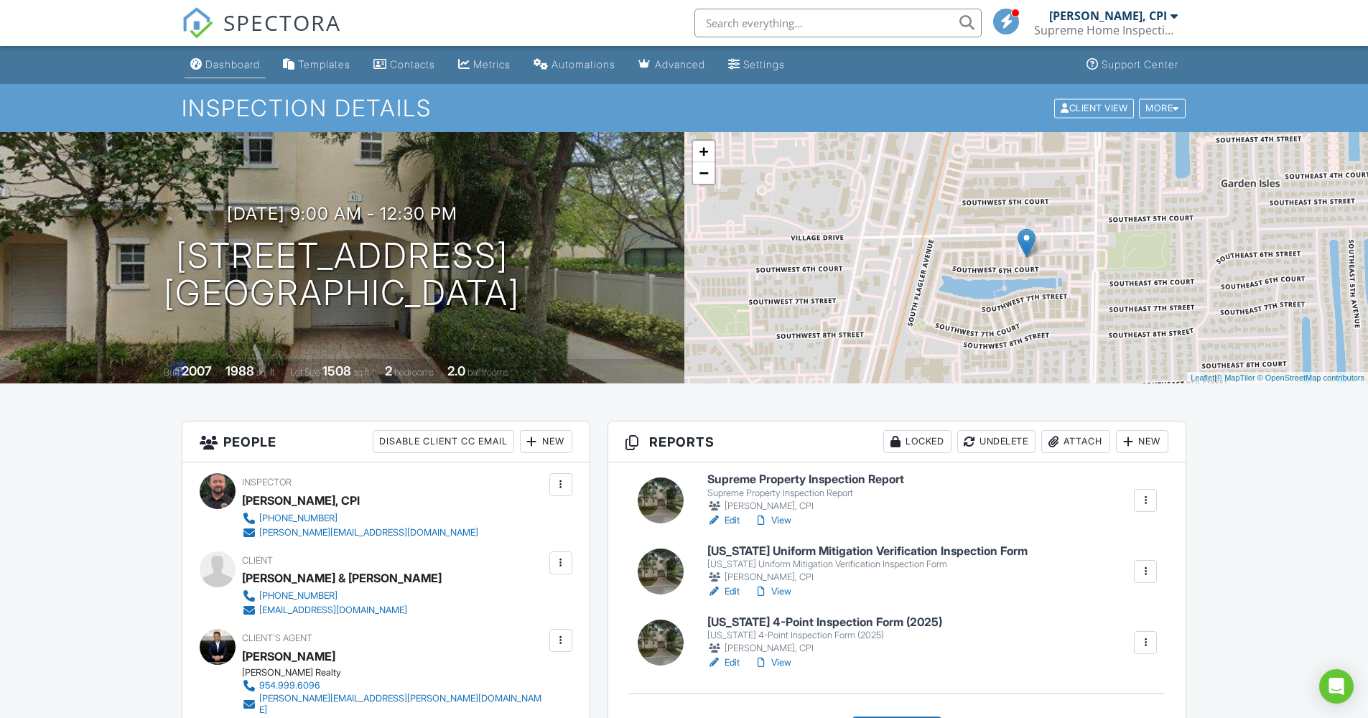
click at [221, 60] on div "Dashboard" at bounding box center [232, 64] width 55 height 12
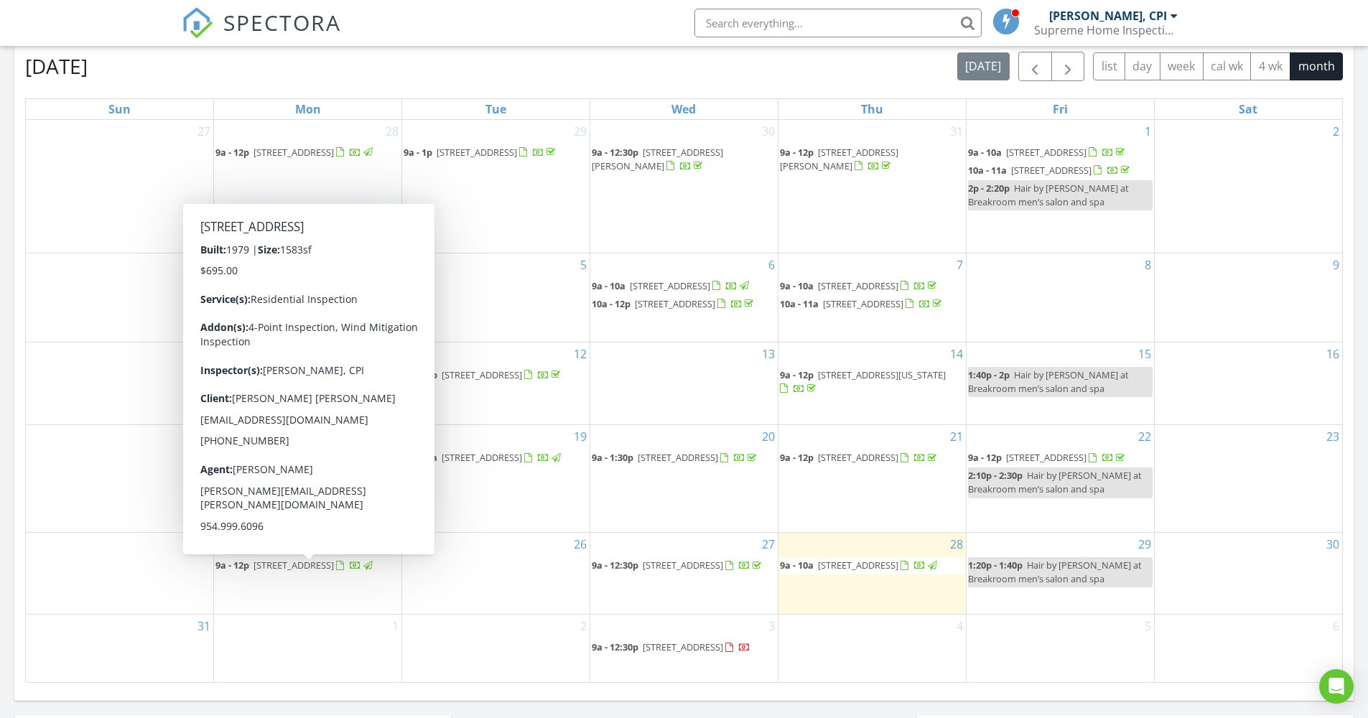
scroll to position [638, 0]
click at [658, 708] on div "[DATE] [PERSON_NAME], CPI 9:00 am [STREET_ADDRESS] [PERSON_NAME], CPI 29 minute…" at bounding box center [684, 202] width 1368 height 1307
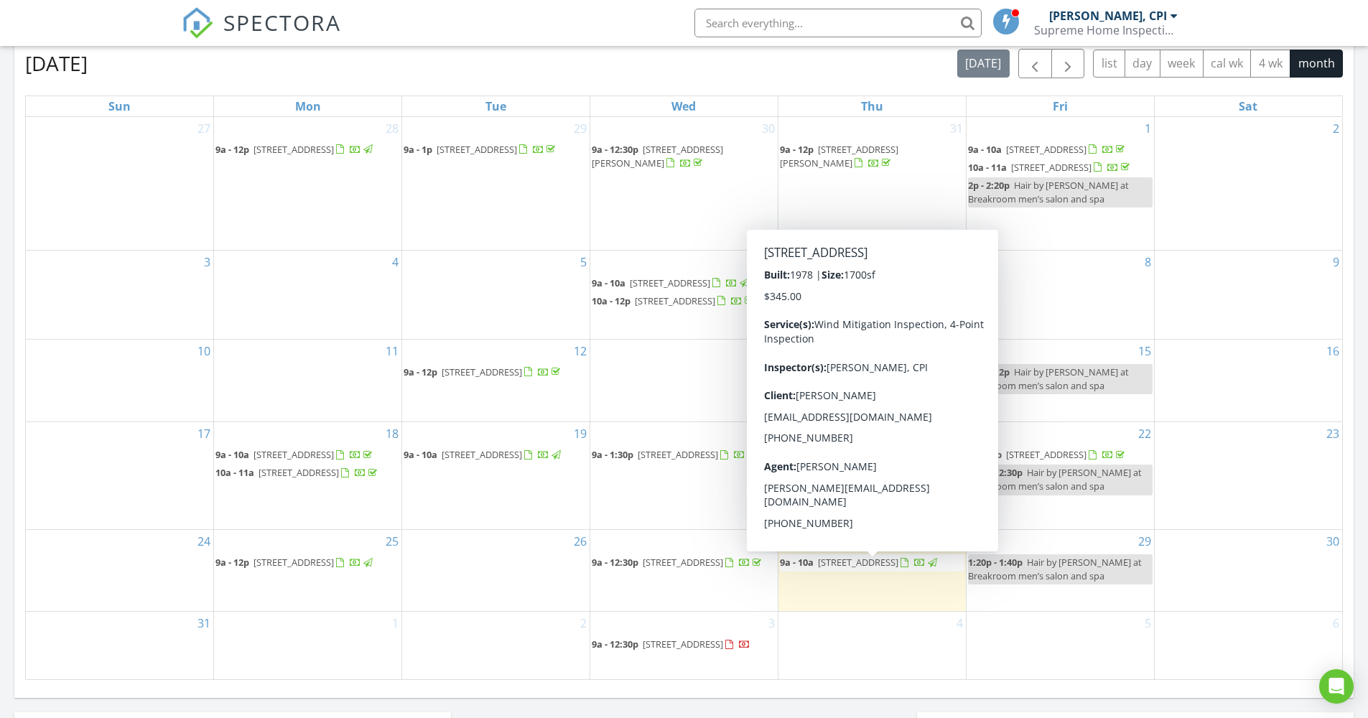
click at [872, 566] on span "[STREET_ADDRESS]" at bounding box center [858, 562] width 80 height 13
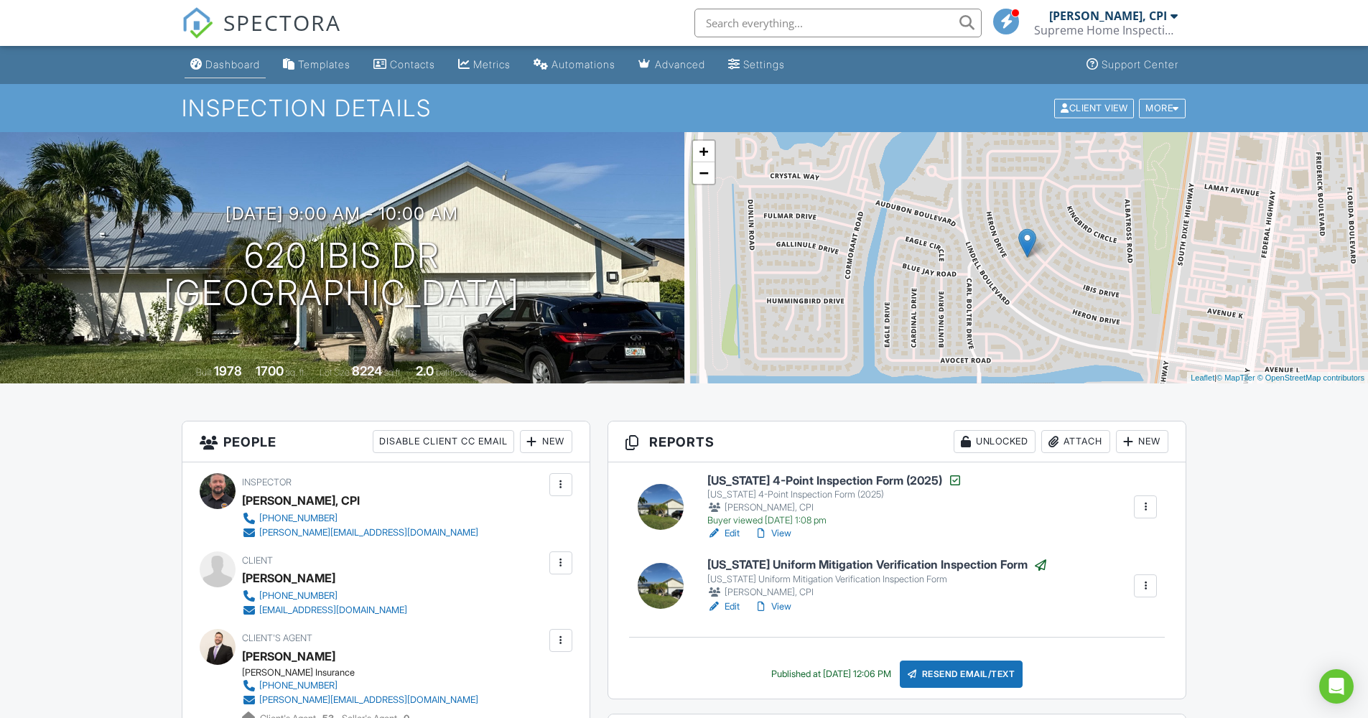
click at [228, 59] on div "Dashboard" at bounding box center [232, 64] width 55 height 12
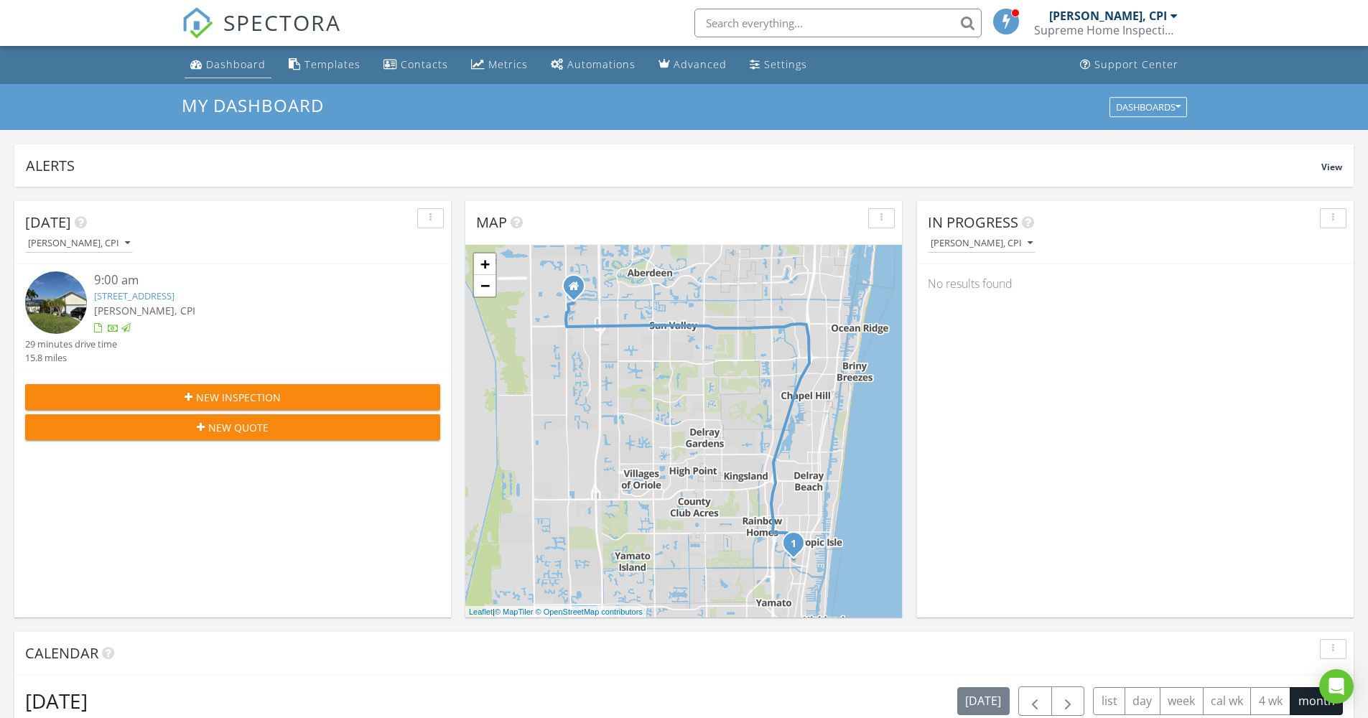
click at [249, 65] on div "Dashboard" at bounding box center [236, 64] width 60 height 14
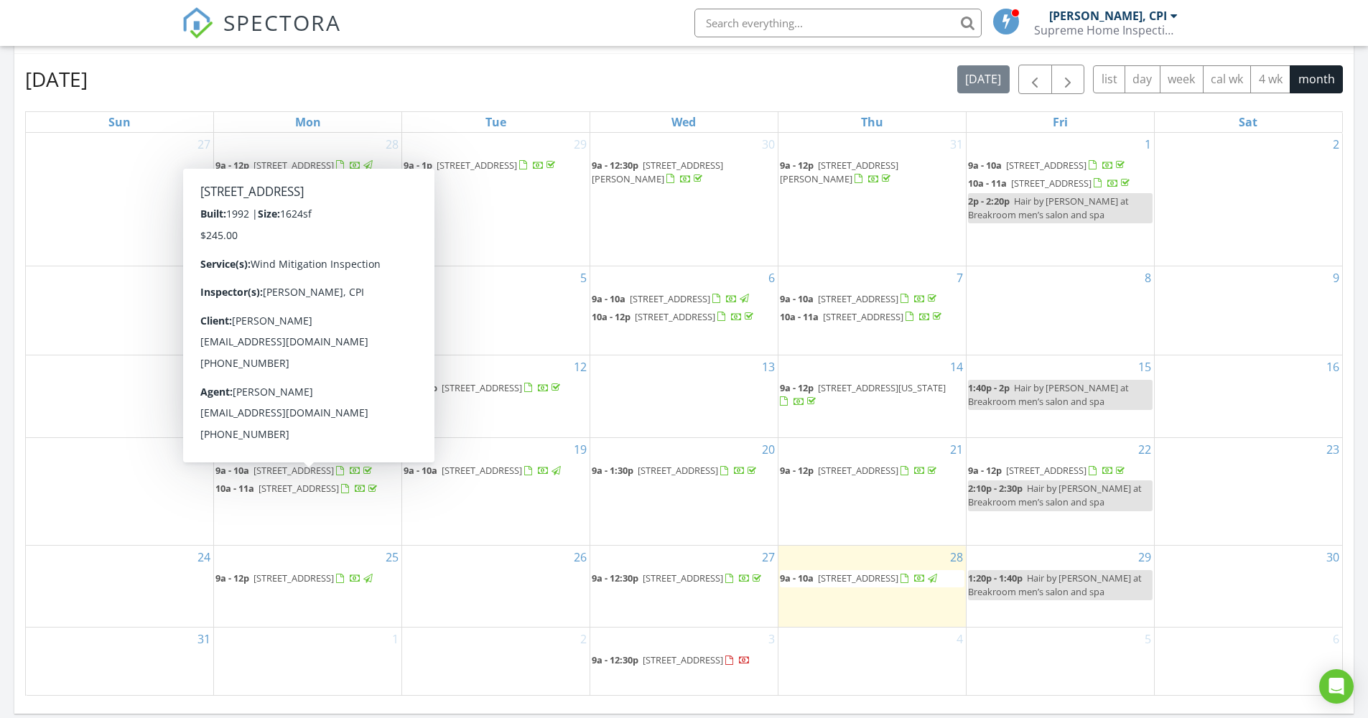
scroll to position [619, 0]
